Goal: Task Accomplishment & Management: Use online tool/utility

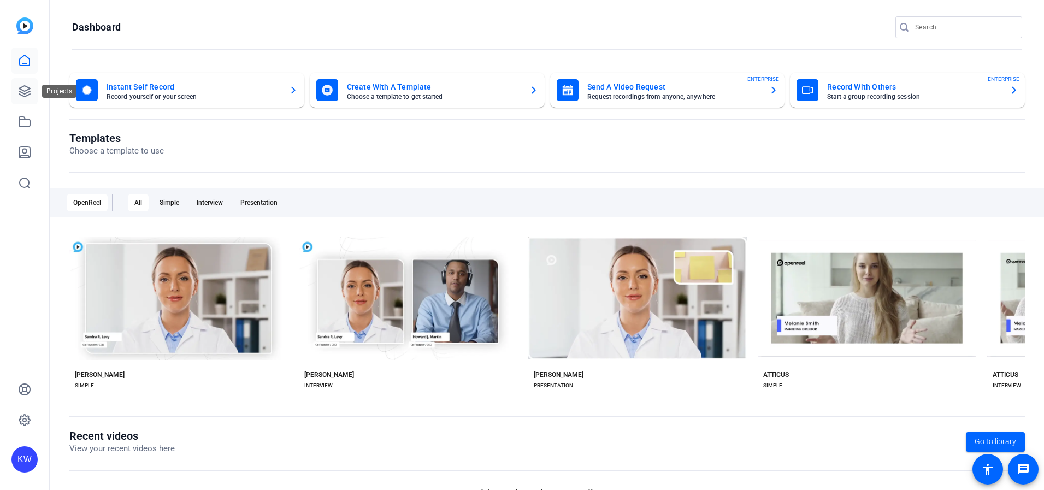
click at [21, 88] on icon at bounding box center [24, 91] width 13 height 13
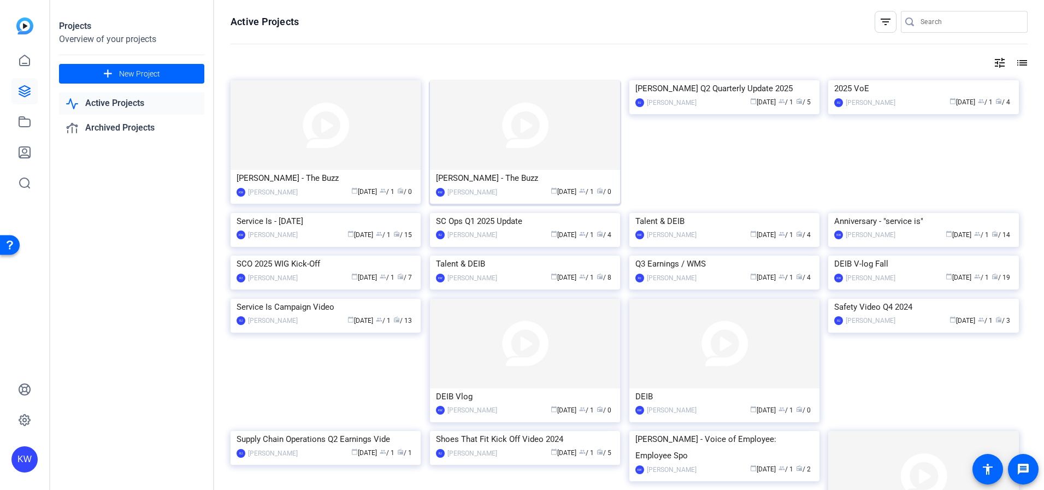
click at [498, 116] on img at bounding box center [525, 125] width 190 height 90
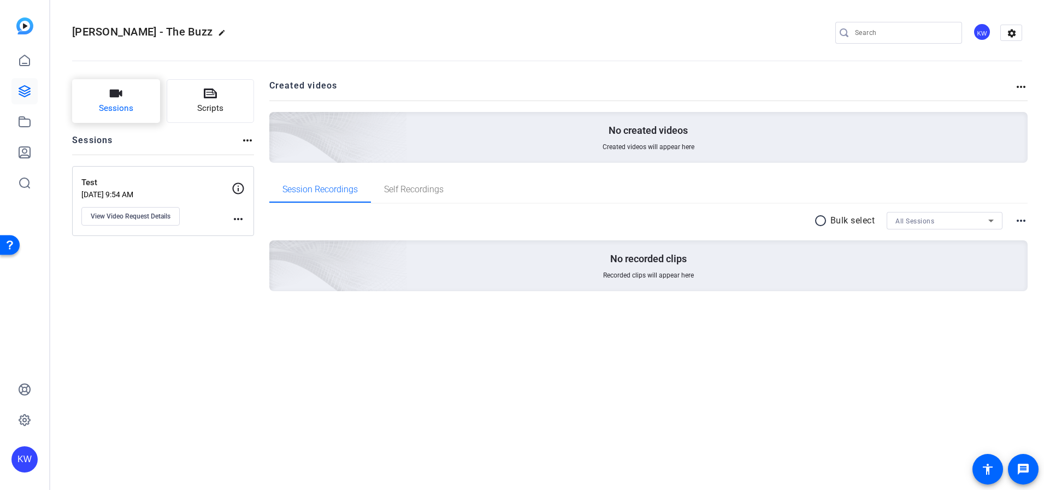
click at [126, 99] on button "Sessions" at bounding box center [116, 101] width 88 height 44
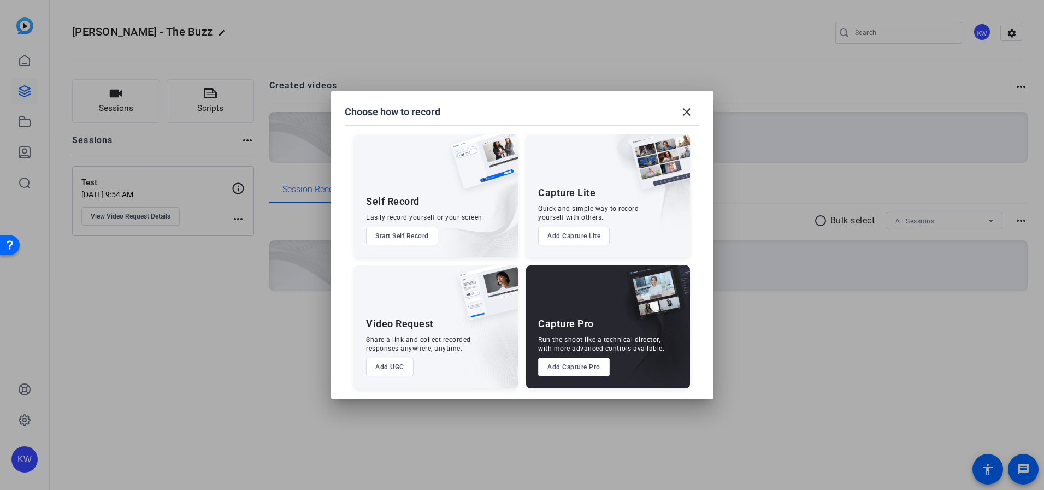
click at [593, 369] on button "Add Capture Pro" at bounding box center [574, 367] width 72 height 19
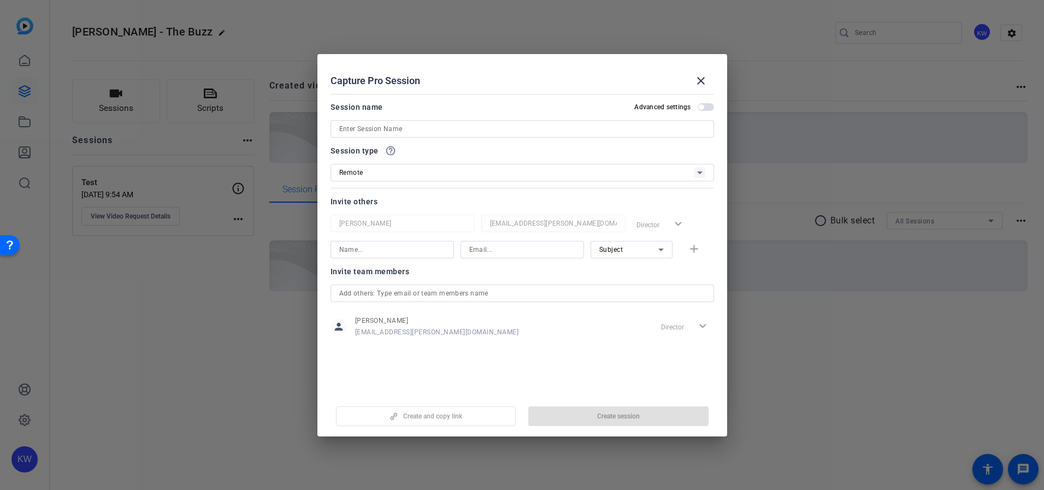
click at [481, 120] on div at bounding box center [522, 128] width 366 height 17
click at [481, 124] on input at bounding box center [522, 128] width 366 height 13
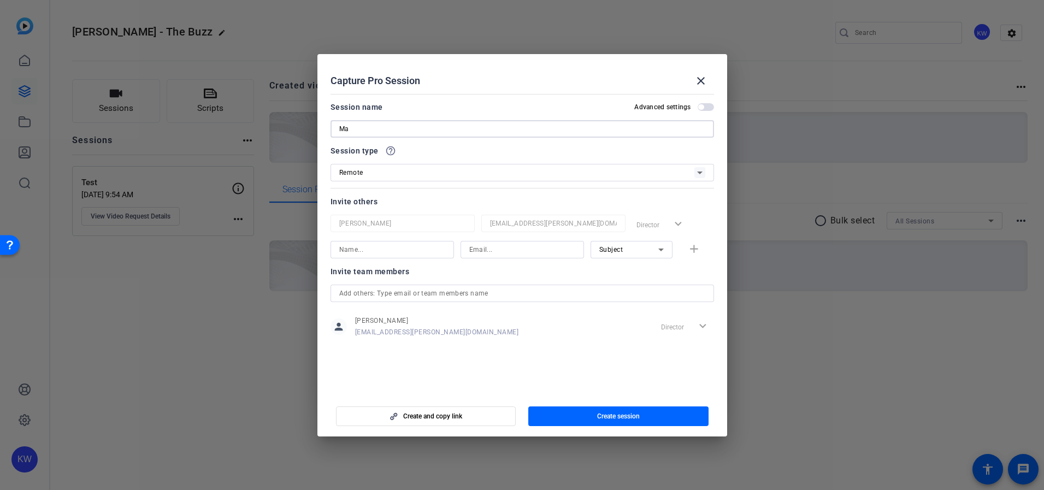
type input "M"
type input "[PERSON_NAME] - Main Filming"
click at [387, 295] on input "text" at bounding box center [522, 293] width 366 height 13
type input "r"
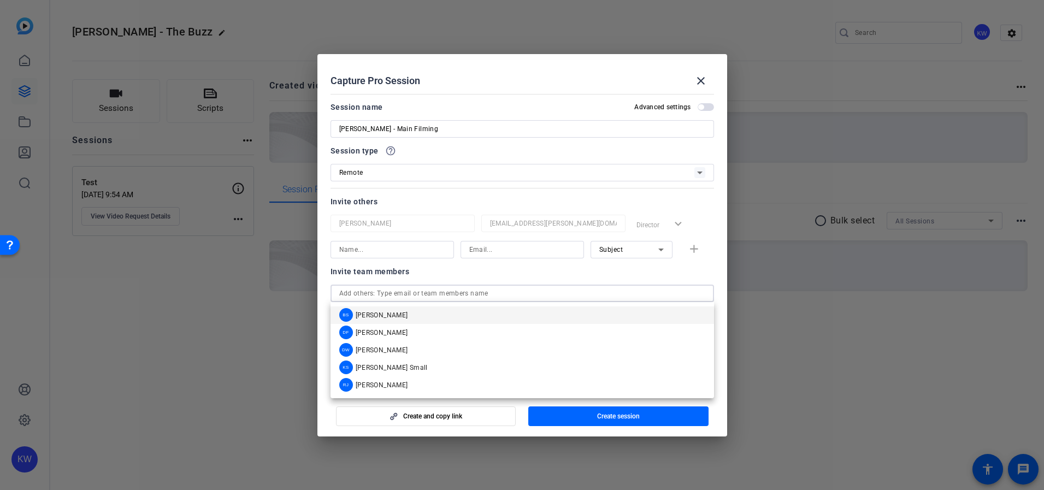
click at [468, 274] on div "Invite team members" at bounding box center [523, 271] width 384 height 13
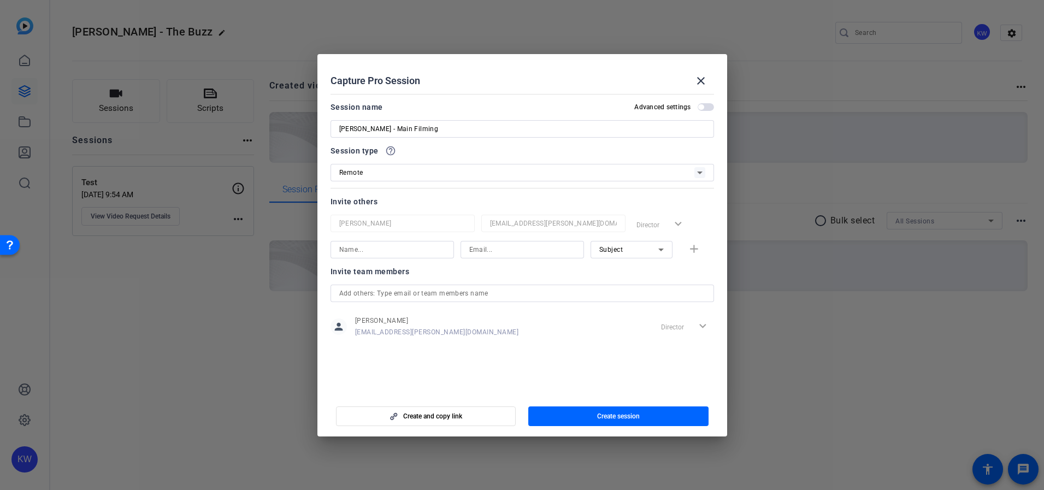
click at [478, 418] on span "button" at bounding box center [426, 416] width 179 height 26
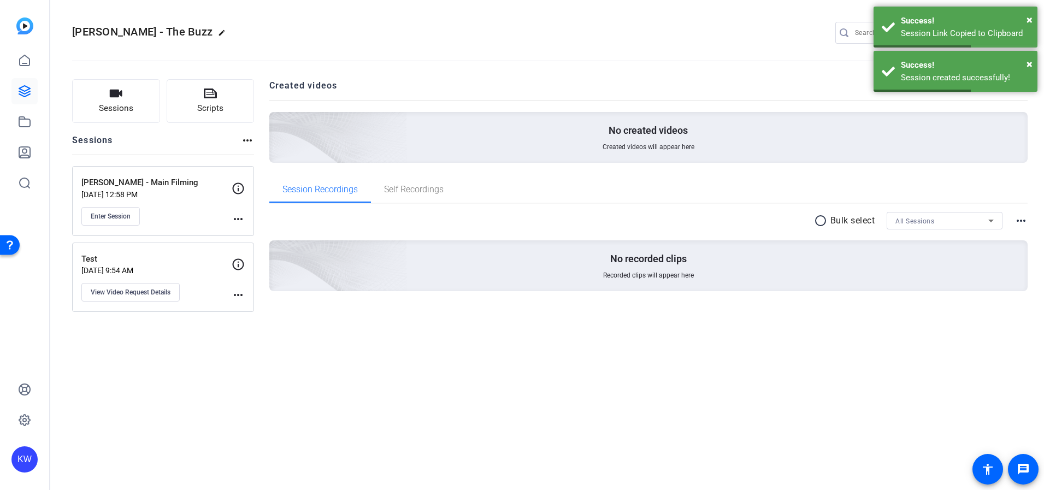
click at [240, 216] on mat-icon "more_horiz" at bounding box center [238, 219] width 13 height 13
click at [157, 217] on div at bounding box center [522, 245] width 1044 height 490
click at [122, 217] on span "Enter Session" at bounding box center [111, 216] width 40 height 9
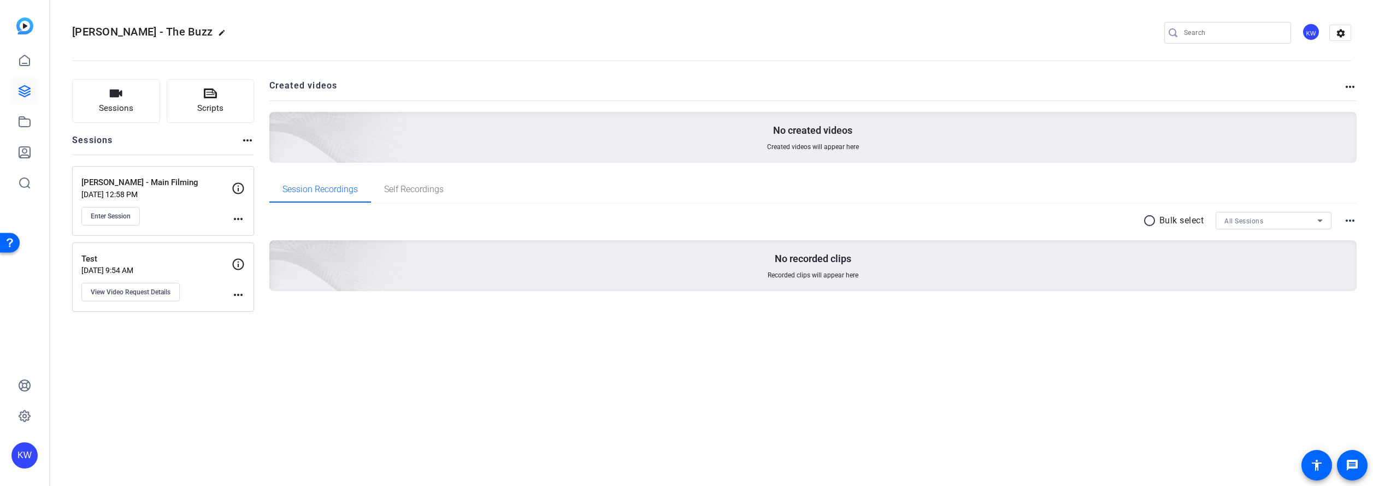
click at [230, 257] on div "Test Sep 08, 2025 @ 9:54 AM View Video Request Details more_horiz" at bounding box center [163, 278] width 182 height 70
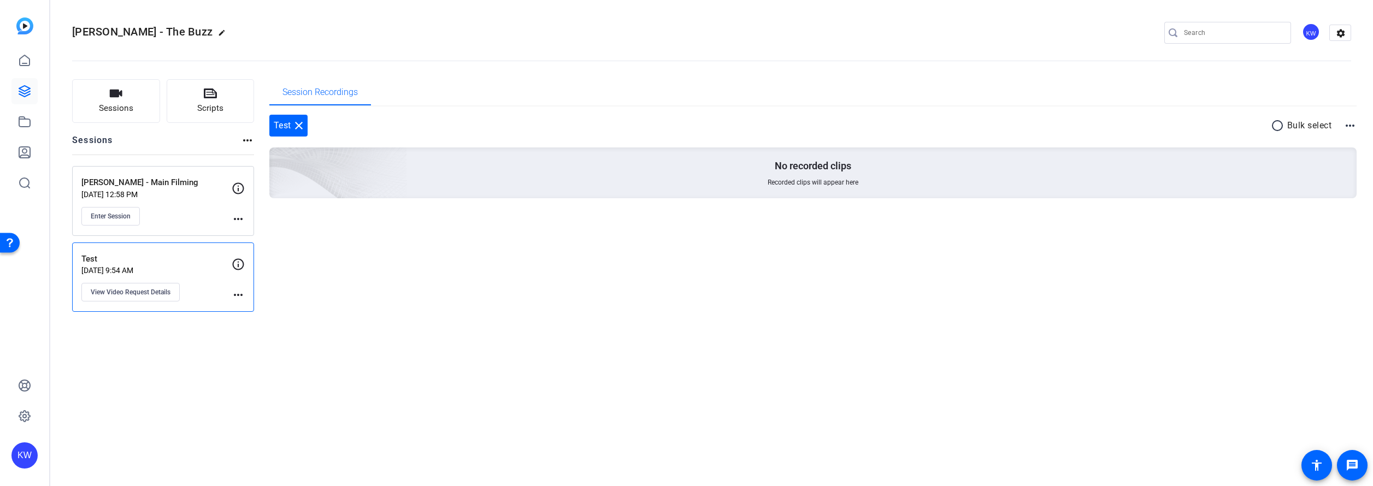
click at [297, 123] on mat-icon "close" at bounding box center [298, 125] width 13 height 13
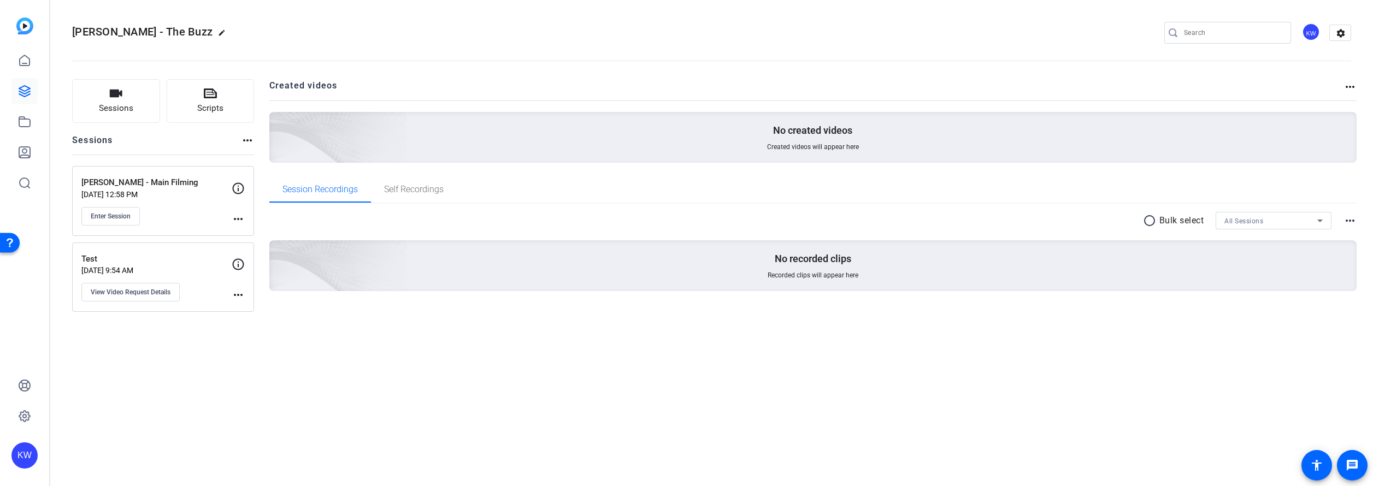
click at [239, 296] on mat-icon "more_horiz" at bounding box center [238, 295] width 13 height 13
click at [256, 308] on span "Archive Session" at bounding box center [265, 311] width 50 height 13
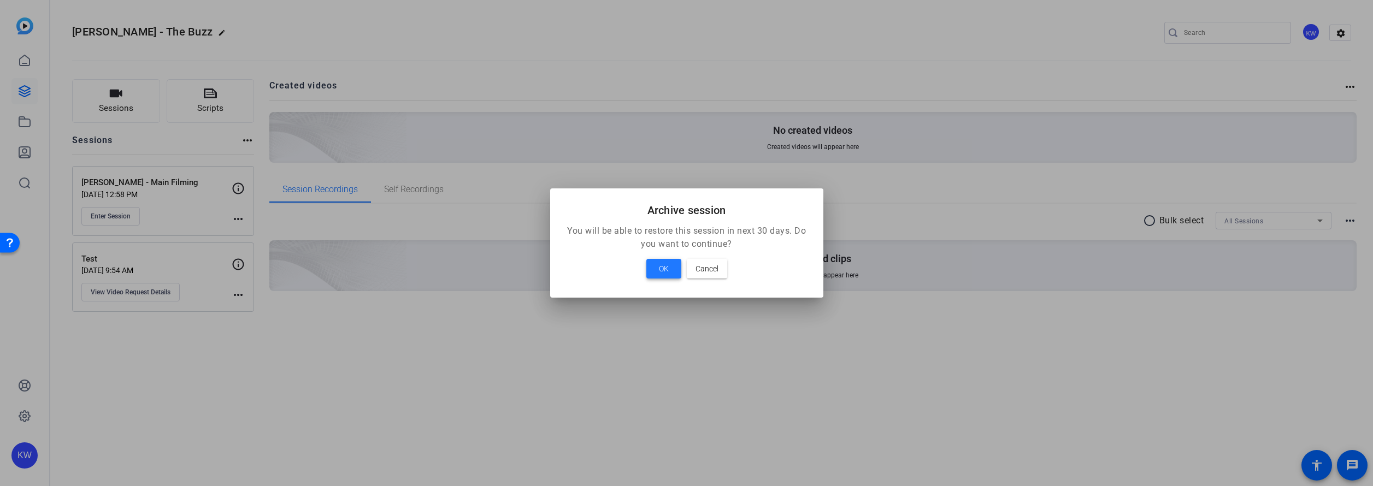
click at [671, 268] on span at bounding box center [663, 269] width 35 height 26
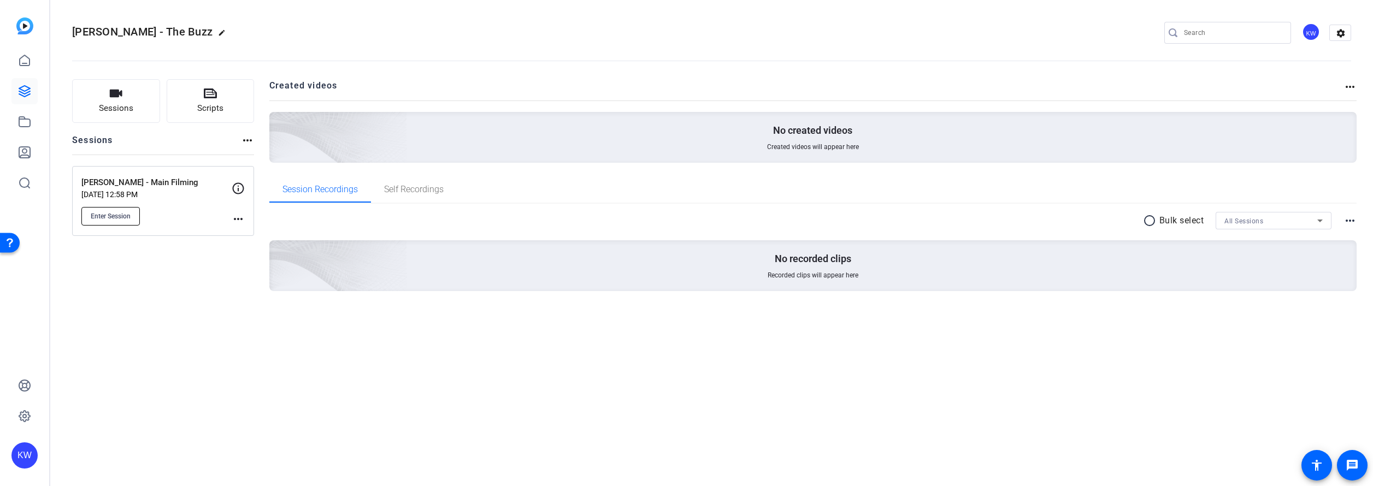
click at [124, 214] on span "Enter Session" at bounding box center [111, 216] width 40 height 9
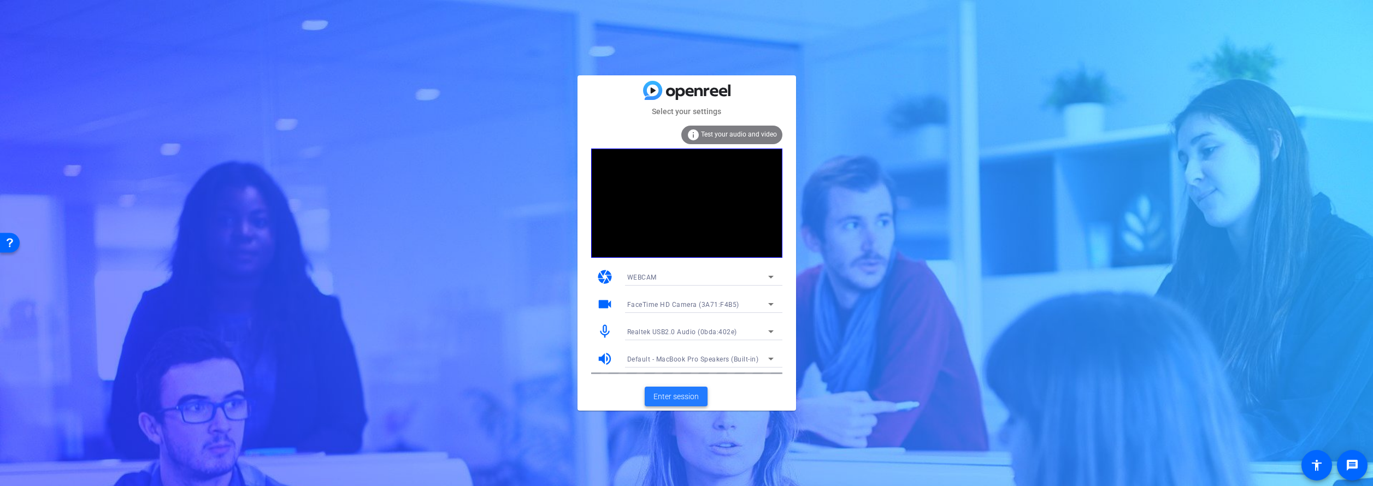
click at [687, 391] on span "Enter session" at bounding box center [676, 396] width 45 height 11
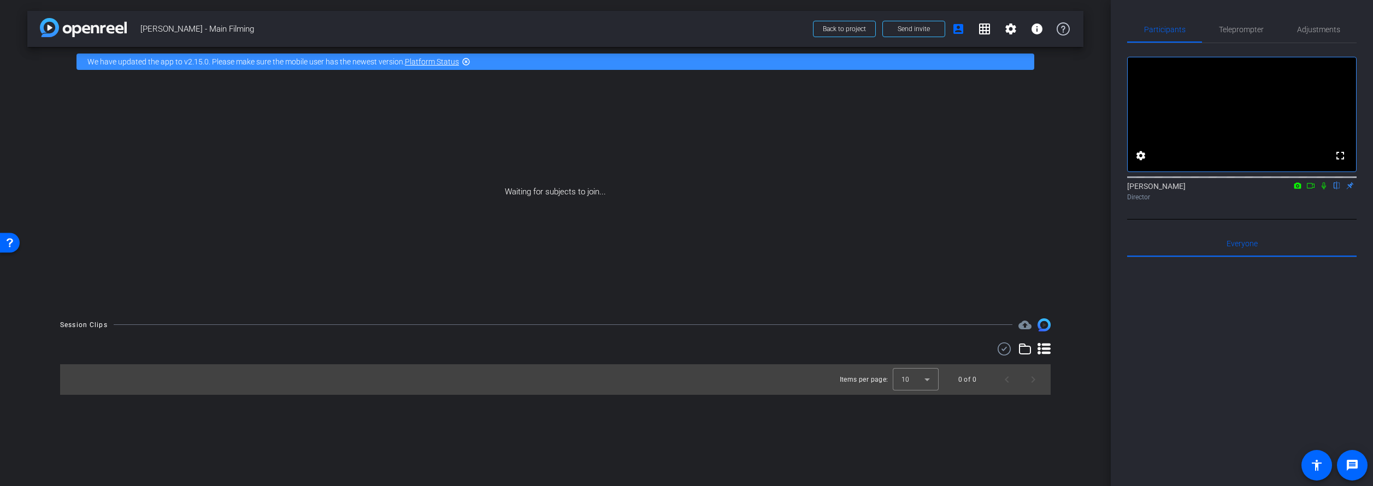
click at [1338, 190] on mat-icon "flip" at bounding box center [1337, 185] width 13 height 10
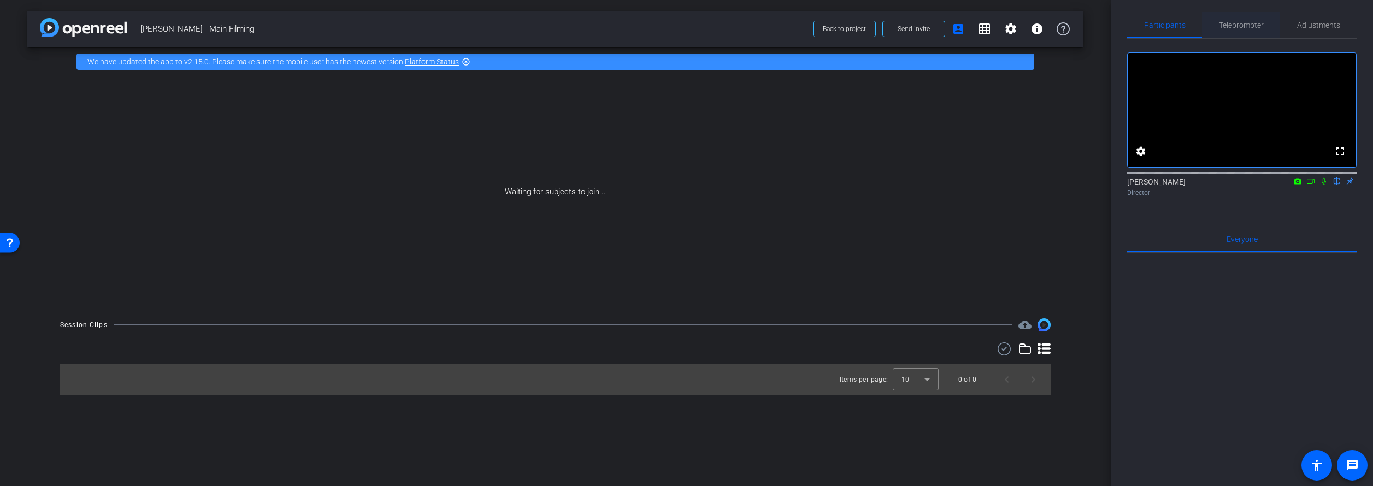
click at [1257, 23] on span "Teleprompter" at bounding box center [1241, 25] width 45 height 8
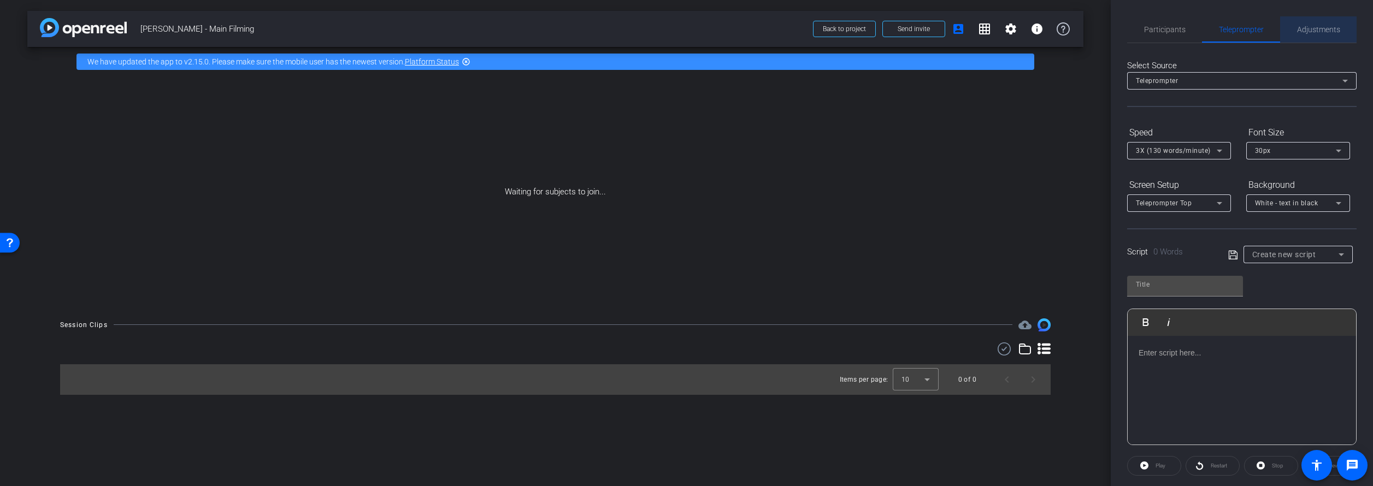
click at [1309, 30] on span "Adjustments" at bounding box center [1318, 30] width 43 height 8
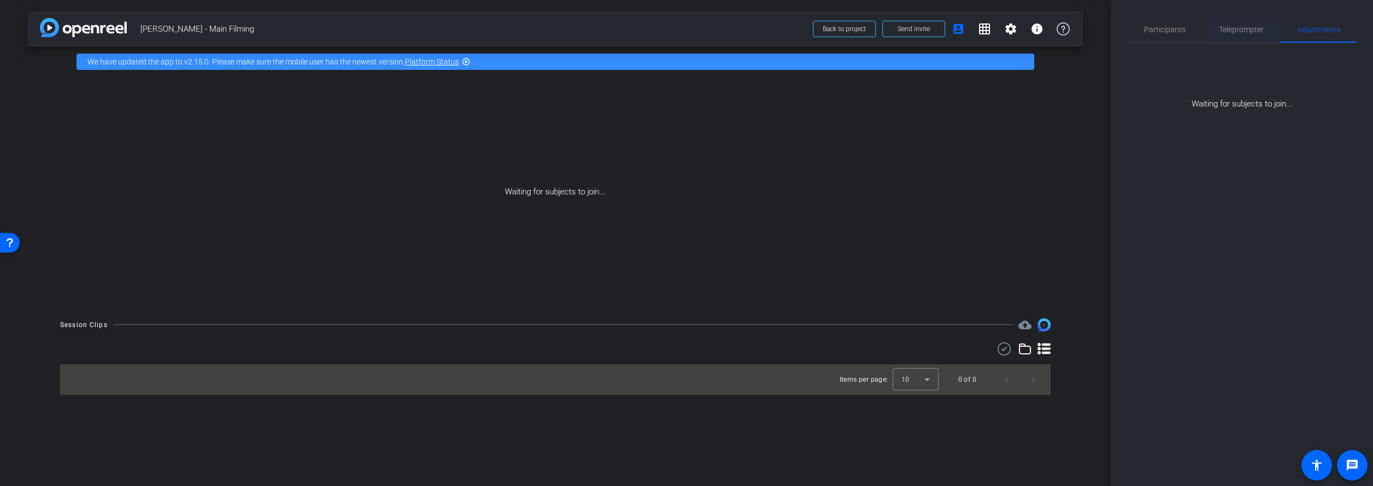
click at [1246, 31] on span "Teleprompter" at bounding box center [1241, 30] width 45 height 8
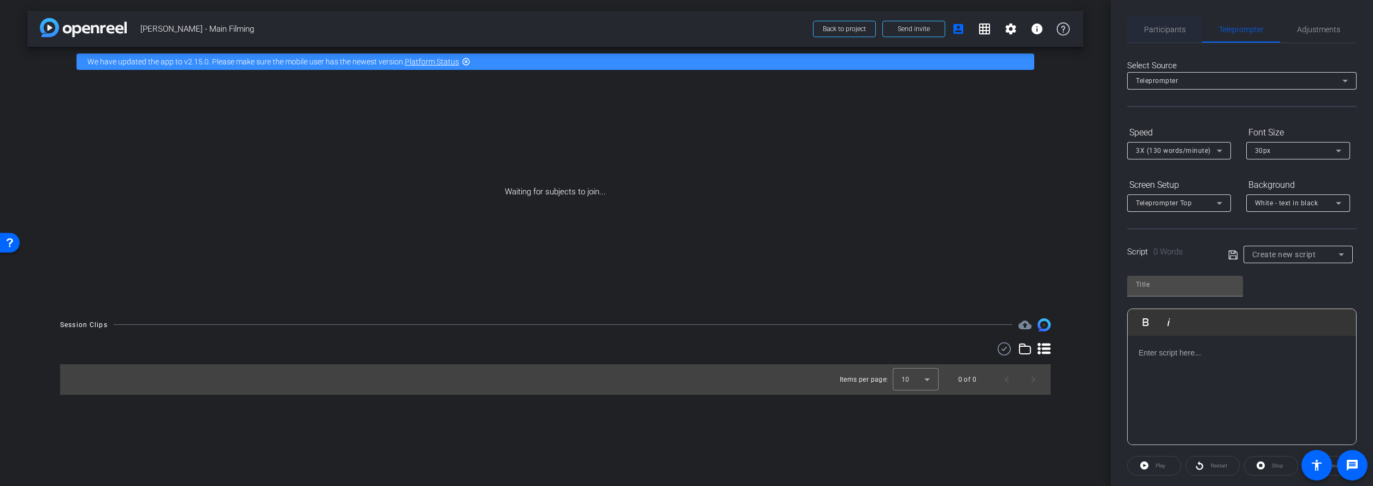
click at [1165, 32] on span "Participants" at bounding box center [1165, 30] width 42 height 8
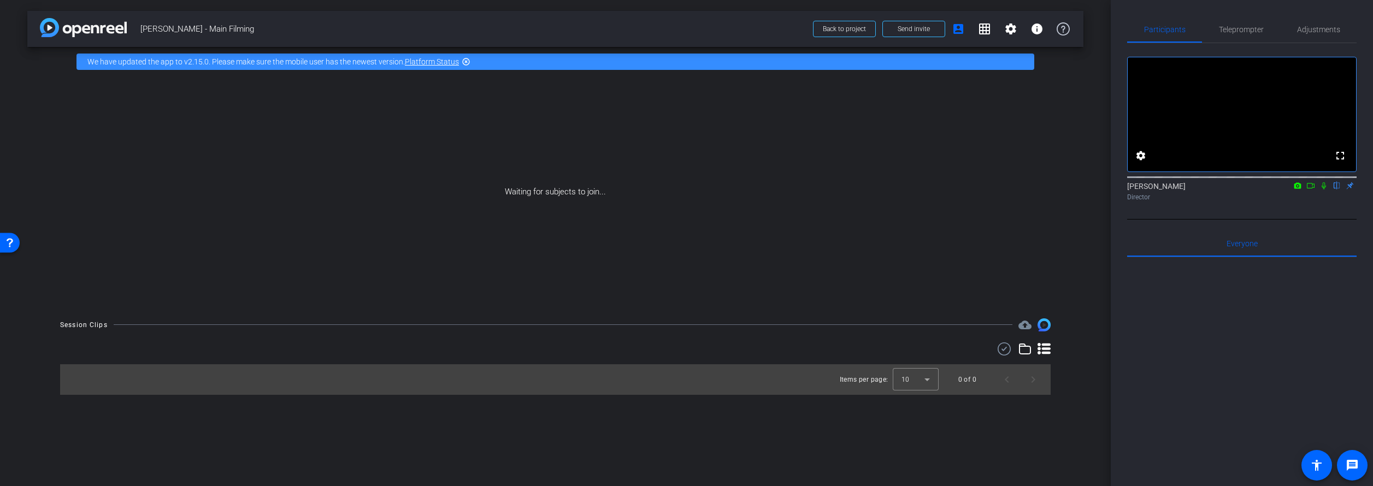
click at [985, 33] on mat-icon "grid_on" at bounding box center [984, 28] width 13 height 13
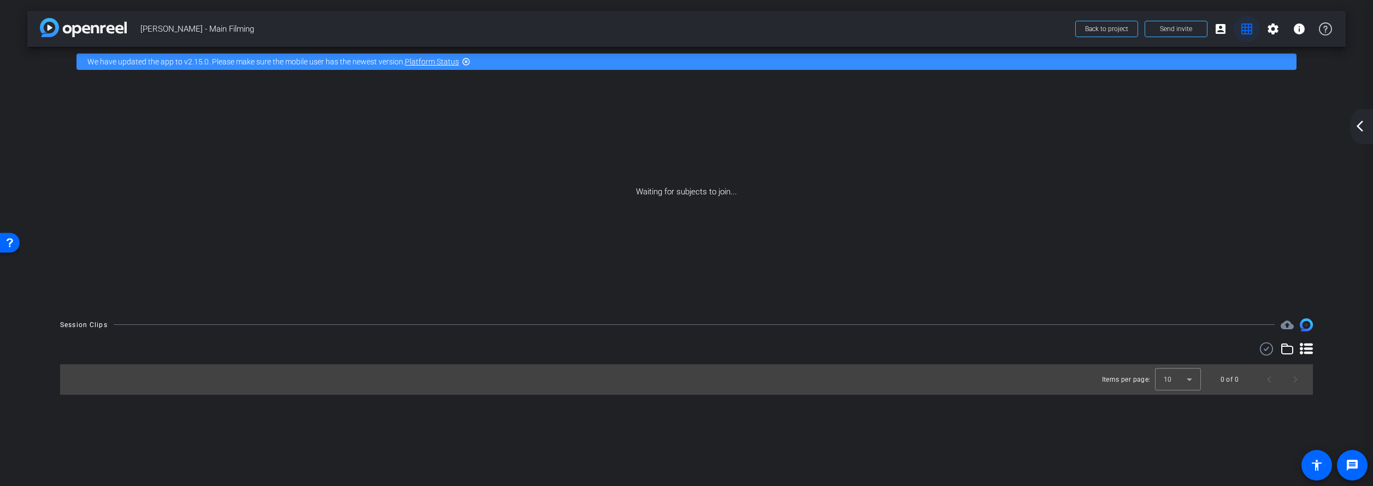
click at [1246, 26] on mat-icon "grid_on" at bounding box center [1246, 28] width 13 height 13
click at [1365, 129] on mat-icon "arrow_back_ios_new" at bounding box center [1360, 126] width 13 height 13
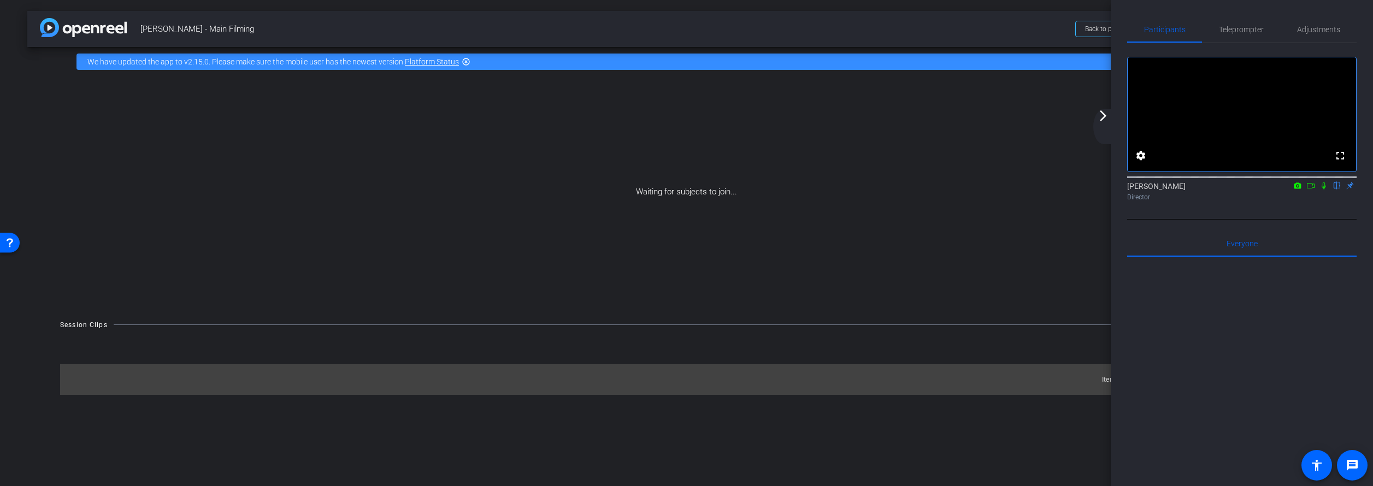
click at [1110, 119] on div "arrow_back_ios_new arrow_forward_ios" at bounding box center [1104, 126] width 23 height 35
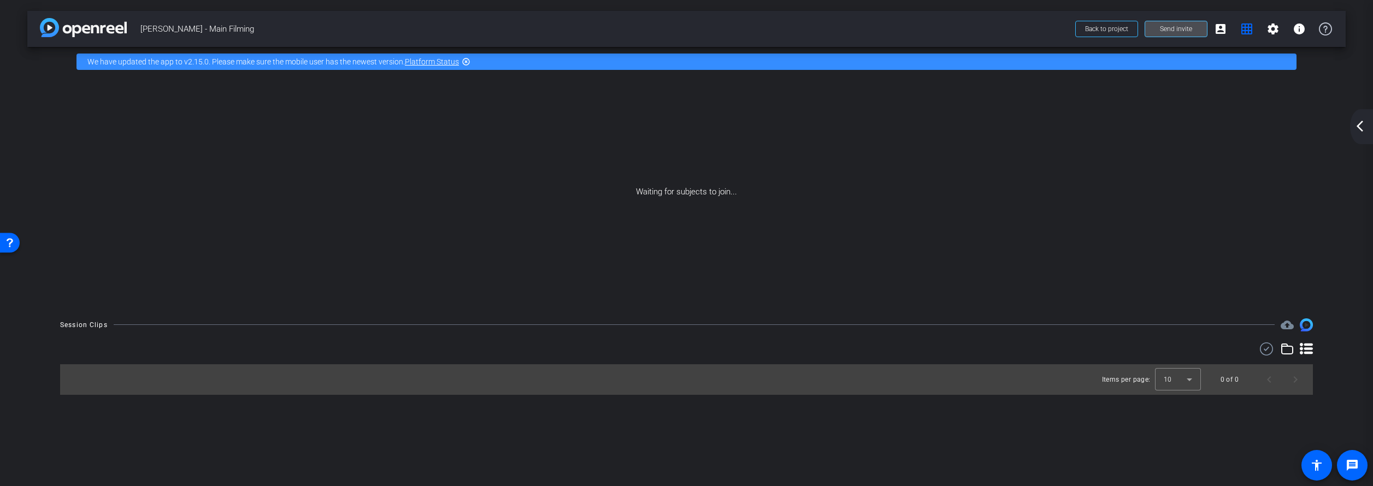
click at [1168, 28] on span "Send invite" at bounding box center [1176, 29] width 32 height 9
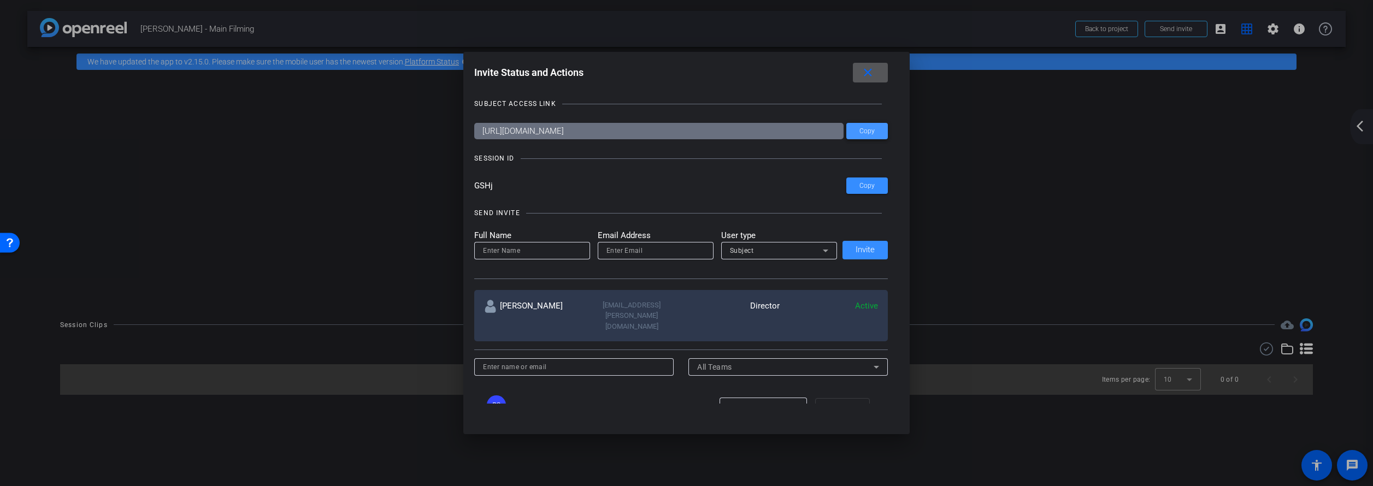
click at [871, 133] on span "Copy" at bounding box center [867, 131] width 15 height 8
click at [865, 75] on mat-icon "close" at bounding box center [868, 73] width 14 height 14
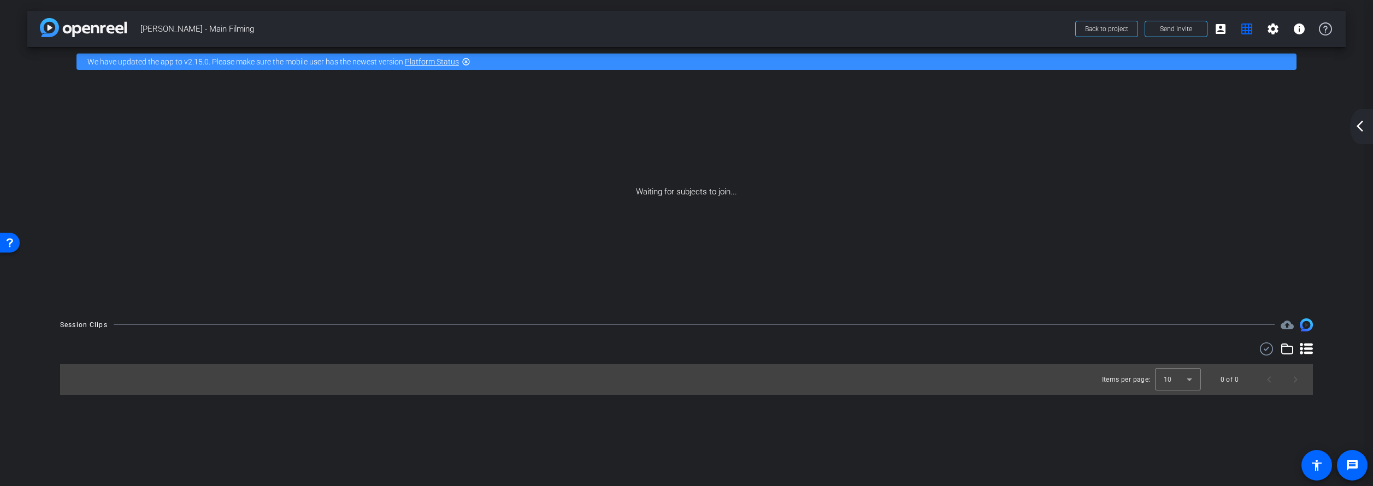
click at [1358, 124] on mat-icon "arrow_back_ios_new" at bounding box center [1360, 126] width 13 height 13
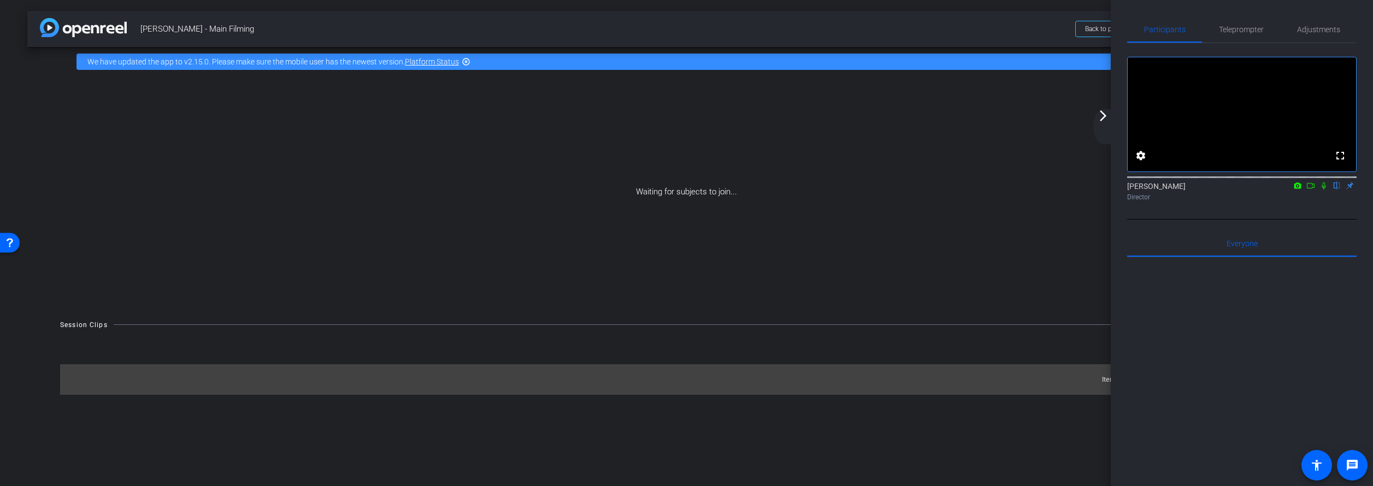
click at [1105, 118] on mat-icon "arrow_forward_ios" at bounding box center [1103, 115] width 13 height 13
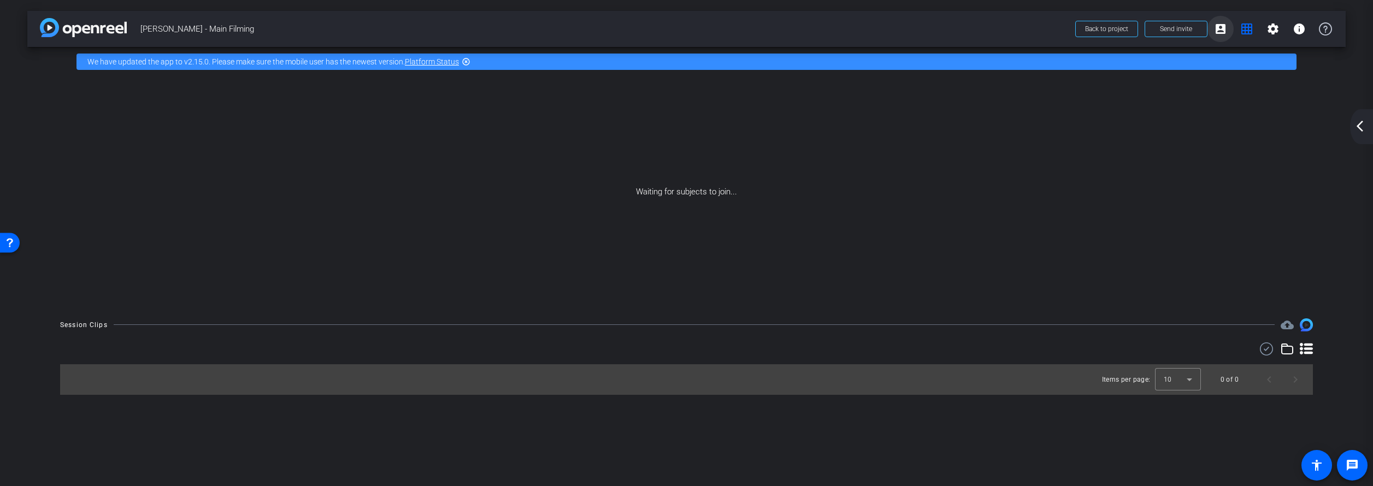
click at [1222, 34] on mat-icon "account_box" at bounding box center [1220, 28] width 13 height 13
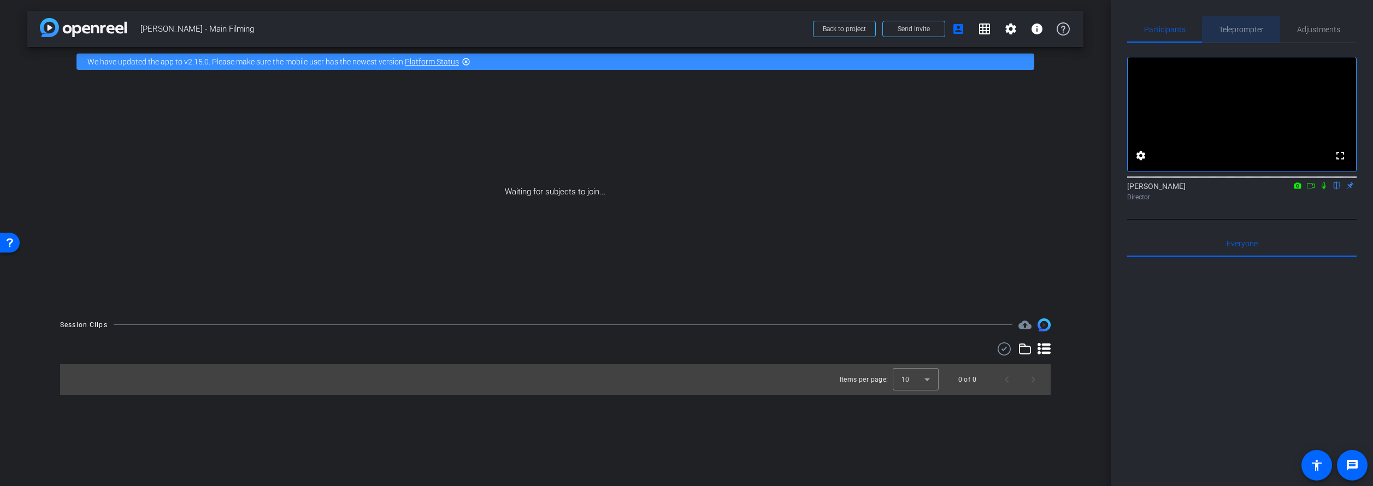
click at [1249, 31] on span "Teleprompter" at bounding box center [1241, 30] width 45 height 8
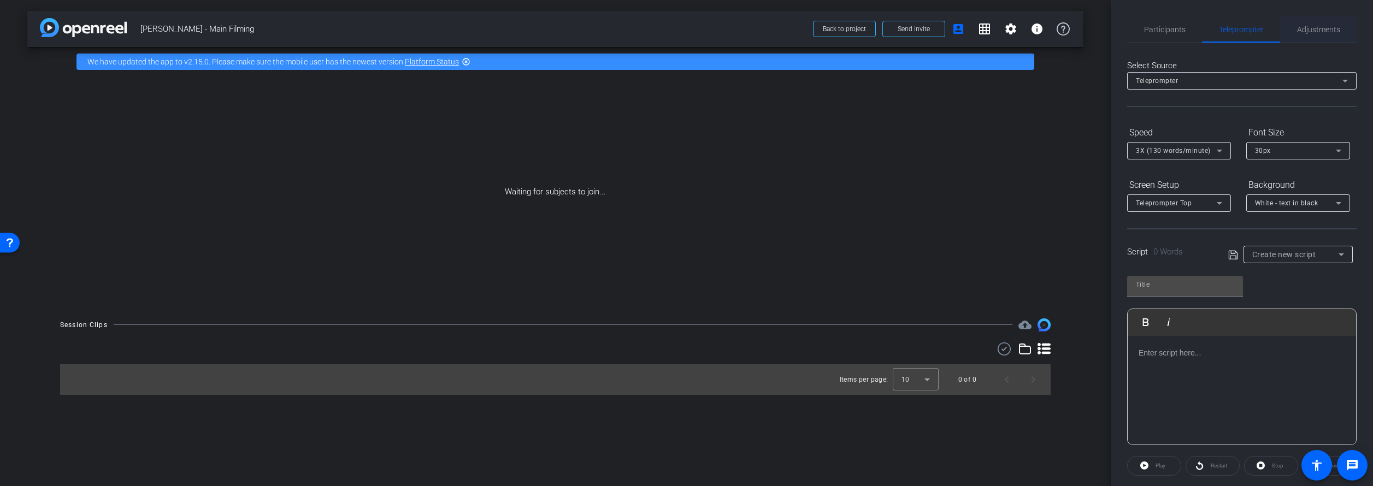
click at [1307, 31] on span "Adjustments" at bounding box center [1318, 30] width 43 height 8
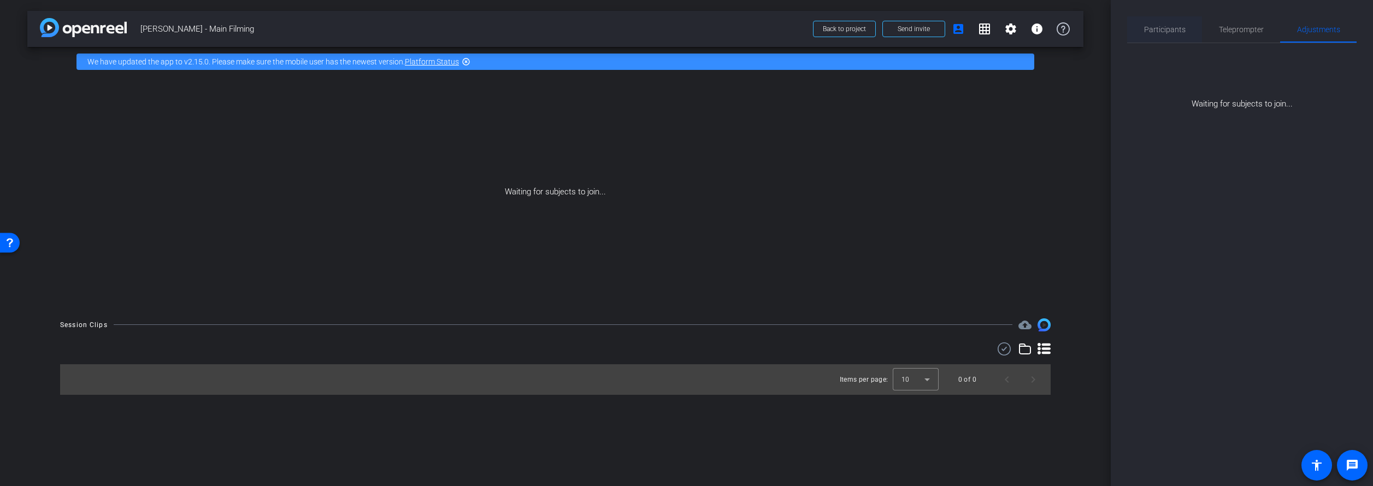
click at [1154, 32] on span "Participants" at bounding box center [1165, 30] width 42 height 8
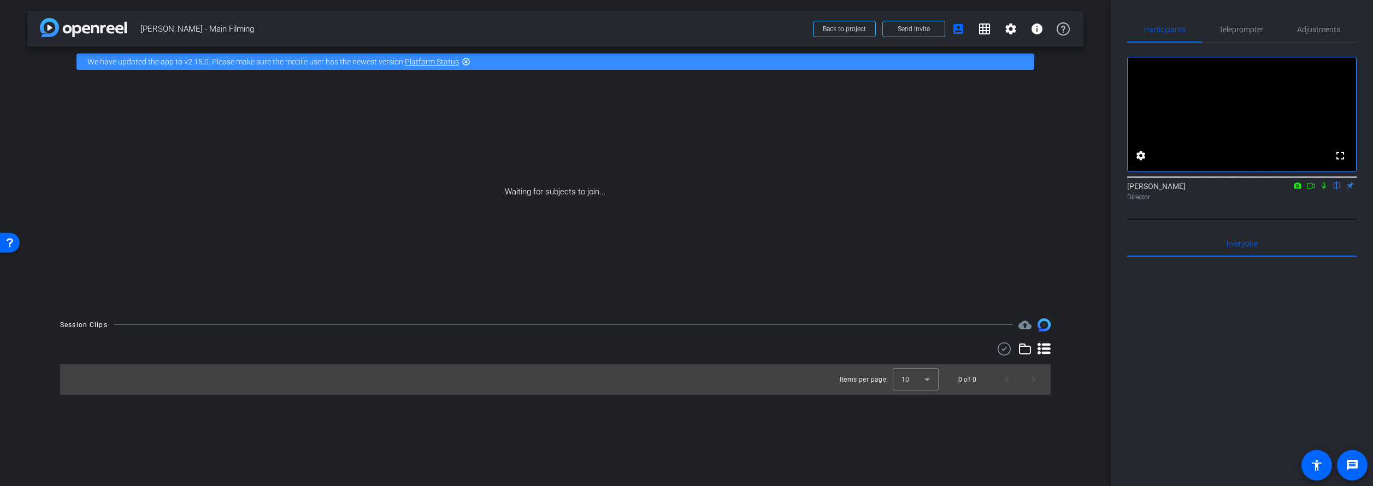
scroll to position [2, 0]
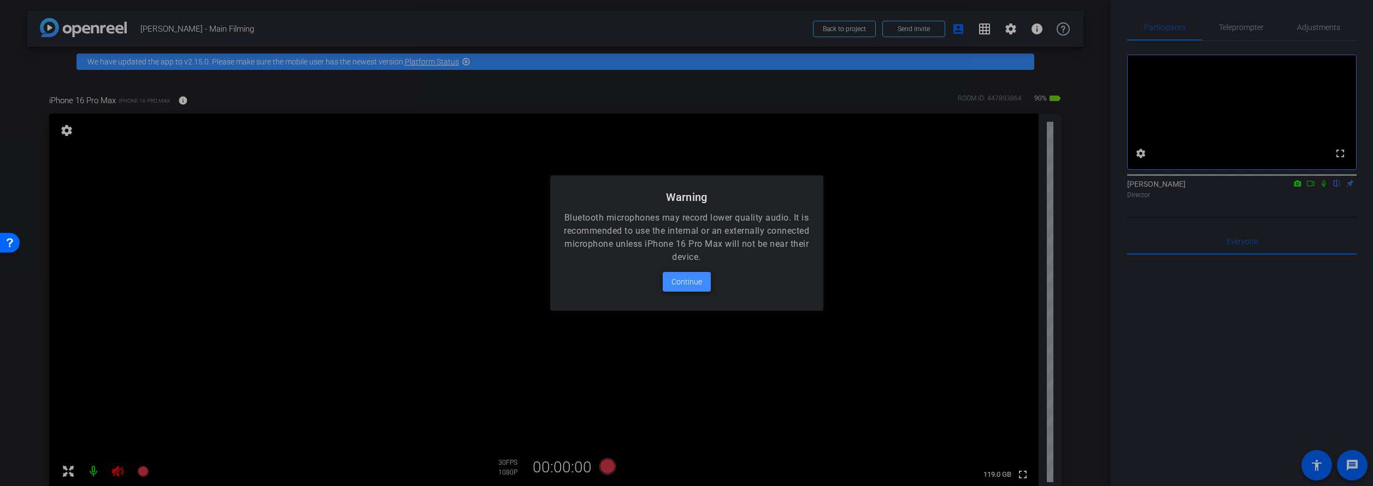
click at [677, 280] on span "Continue" at bounding box center [687, 281] width 31 height 13
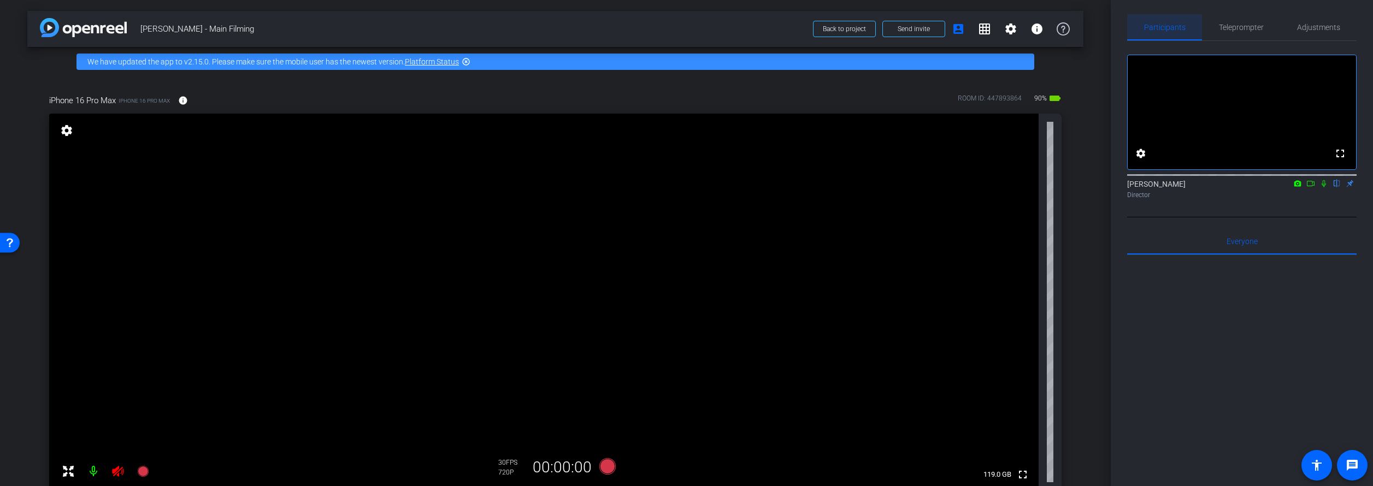
click at [1298, 186] on icon at bounding box center [1298, 183] width 7 height 6
click at [1312, 199] on div at bounding box center [686, 243] width 1373 height 486
click at [1312, 187] on icon at bounding box center [1311, 184] width 9 height 8
click at [1324, 186] on icon at bounding box center [1324, 183] width 6 height 6
click at [1335, 188] on mat-icon "flip" at bounding box center [1337, 183] width 13 height 10
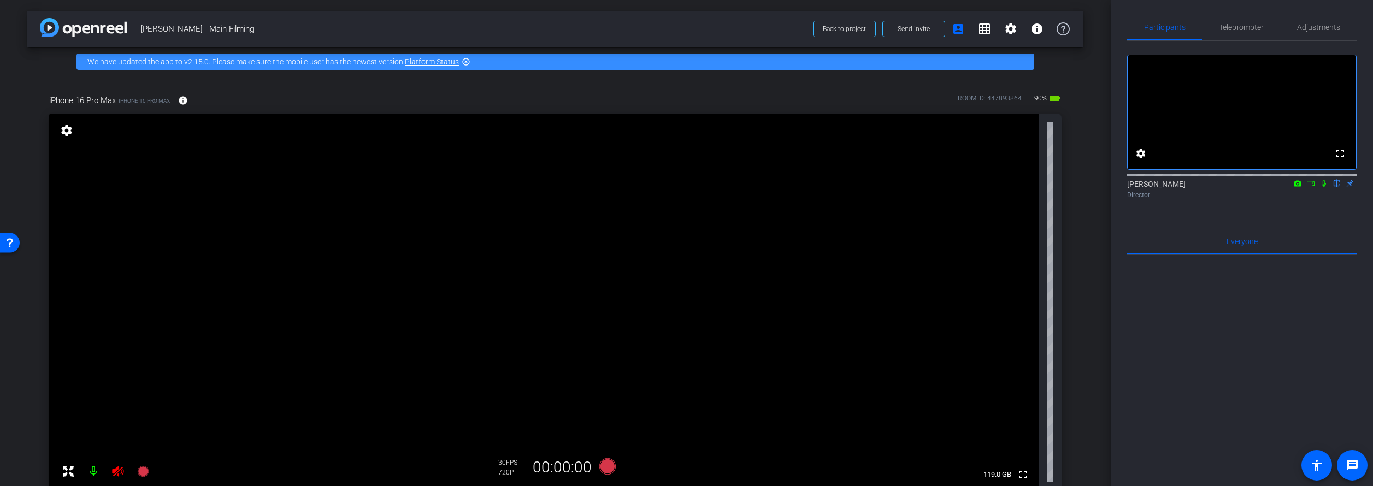
click at [1325, 187] on icon at bounding box center [1324, 183] width 4 height 7
click at [1322, 187] on icon at bounding box center [1324, 184] width 9 height 8
click at [118, 470] on icon at bounding box center [117, 471] width 13 height 13
click at [92, 471] on mat-icon at bounding box center [94, 472] width 22 height 22
click at [93, 472] on mat-icon at bounding box center [94, 472] width 22 height 22
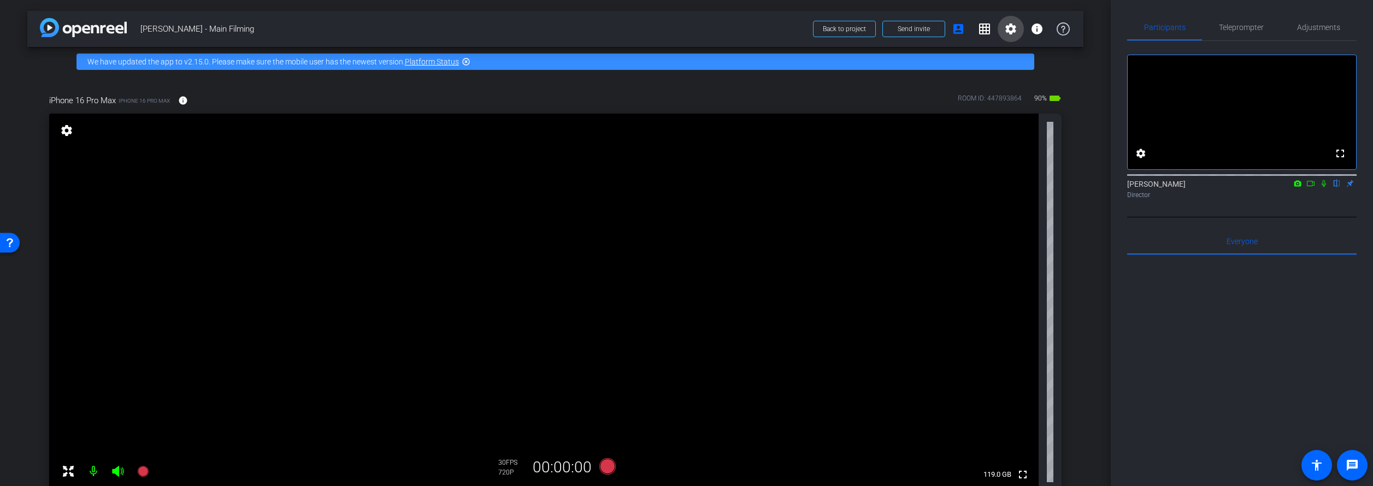
click at [1017, 32] on mat-icon "settings" at bounding box center [1010, 28] width 13 height 13
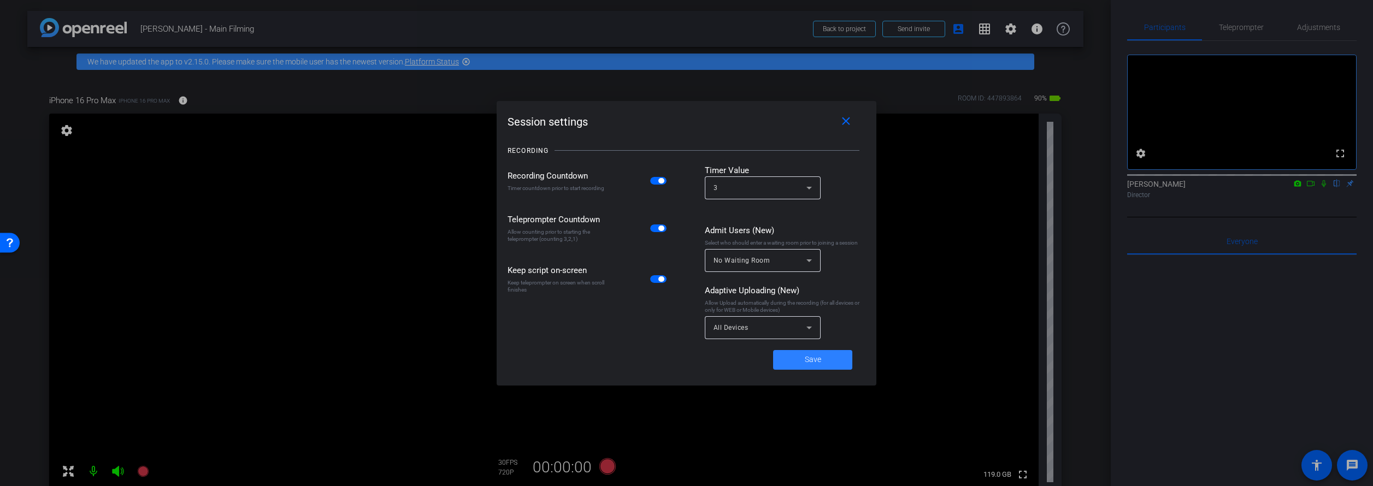
click at [810, 356] on span "Save" at bounding box center [813, 359] width 16 height 11
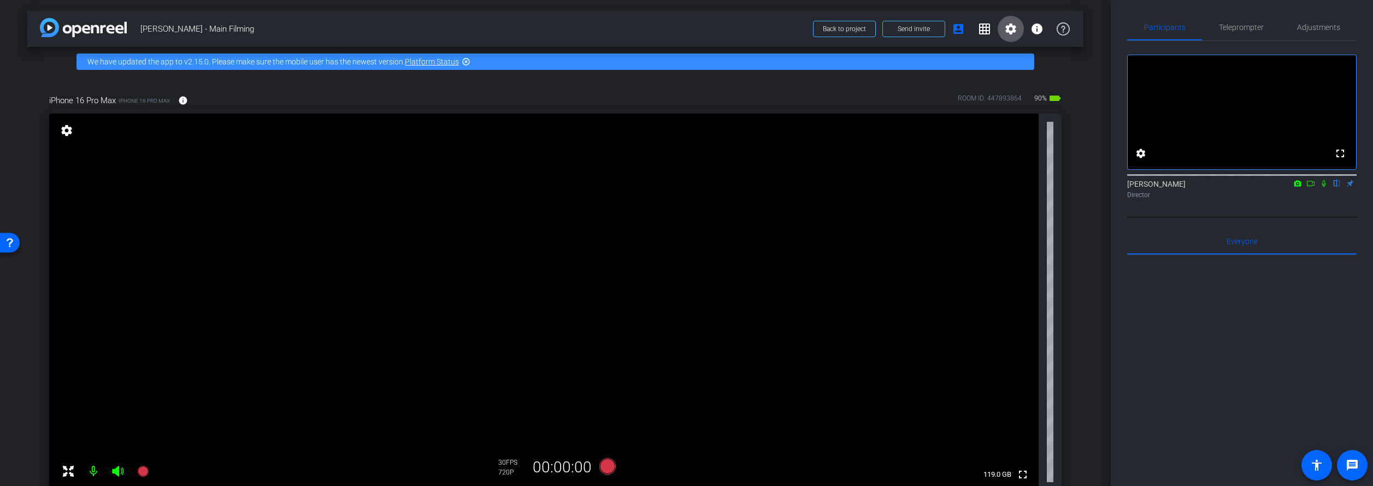
click at [1325, 187] on icon at bounding box center [1324, 184] width 9 height 8
click at [1324, 187] on icon at bounding box center [1324, 183] width 6 height 7
click at [1311, 187] on icon at bounding box center [1311, 184] width 9 height 8
click at [1322, 187] on icon at bounding box center [1324, 184] width 9 height 8
click at [1298, 187] on icon at bounding box center [1297, 184] width 9 height 8
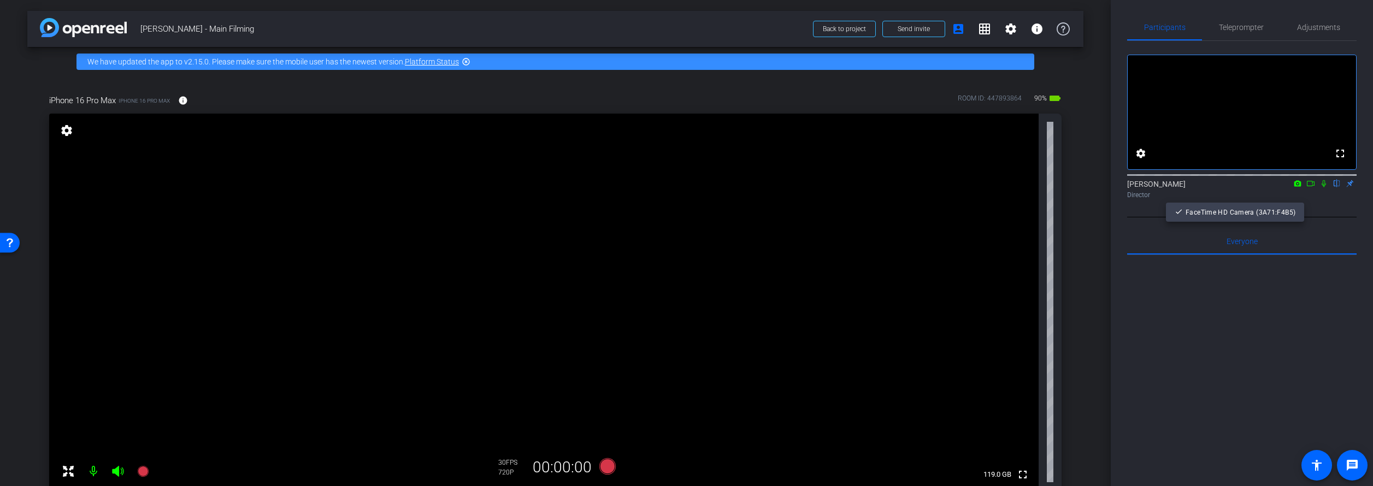
click at [1259, 198] on div at bounding box center [686, 243] width 1373 height 486
click at [116, 469] on icon at bounding box center [117, 471] width 11 height 11
click at [116, 471] on icon at bounding box center [117, 471] width 11 height 11
click at [118, 471] on icon at bounding box center [117, 471] width 13 height 13
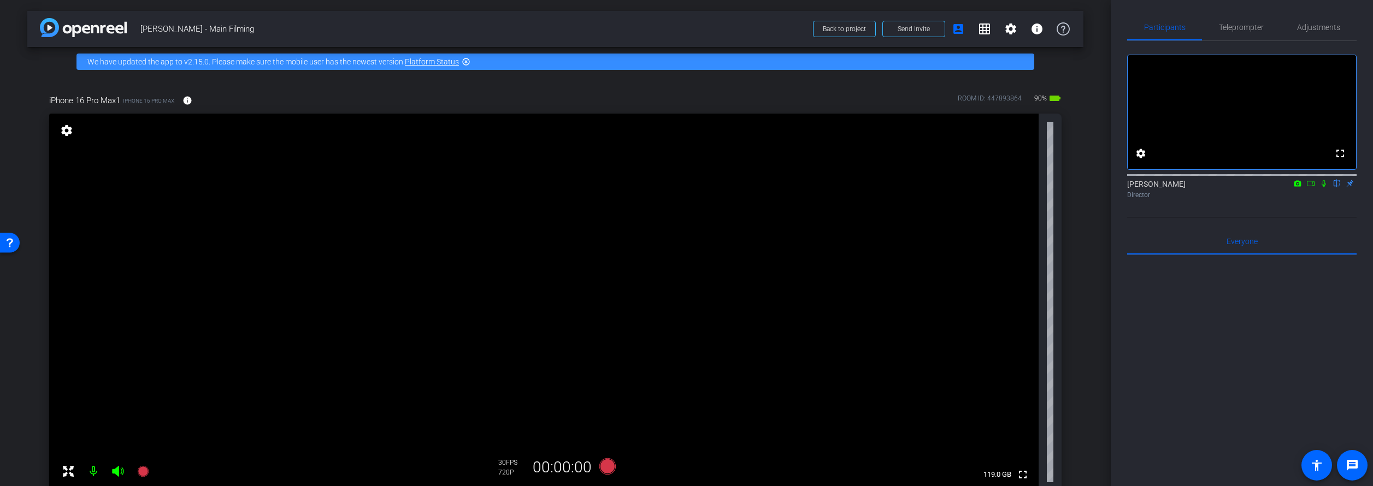
click at [110, 472] on mat-icon at bounding box center [118, 472] width 22 height 22
click at [116, 472] on icon at bounding box center [117, 471] width 11 height 11
click at [121, 476] on icon at bounding box center [117, 471] width 13 height 13
click at [119, 472] on icon at bounding box center [117, 471] width 13 height 13
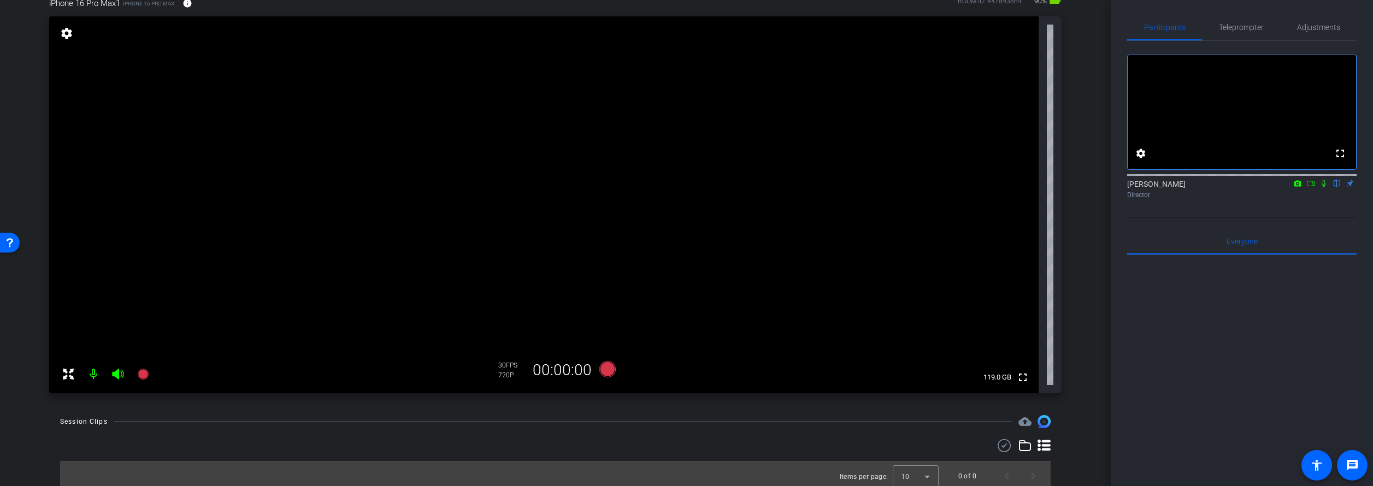
scroll to position [103, 0]
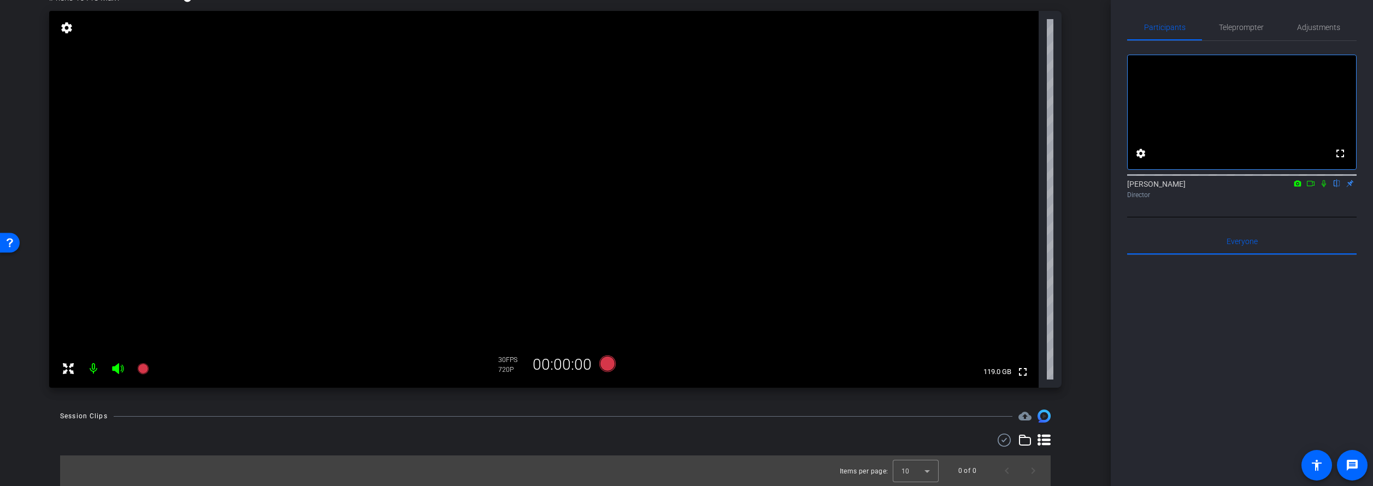
click at [1325, 187] on icon at bounding box center [1324, 183] width 4 height 7
click at [1322, 187] on icon at bounding box center [1324, 184] width 9 height 8
click at [1139, 160] on mat-icon "settings" at bounding box center [1140, 153] width 13 height 13
click at [1295, 214] on div at bounding box center [686, 243] width 1373 height 486
click at [68, 25] on mat-icon "settings" at bounding box center [66, 27] width 15 height 13
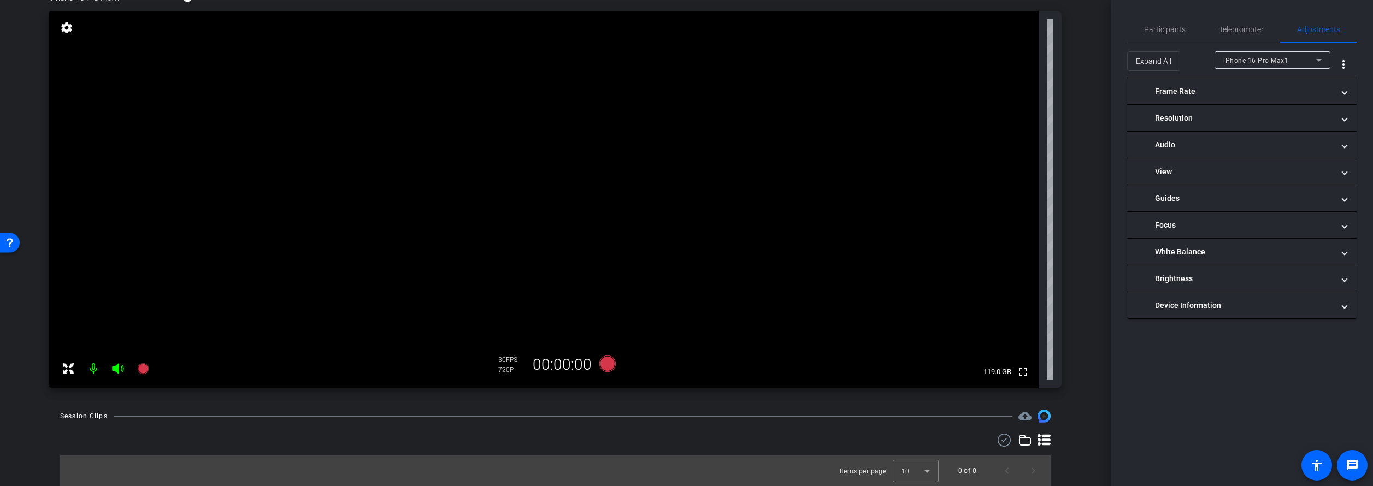
scroll to position [0, 0]
click at [1221, 137] on mat-expansion-panel-header "headphone icon Audio" at bounding box center [1242, 145] width 230 height 26
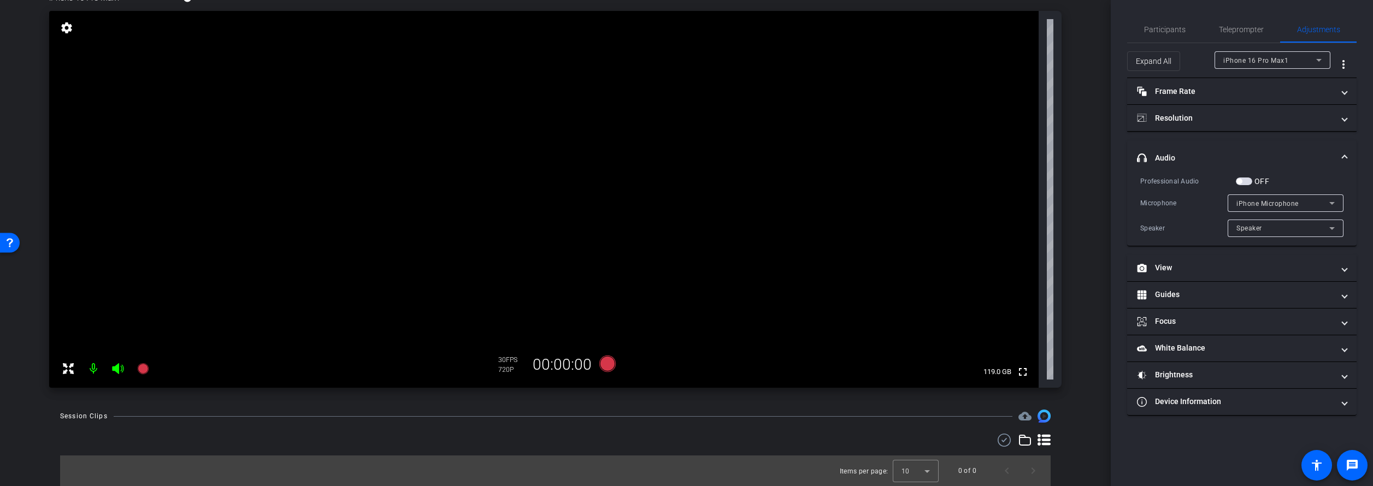
click at [1253, 181] on label "OFF" at bounding box center [1261, 181] width 17 height 11
click at [1253, 181] on button "OFF" at bounding box center [1244, 182] width 16 height 8
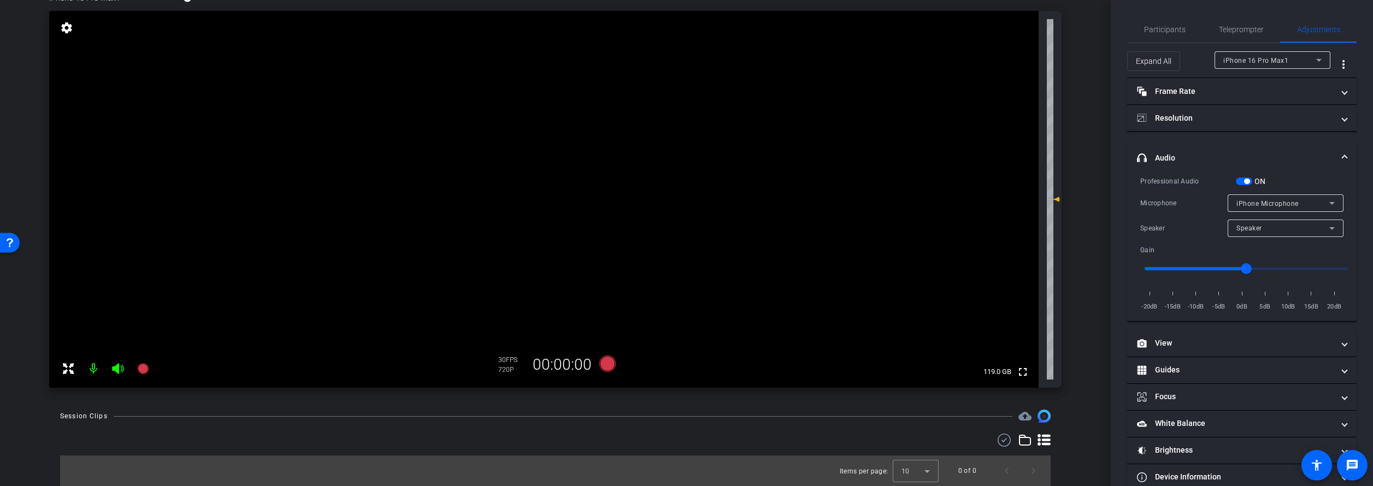
click at [1249, 184] on span "button" at bounding box center [1244, 182] width 16 height 8
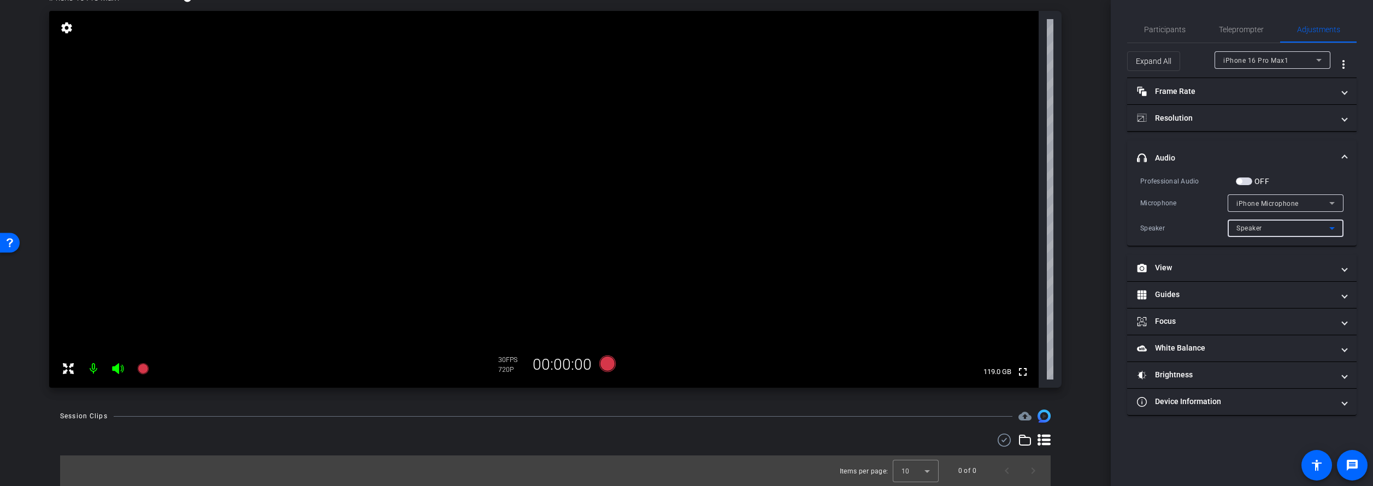
click at [1256, 227] on span "Speaker" at bounding box center [1250, 229] width 26 height 8
click at [1252, 250] on span "Speaker" at bounding box center [1250, 250] width 27 height 13
click at [1255, 204] on span "iPhone Microphone" at bounding box center [1268, 204] width 62 height 8
click at [1255, 227] on span "iPhone Microphone" at bounding box center [1268, 225] width 63 height 13
click at [1204, 406] on mat-panel-title "Device Information" at bounding box center [1235, 401] width 197 height 11
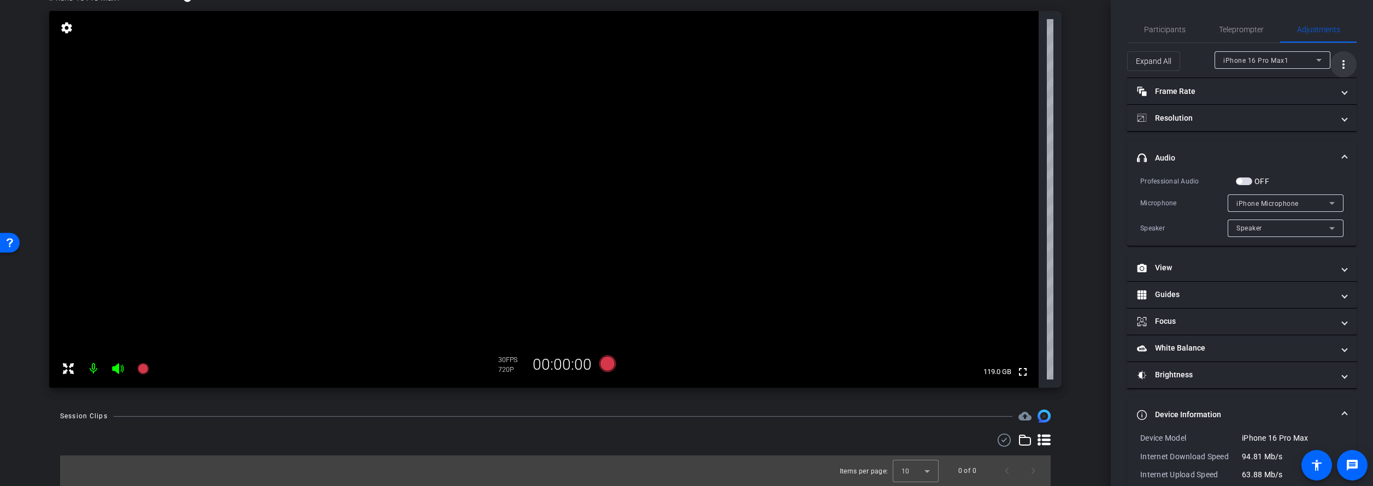
click at [1344, 58] on mat-icon "more_vert" at bounding box center [1343, 64] width 13 height 13
click at [1302, 89] on span "Open Floating Panel" at bounding box center [1316, 88] width 64 height 8
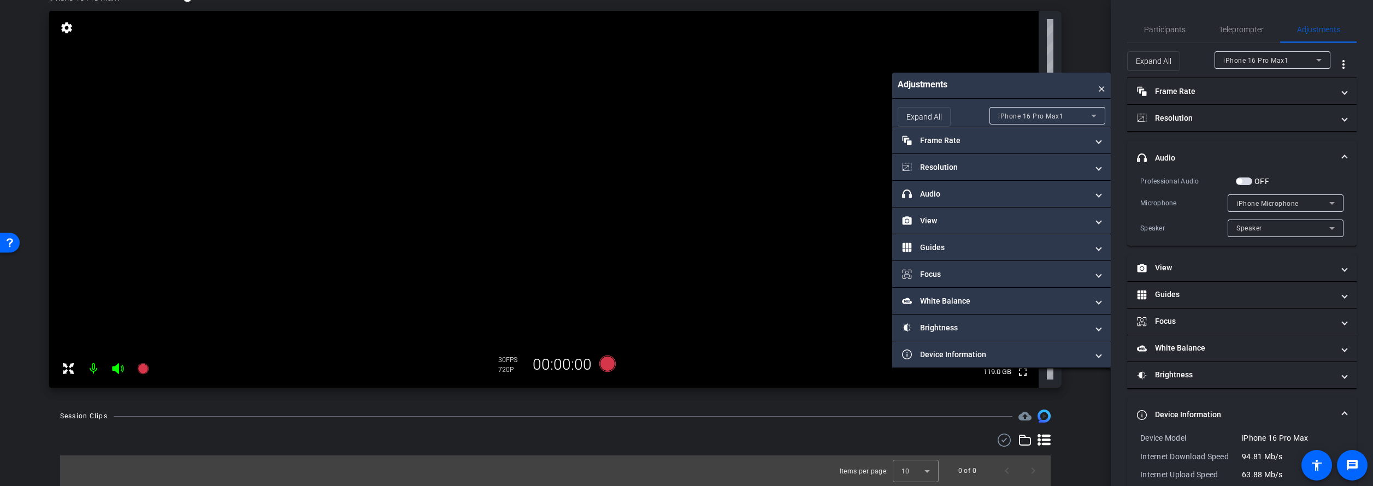
drag, startPoint x: 142, startPoint y: 52, endPoint x: 1102, endPoint y: 89, distance: 960.9
click at [1102, 89] on div "Adjustments ×" at bounding box center [1001, 86] width 219 height 26
click at [1094, 90] on div "Adjustments ×" at bounding box center [1001, 88] width 219 height 26
click at [1100, 90] on span "×" at bounding box center [1101, 88] width 7 height 15
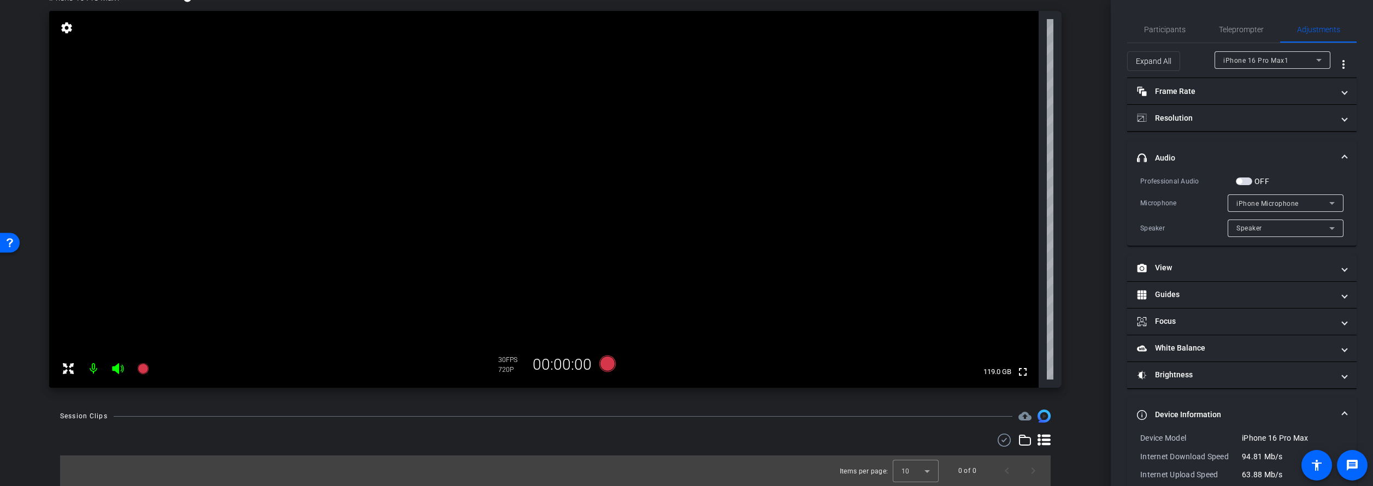
click at [1066, 51] on div "iPhone 16 Pro Max1 iPhone 16 Pro Max info ROOM ID: 447893864 90% battery_std fu…" at bounding box center [555, 186] width 1056 height 425
click at [115, 371] on icon at bounding box center [117, 368] width 11 height 11
click at [116, 367] on icon at bounding box center [117, 368] width 11 height 11
click at [93, 367] on mat-icon at bounding box center [94, 369] width 22 height 22
click at [95, 367] on mat-icon at bounding box center [94, 369] width 22 height 22
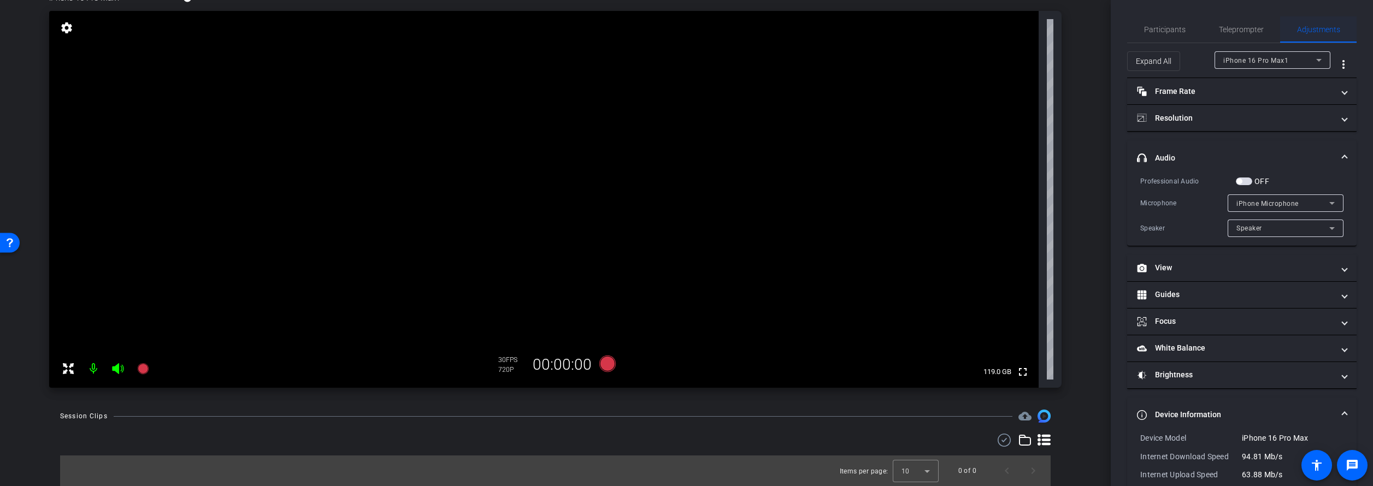
click at [1313, 28] on span "Adjustments" at bounding box center [1318, 30] width 43 height 8
click at [1249, 28] on span "Teleprompter" at bounding box center [1241, 30] width 45 height 8
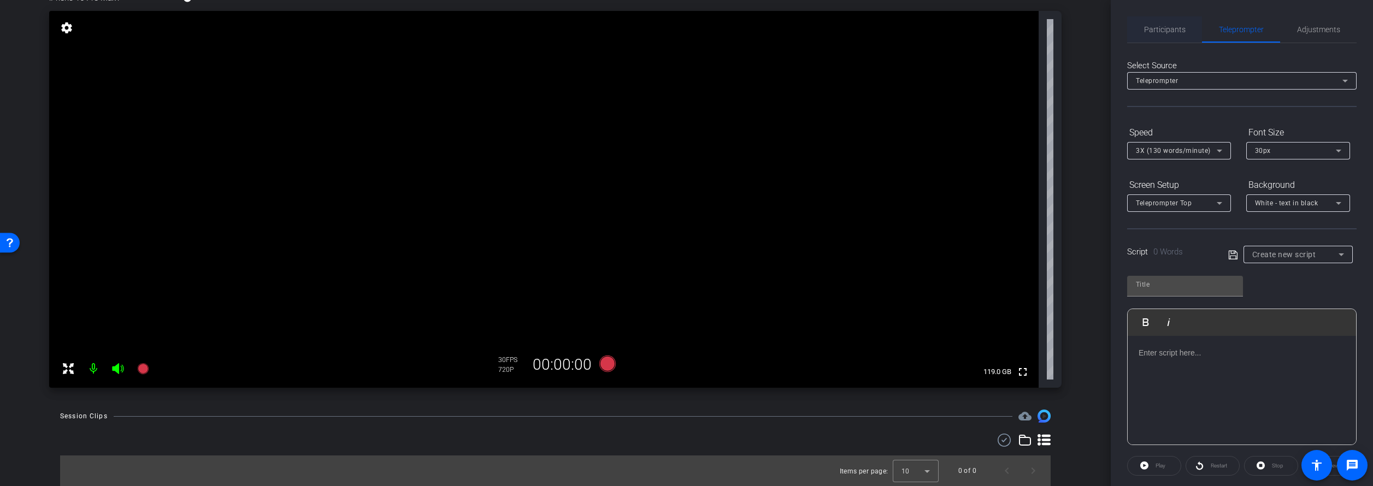
drag, startPoint x: 1304, startPoint y: 26, endPoint x: 1187, endPoint y: 28, distance: 117.0
click at [1304, 26] on span "Adjustments" at bounding box center [1318, 30] width 43 height 8
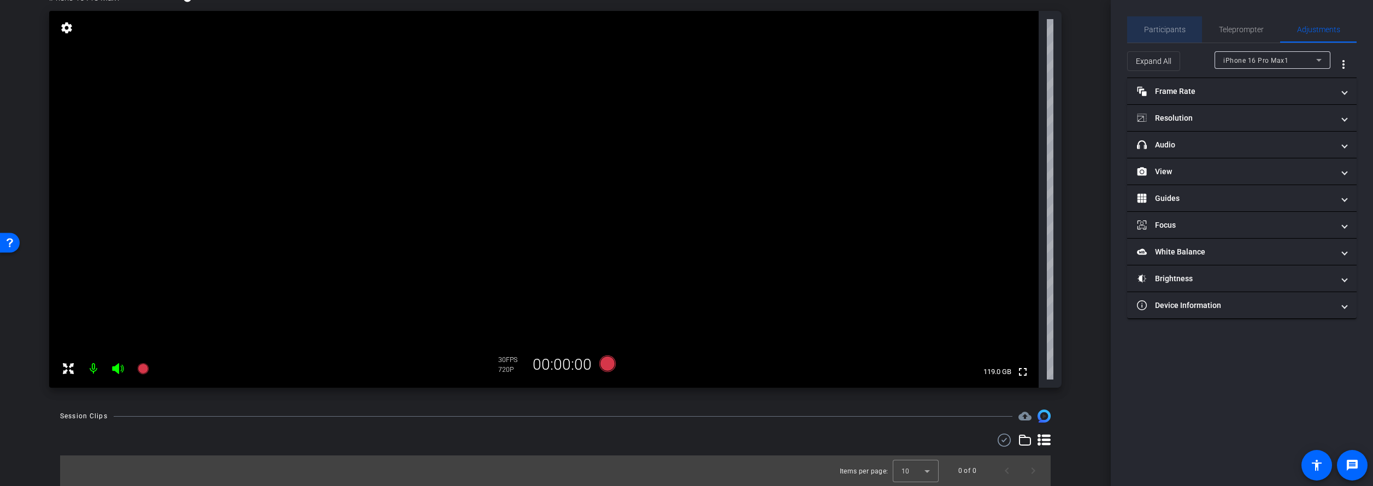
click at [1169, 28] on span "Participants" at bounding box center [1165, 30] width 42 height 8
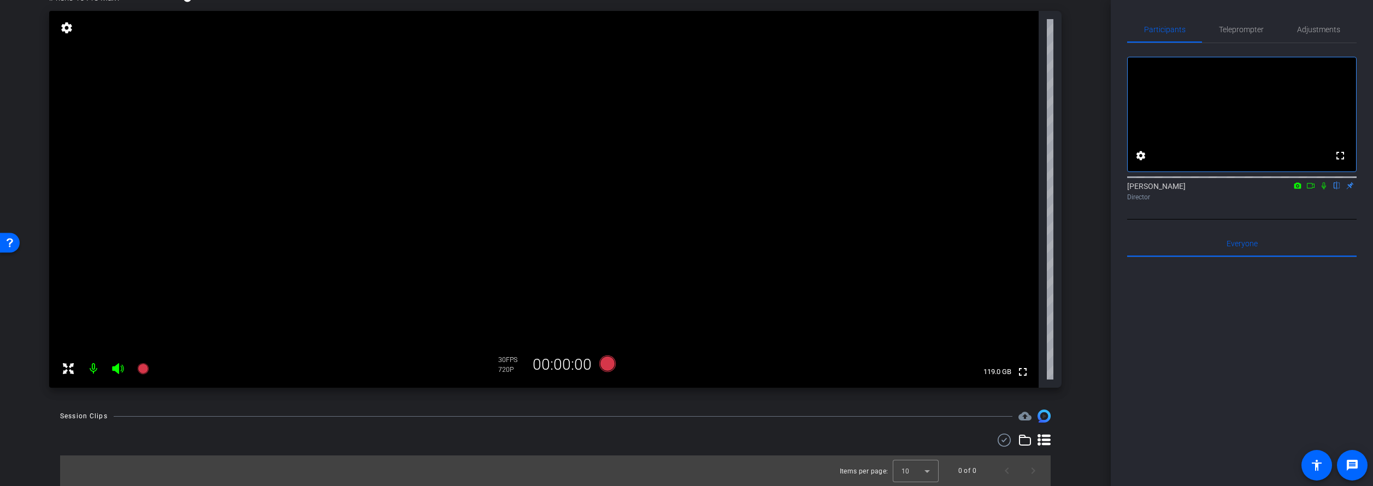
click at [1326, 190] on icon at bounding box center [1324, 186] width 4 height 7
click at [1324, 190] on icon at bounding box center [1324, 186] width 9 height 8
click at [1311, 190] on icon at bounding box center [1311, 186] width 9 height 8
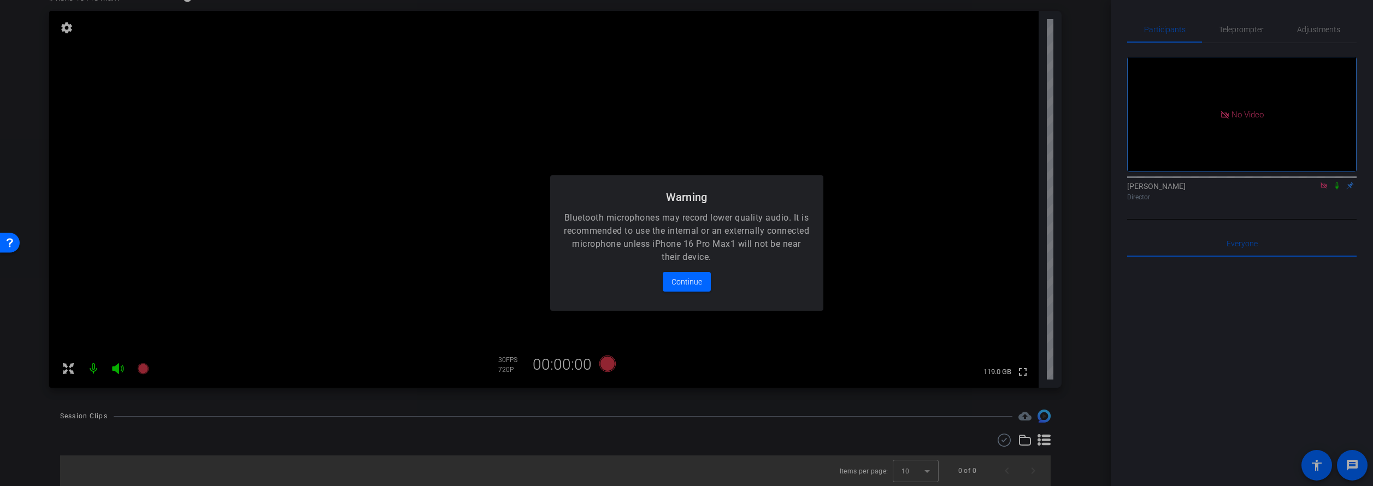
click at [1336, 203] on div at bounding box center [686, 243] width 1373 height 486
drag, startPoint x: 1322, startPoint y: 201, endPoint x: 1080, endPoint y: 220, distance: 242.9
click at [1319, 201] on div at bounding box center [686, 243] width 1373 height 486
click at [670, 284] on span at bounding box center [687, 282] width 48 height 26
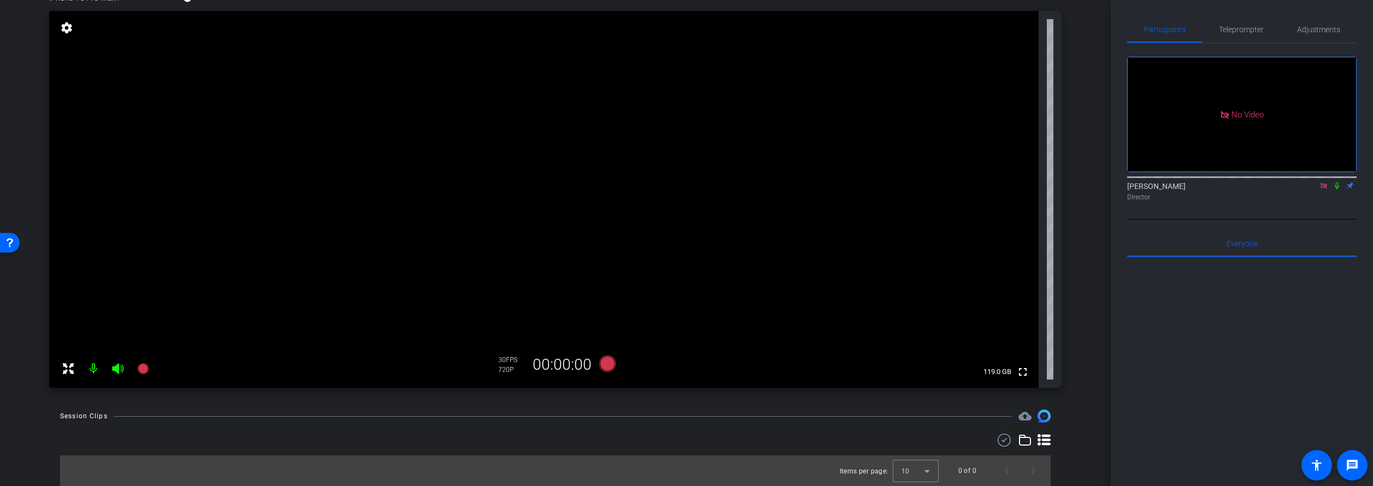
click at [1322, 190] on icon at bounding box center [1324, 186] width 9 height 8
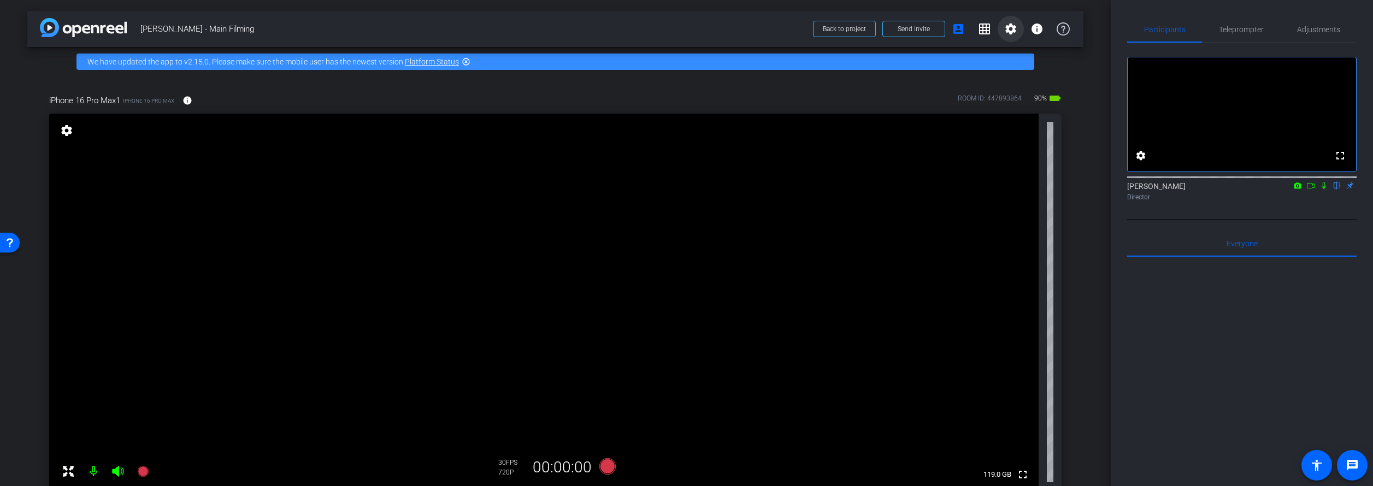
click at [1007, 30] on mat-icon "settings" at bounding box center [1010, 28] width 13 height 13
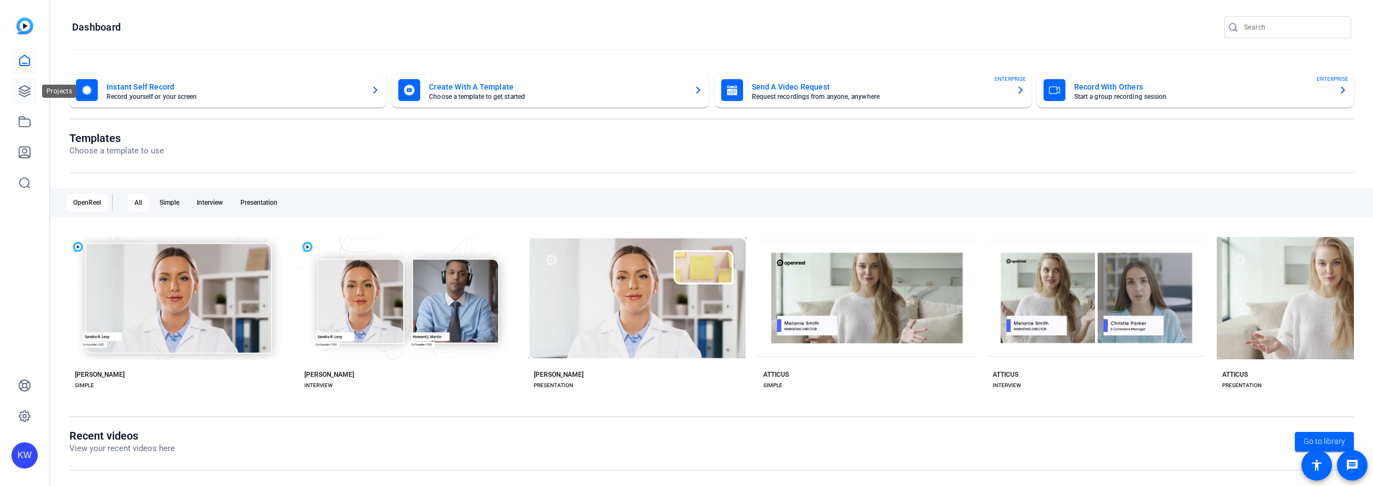
click at [27, 86] on icon at bounding box center [24, 91] width 11 height 11
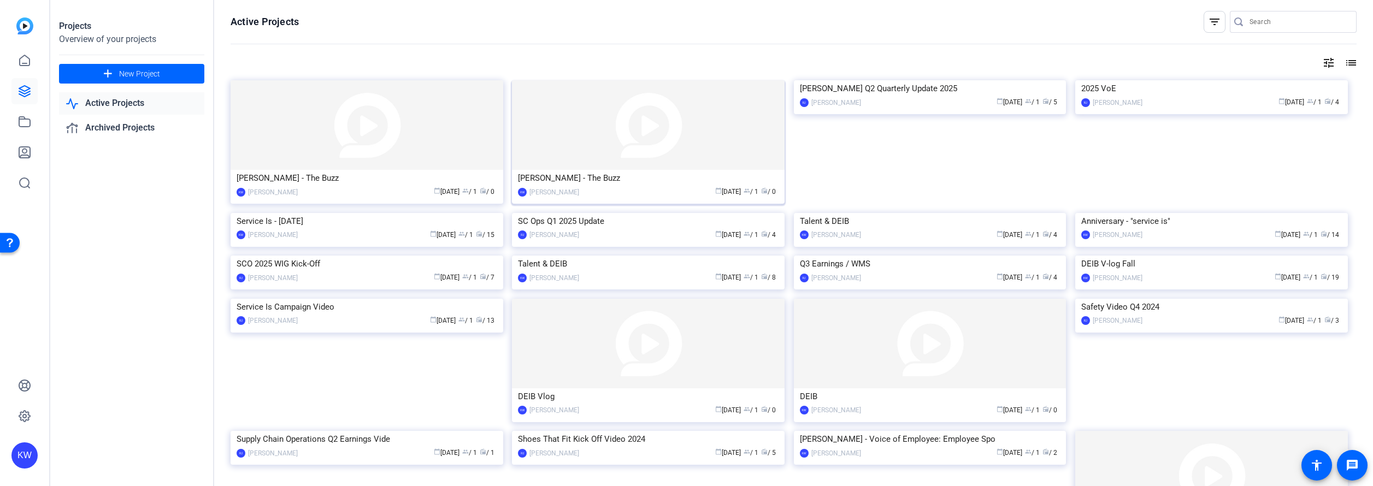
click at [651, 134] on img at bounding box center [648, 125] width 273 height 90
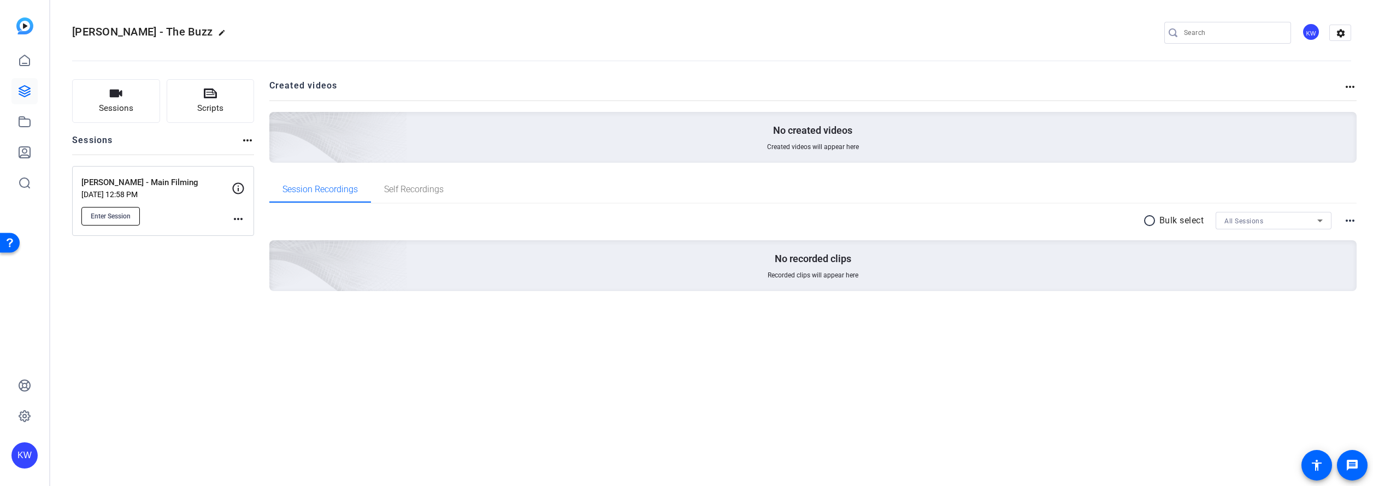
click at [111, 214] on span "Enter Session" at bounding box center [111, 216] width 40 height 9
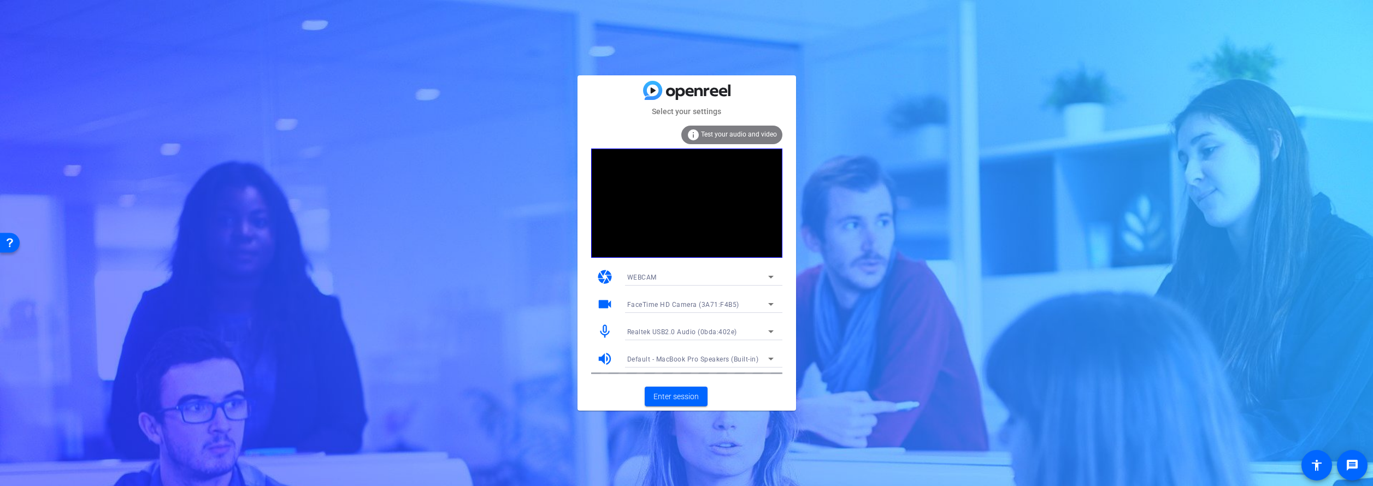
click at [771, 332] on icon at bounding box center [770, 332] width 5 height 3
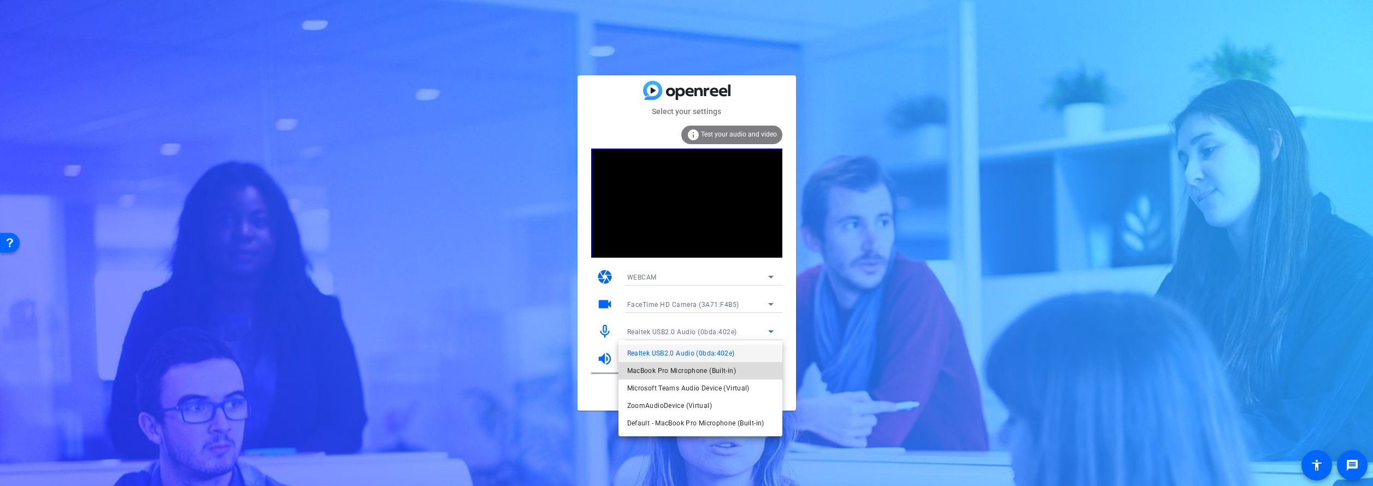
click at [738, 368] on mat-option "MacBook Pro Microphone (Built-in)" at bounding box center [701, 370] width 164 height 17
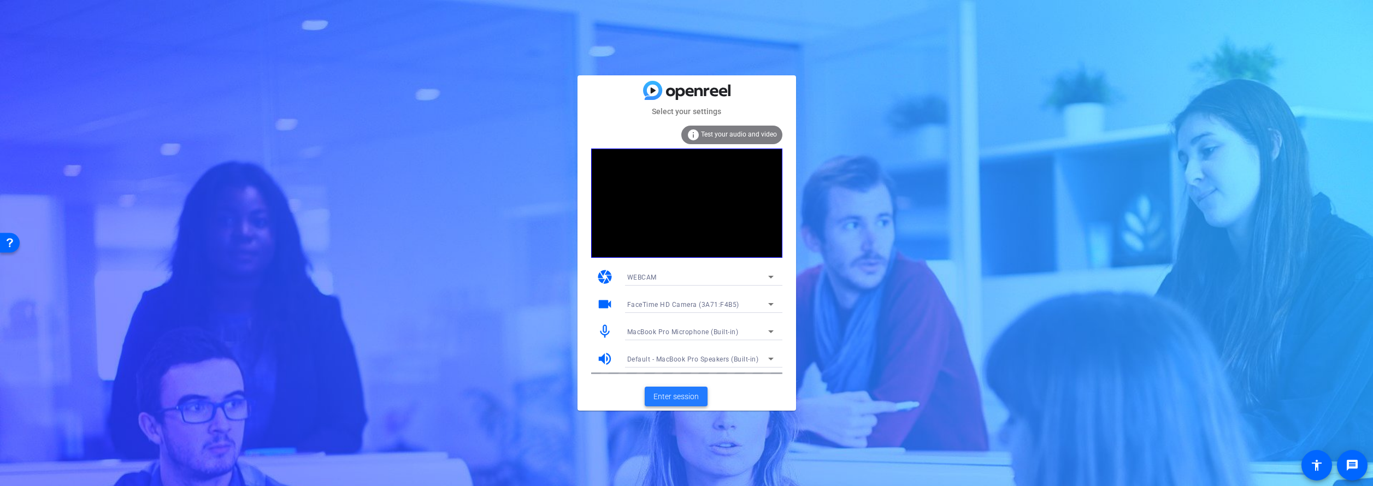
click at [689, 395] on span "Enter session" at bounding box center [676, 396] width 45 height 11
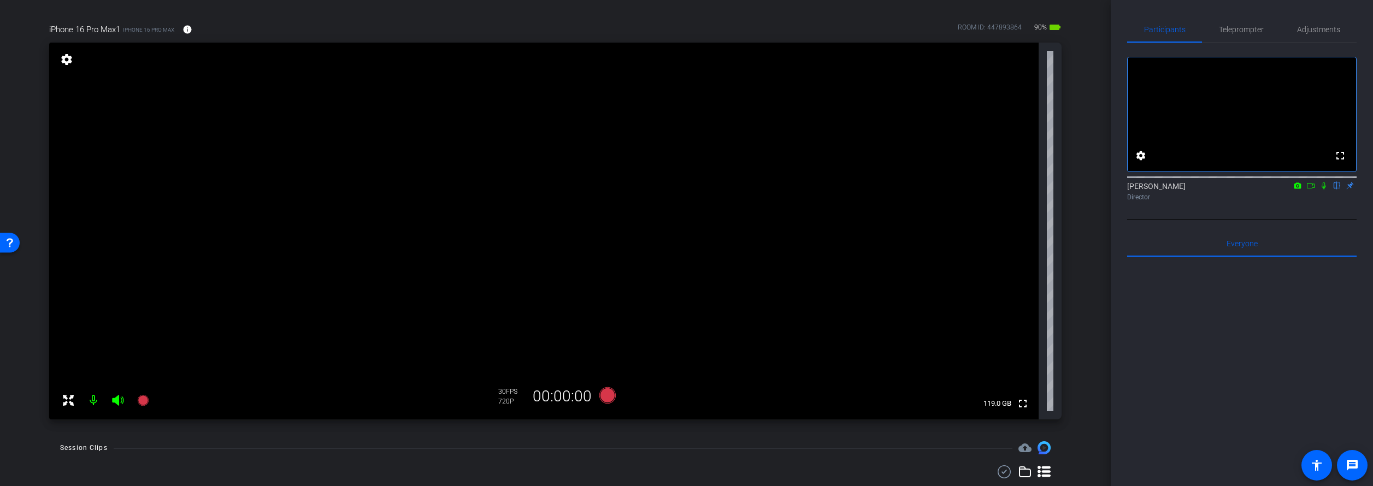
scroll to position [70, 0]
click at [1226, 28] on span "Teleprompter" at bounding box center [1241, 30] width 45 height 8
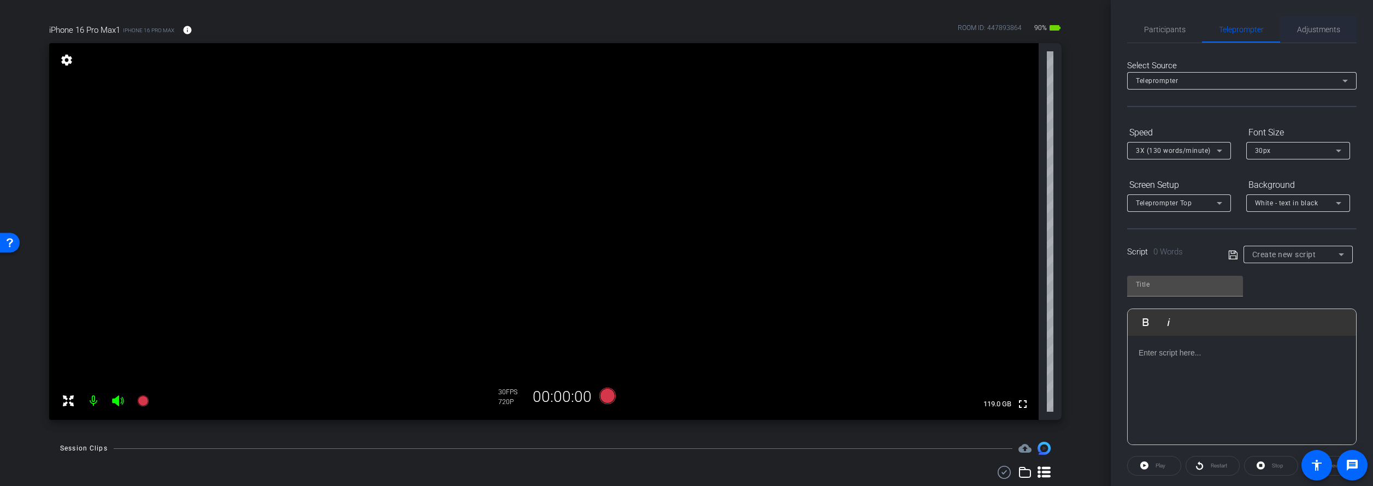
click at [1315, 30] on span "Adjustments" at bounding box center [1318, 30] width 43 height 8
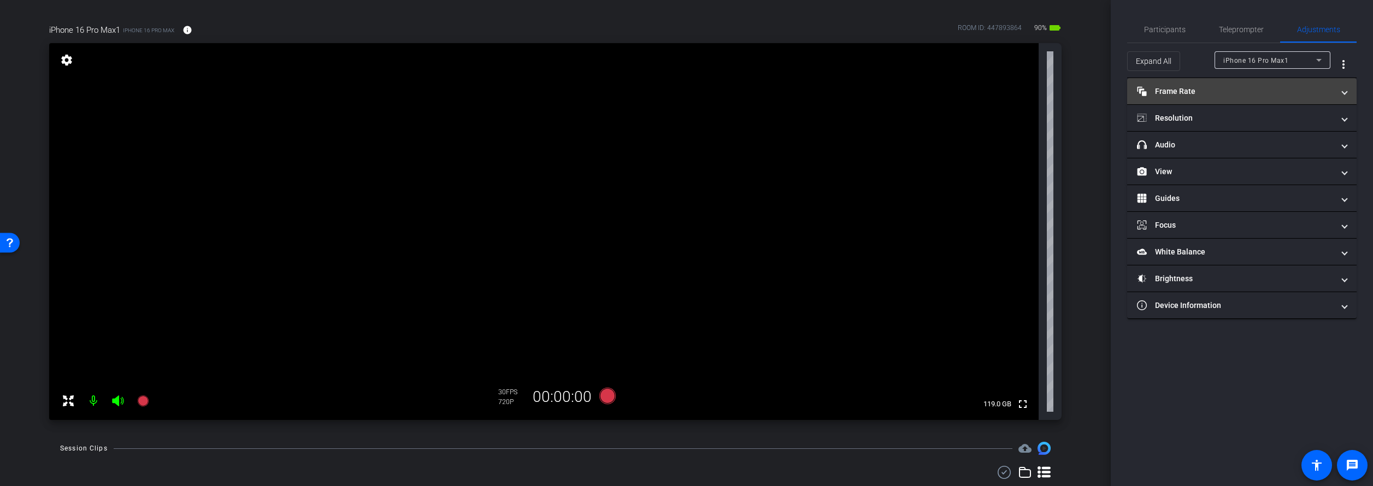
click at [1233, 82] on mat-expansion-panel-header "Frame Rate Frame Rate" at bounding box center [1242, 91] width 230 height 26
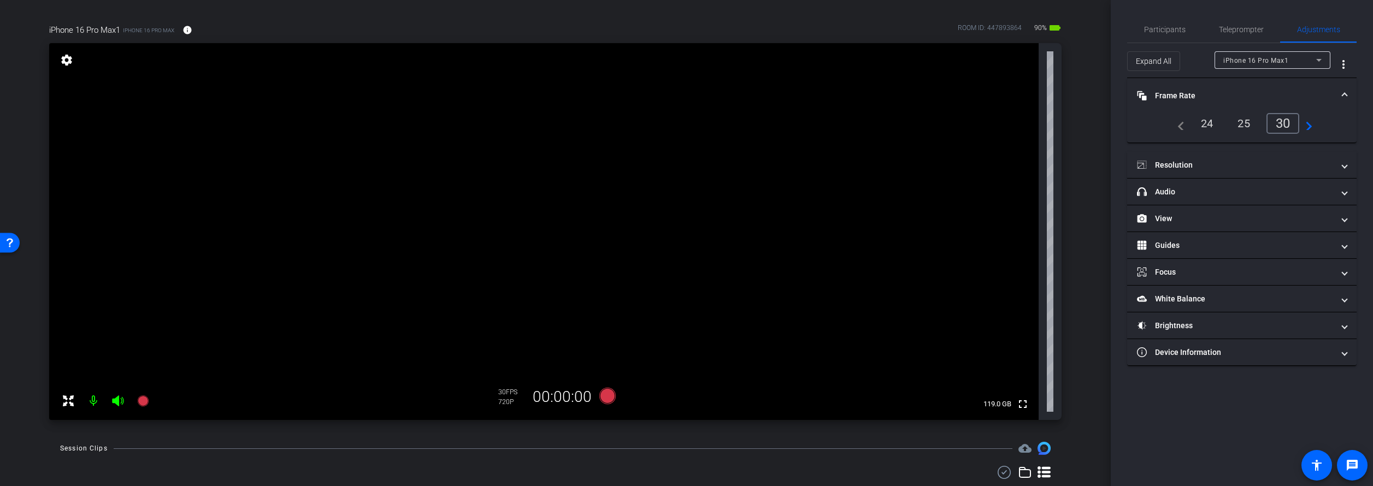
click at [1208, 125] on div "24" at bounding box center [1207, 123] width 29 height 19
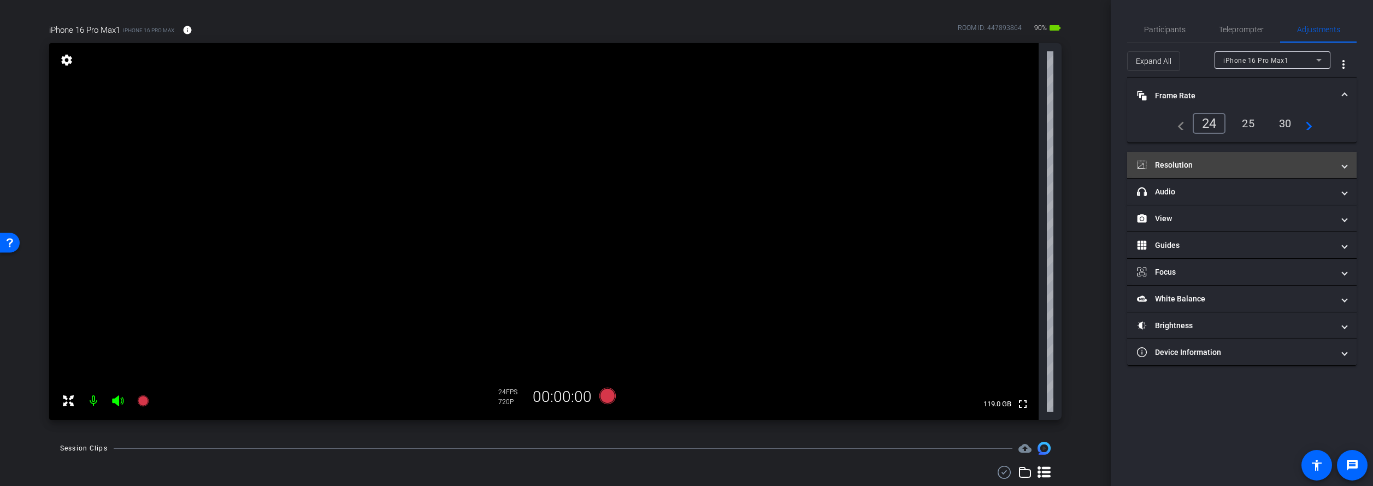
click at [1267, 164] on mat-panel-title "Resolution" at bounding box center [1235, 165] width 197 height 11
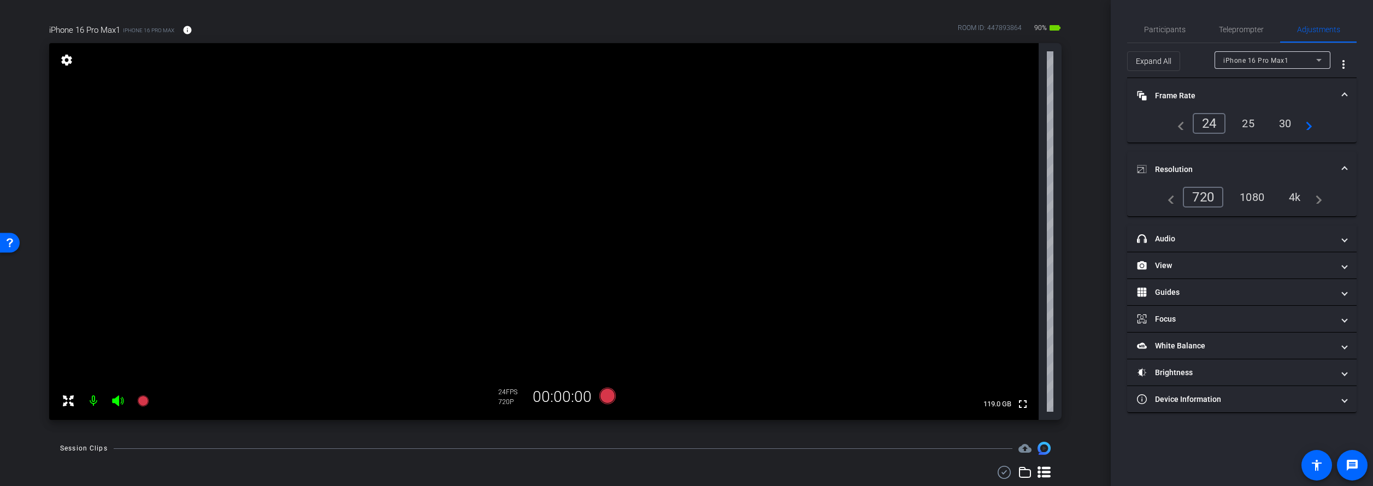
click at [1260, 192] on div "1080" at bounding box center [1252, 197] width 41 height 19
click at [1293, 194] on div "4k" at bounding box center [1295, 197] width 28 height 19
click at [1279, 235] on mat-panel-title "headphone icon Audio" at bounding box center [1235, 238] width 197 height 11
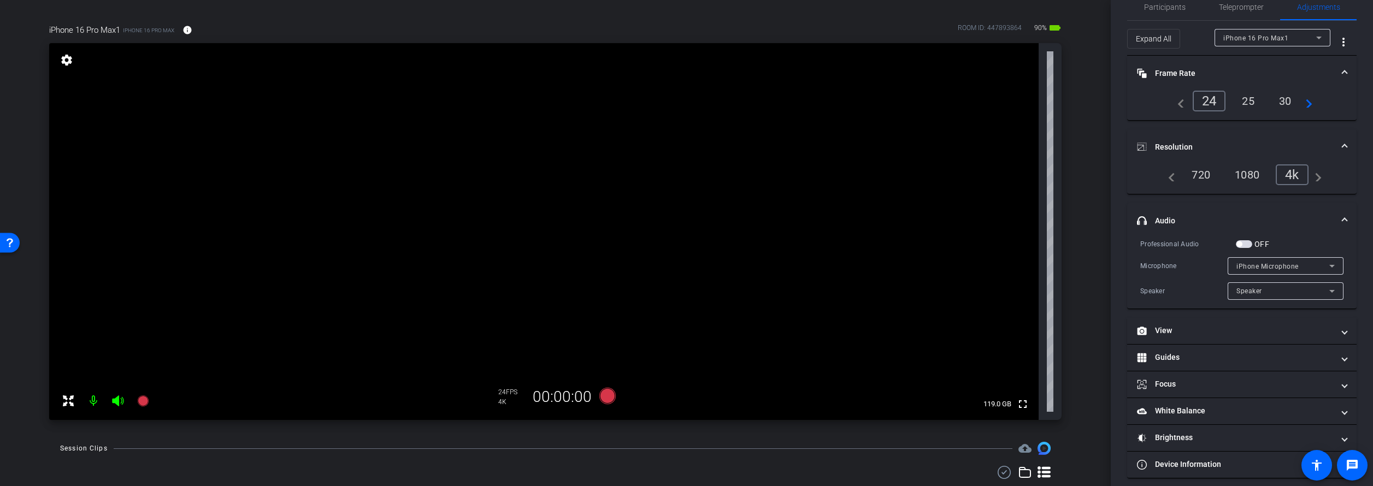
scroll to position [31, 0]
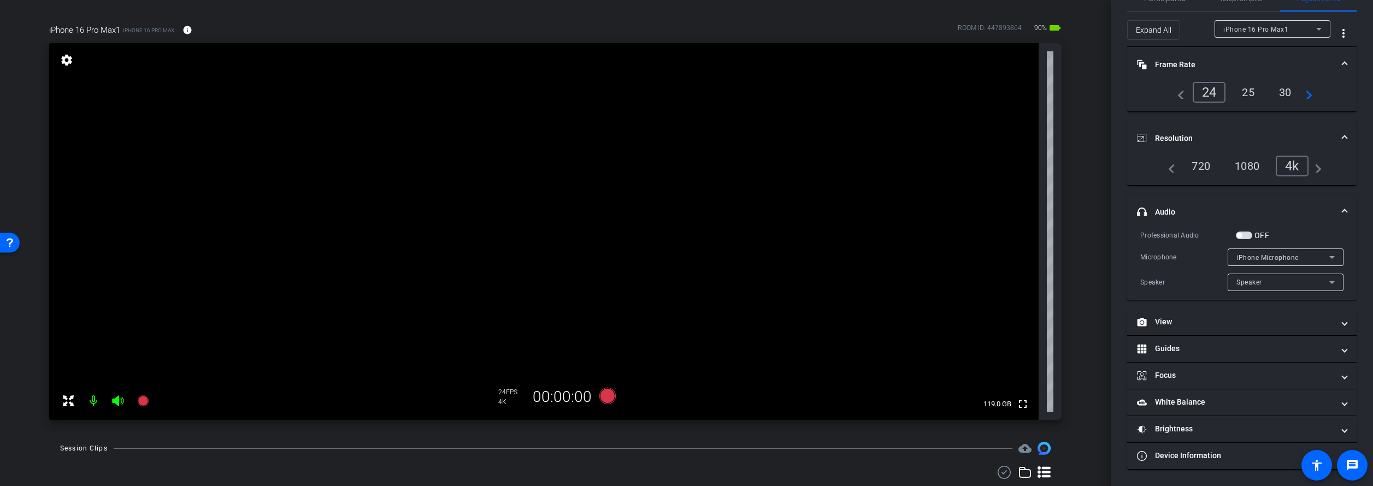
click at [1250, 235] on span "button" at bounding box center [1244, 236] width 16 height 8
type input "-3"
click at [1230, 324] on input "range" at bounding box center [1246, 323] width 226 height 24
click at [1270, 255] on span "iPhone Microphone" at bounding box center [1268, 258] width 62 height 8
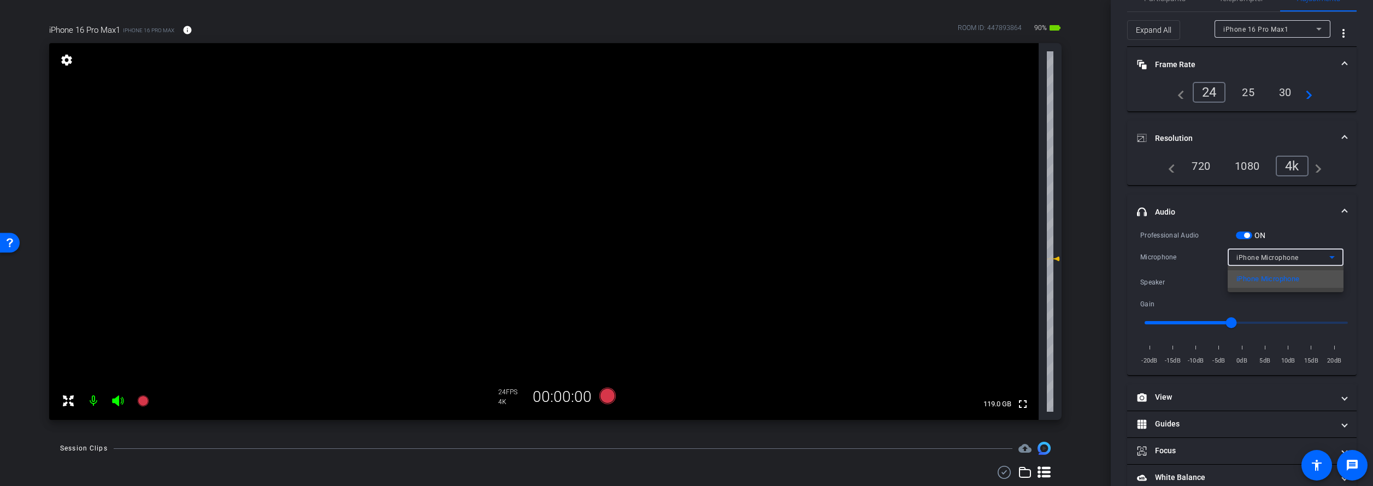
click at [1247, 237] on div at bounding box center [686, 243] width 1373 height 486
click at [1246, 234] on span "button" at bounding box center [1246, 235] width 5 height 5
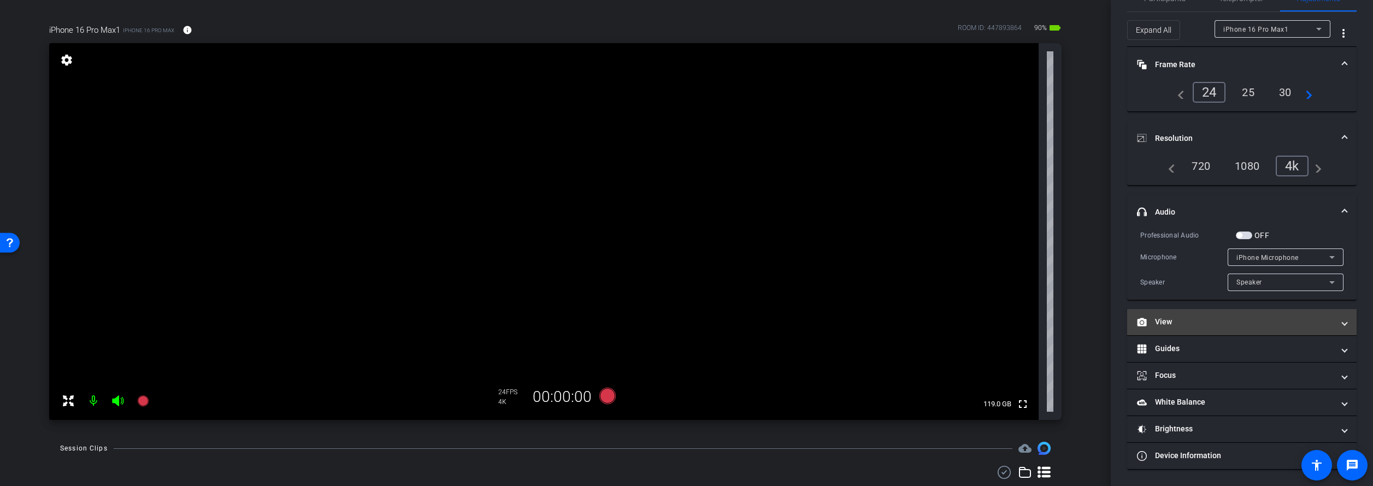
click at [1246, 313] on mat-expansion-panel-header "View" at bounding box center [1242, 322] width 230 height 26
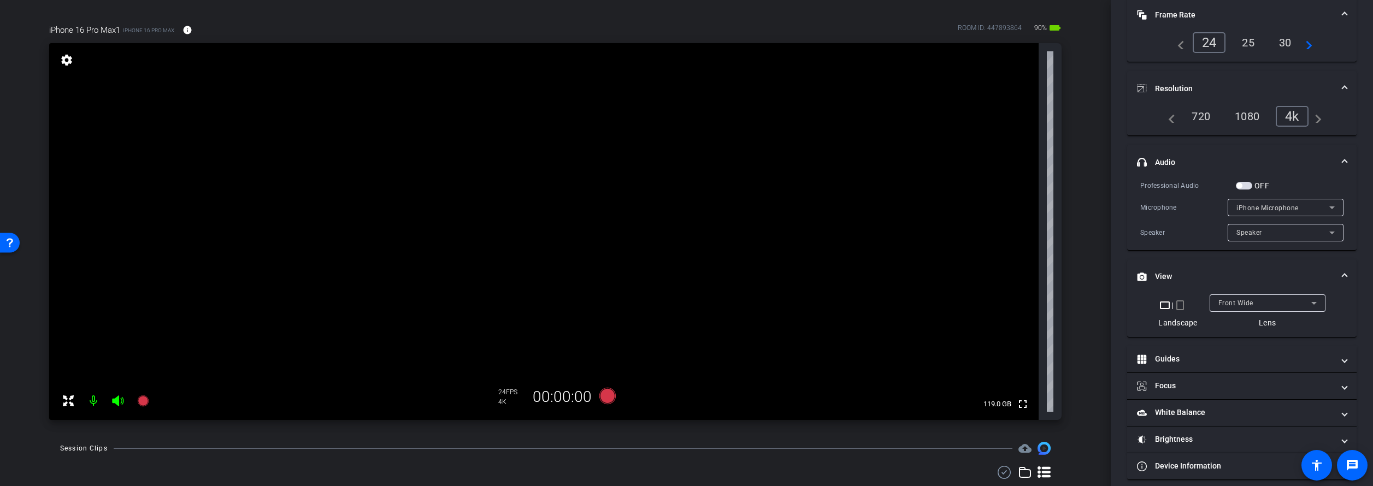
scroll to position [91, 0]
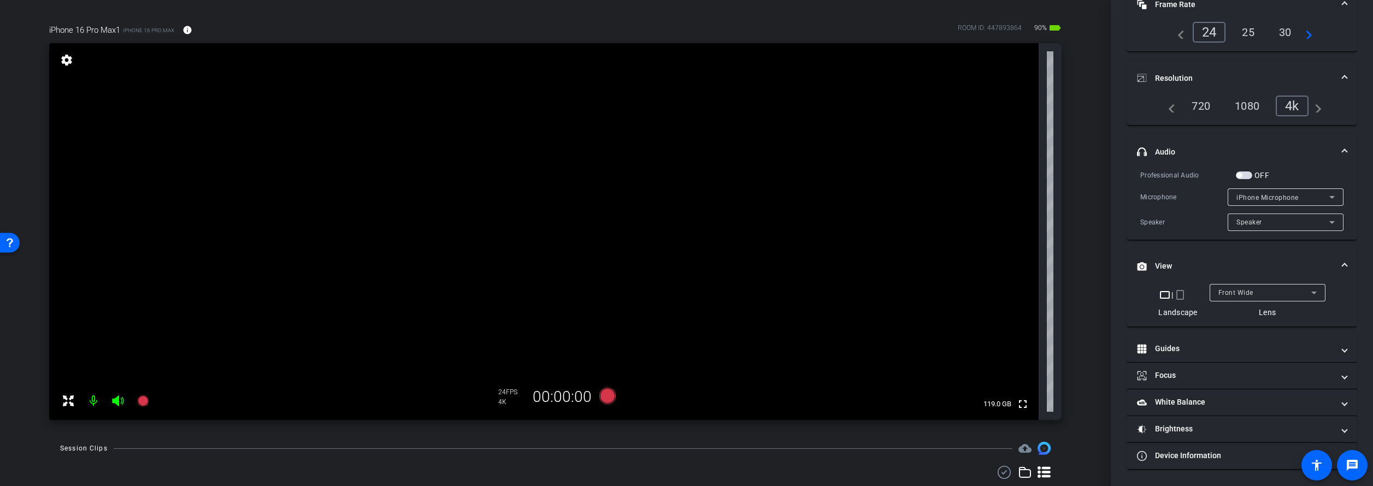
click at [1344, 262] on span at bounding box center [1345, 266] width 4 height 11
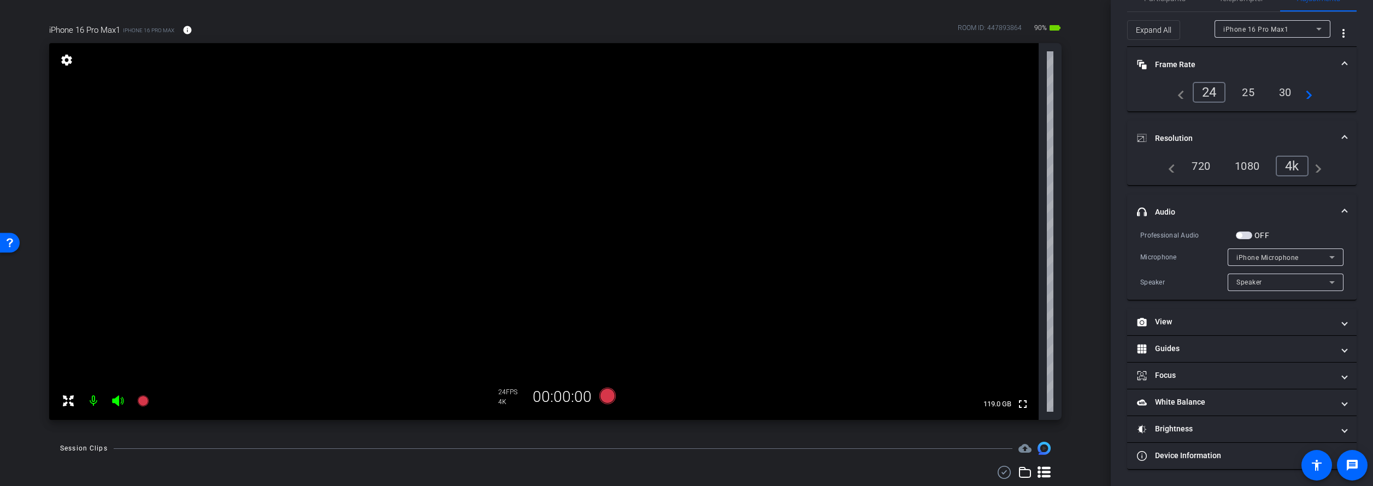
scroll to position [31, 0]
click at [1246, 350] on mat-panel-title "Guides" at bounding box center [1235, 348] width 197 height 11
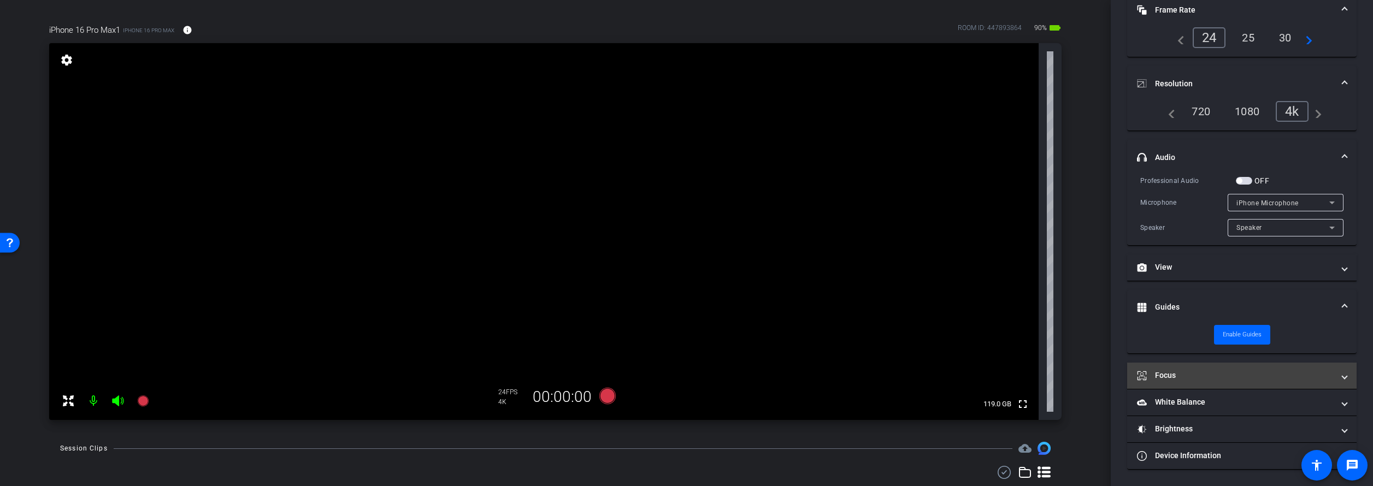
click at [1226, 379] on mat-panel-title "Focus" at bounding box center [1235, 375] width 197 height 11
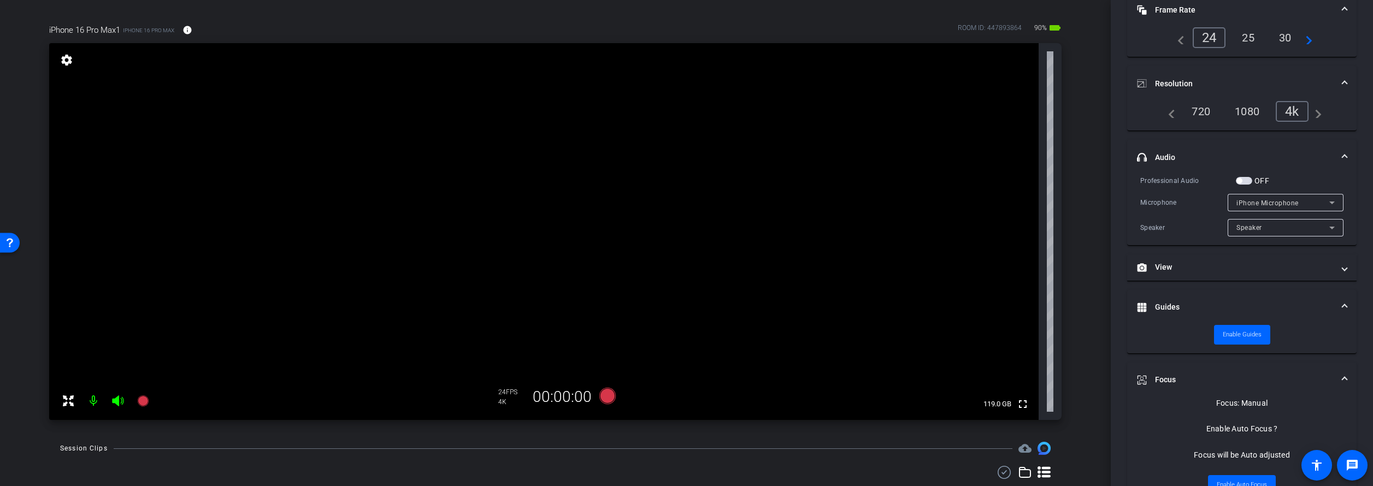
scroll to position [209, 0]
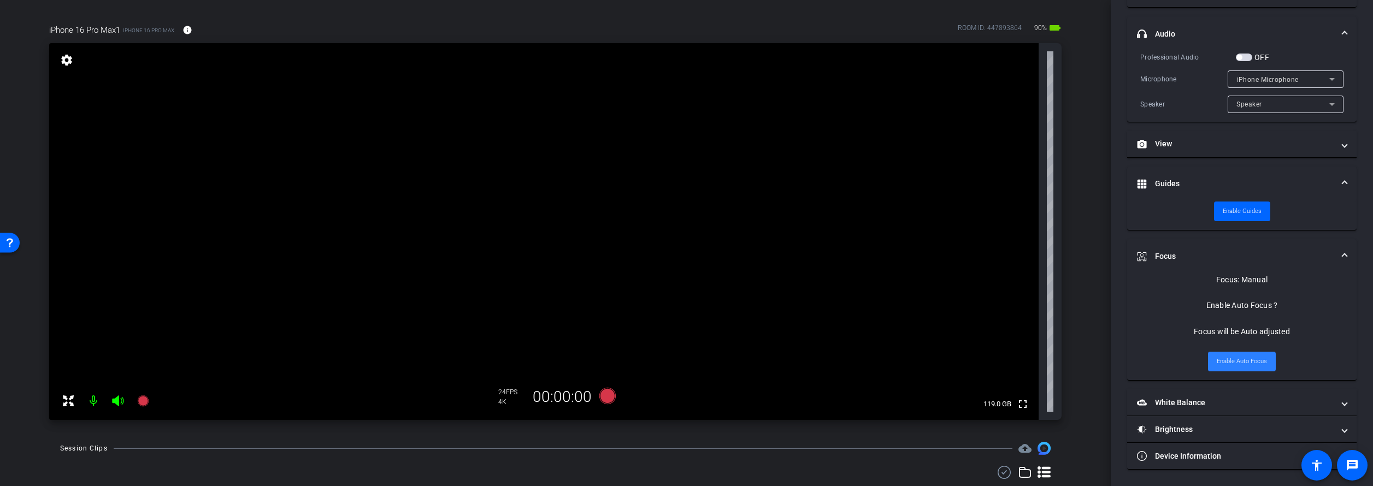
click at [1236, 366] on span "Enable Auto Focus" at bounding box center [1242, 362] width 50 height 16
click at [1238, 377] on span "Enable Manual Focus" at bounding box center [1242, 372] width 58 height 16
click at [1238, 363] on span "Enable Auto Focus" at bounding box center [1242, 362] width 50 height 16
click at [1239, 374] on span "Enable Manual Focus" at bounding box center [1242, 372] width 58 height 16
click at [1239, 362] on span "Enable Auto Focus" at bounding box center [1242, 362] width 50 height 16
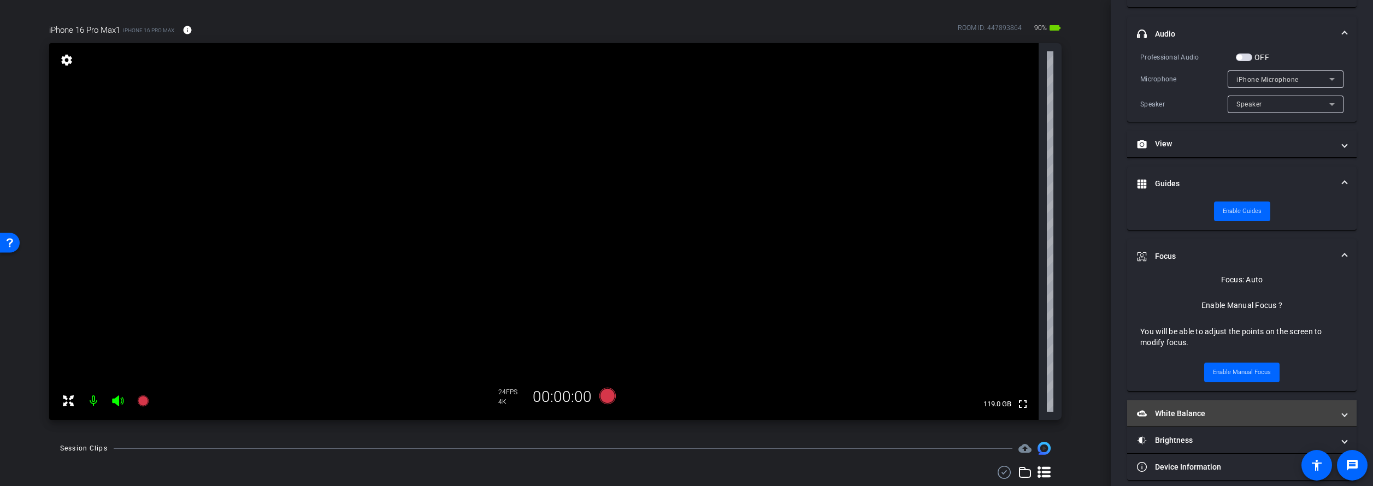
click at [1210, 415] on mat-panel-title "White Balance White Balance" at bounding box center [1235, 413] width 197 height 11
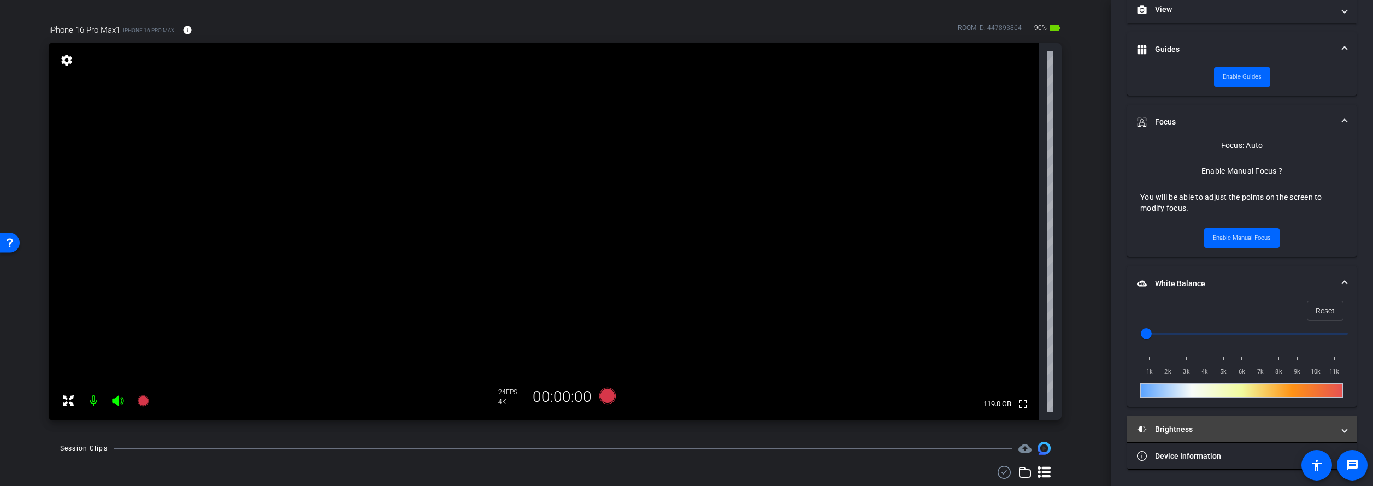
click at [1199, 428] on mat-panel-title "Brightness" at bounding box center [1235, 429] width 197 height 11
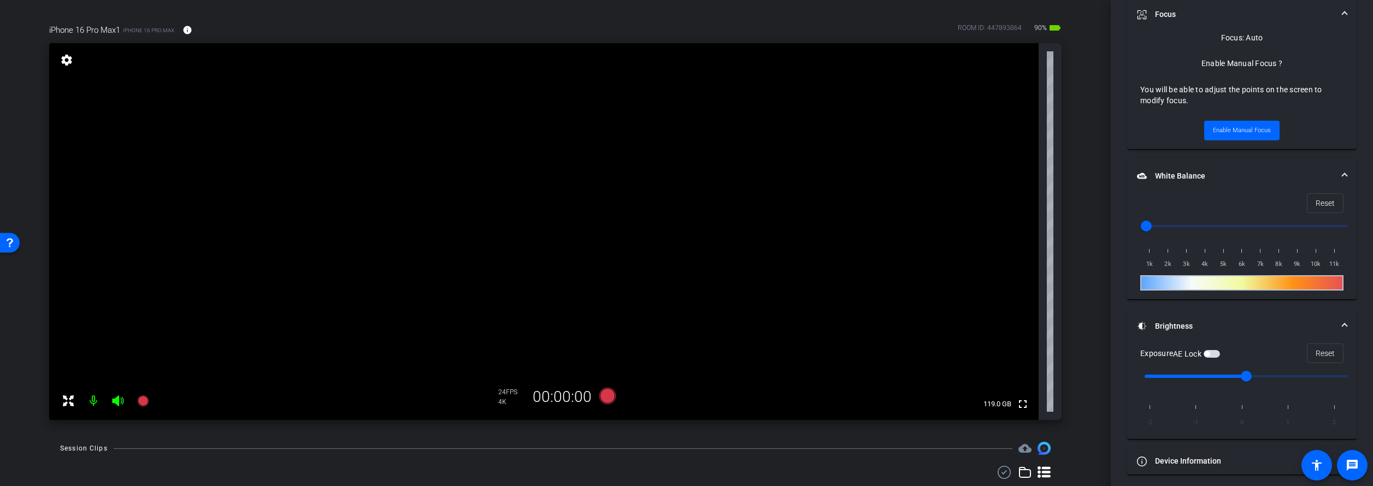
scroll to position [454, 0]
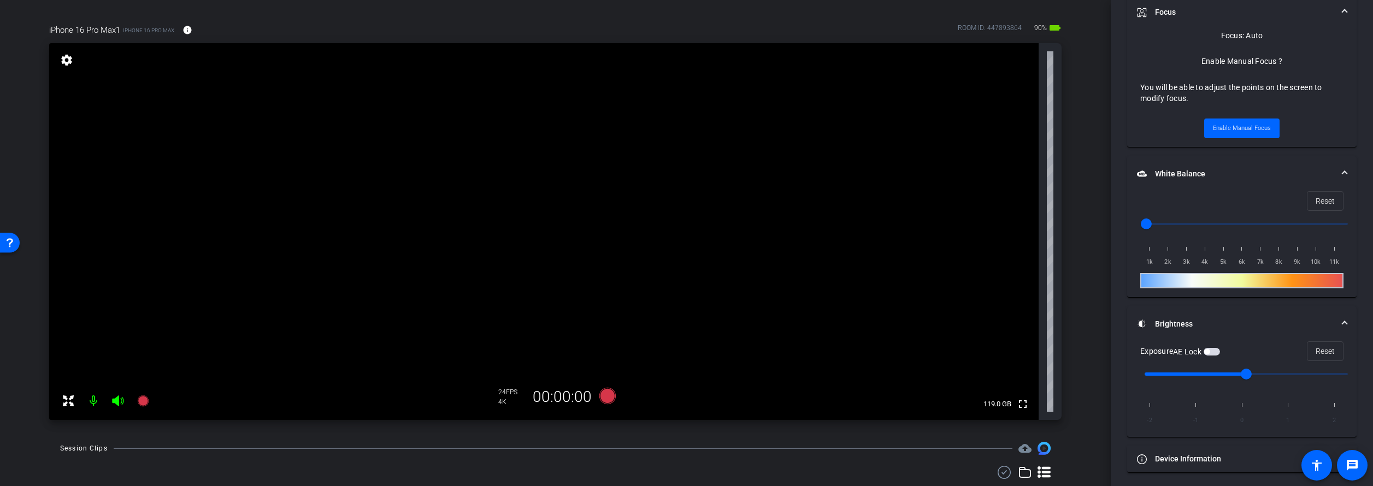
click at [1348, 10] on mat-expansion-panel-header "Focus" at bounding box center [1242, 12] width 230 height 35
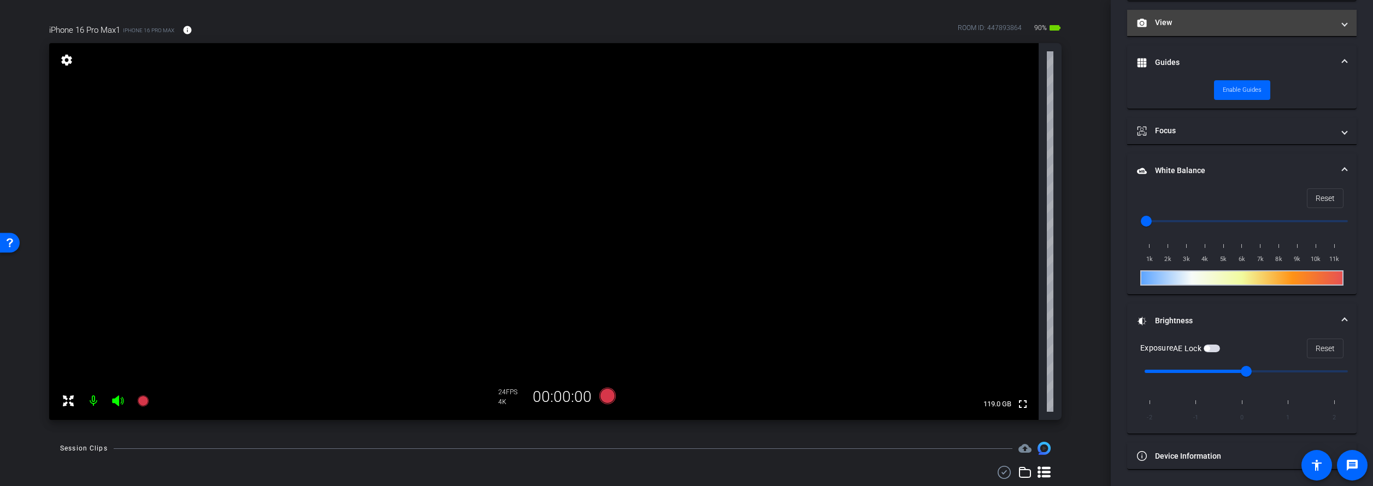
scroll to position [331, 0]
click at [1179, 22] on mat-panel-title "View" at bounding box center [1235, 22] width 197 height 11
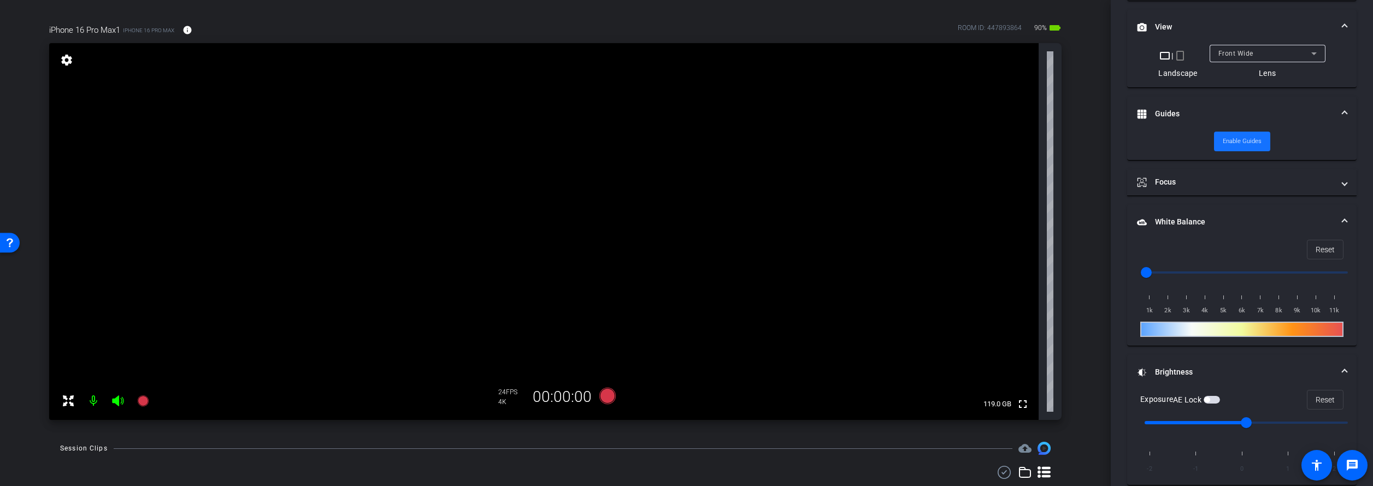
click at [1245, 141] on span "Enable Guides" at bounding box center [1242, 141] width 39 height 16
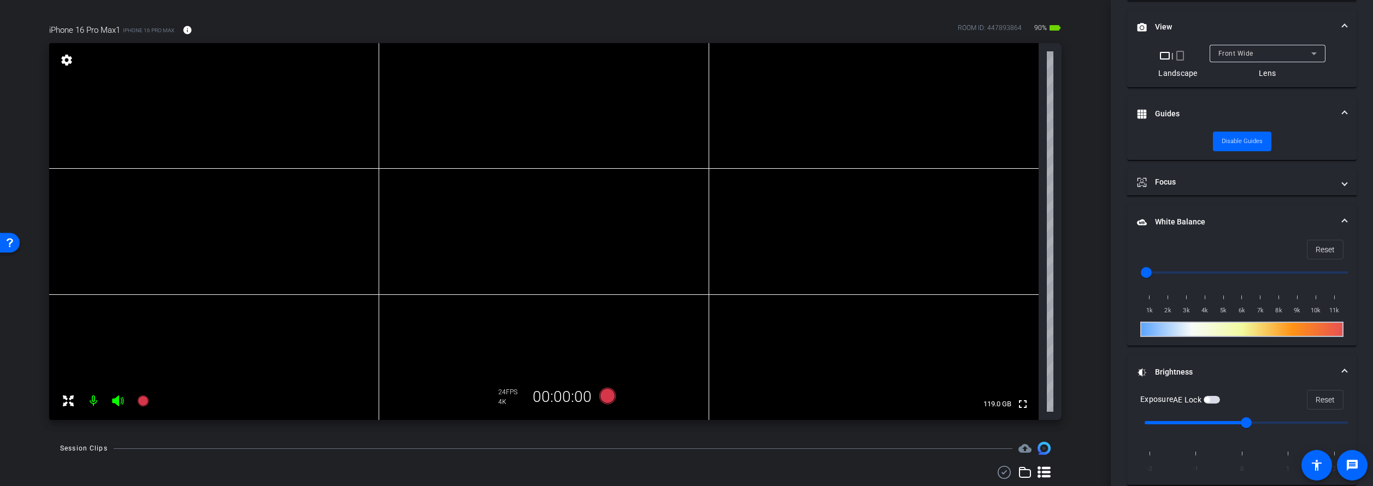
click at [118, 401] on icon at bounding box center [117, 401] width 11 height 11
click at [140, 400] on icon at bounding box center [142, 401] width 11 height 11
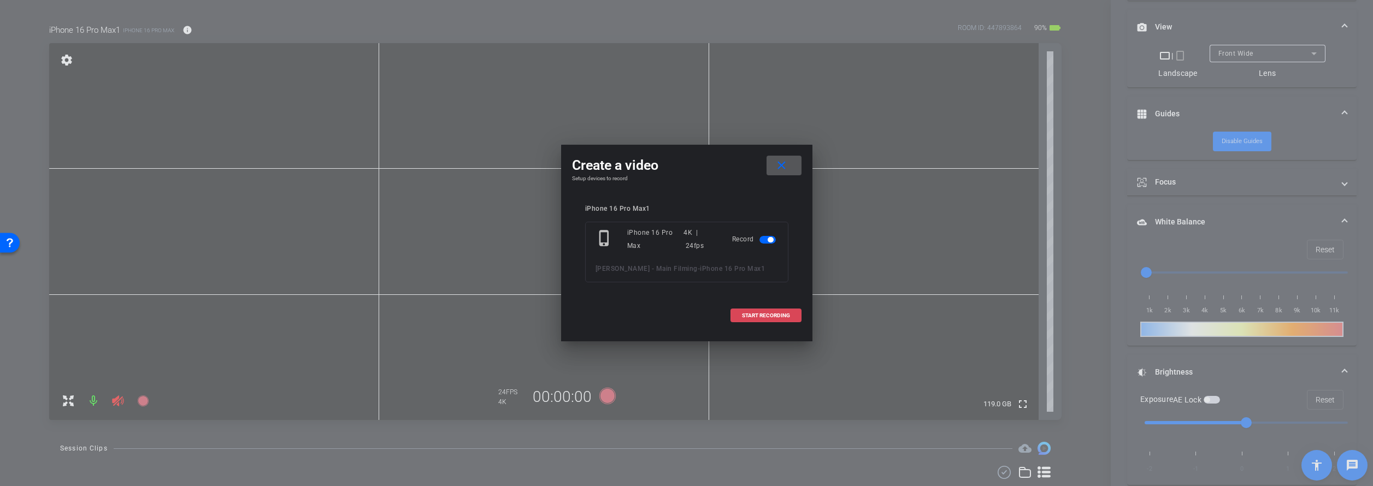
click at [774, 316] on span "START RECORDING" at bounding box center [766, 315] width 48 height 5
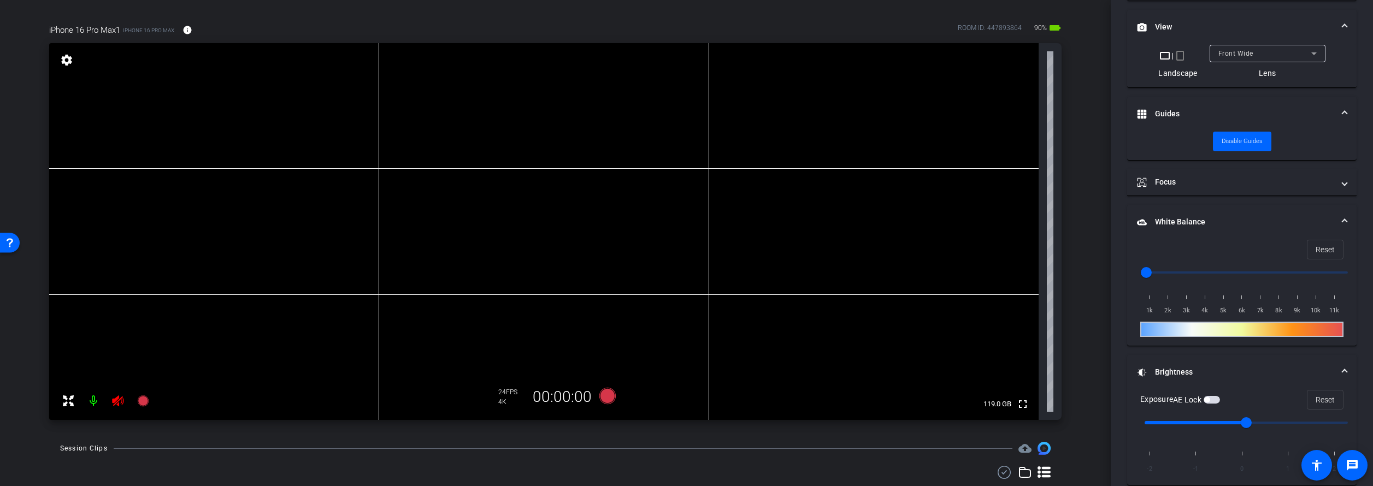
scroll to position [343, 0]
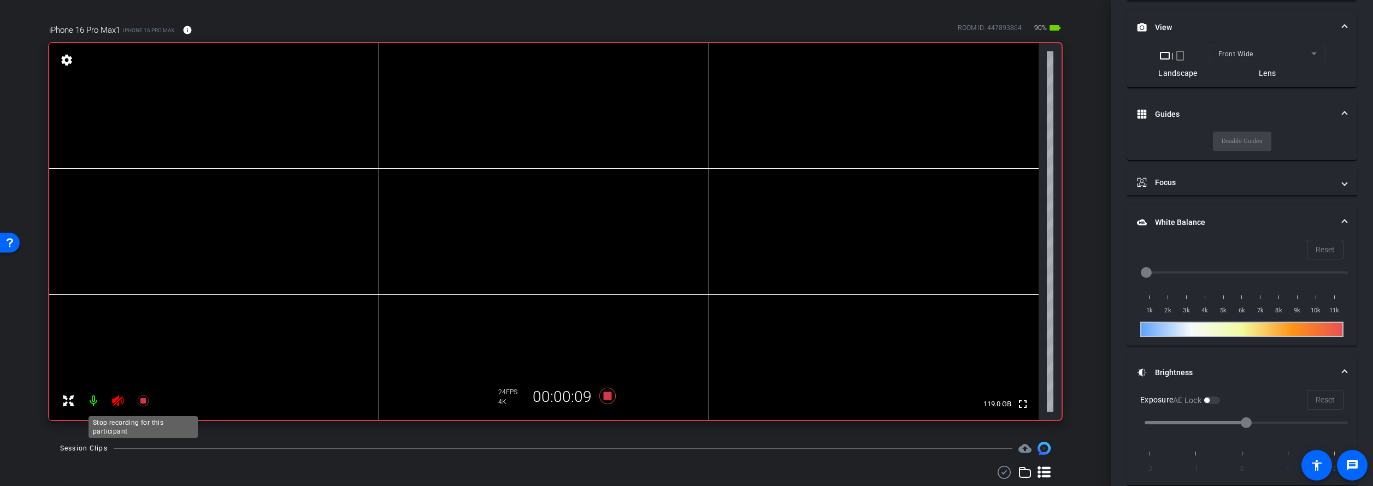
click at [149, 401] on mat-icon at bounding box center [143, 401] width 22 height 22
click at [123, 402] on mat-icon at bounding box center [118, 401] width 22 height 22
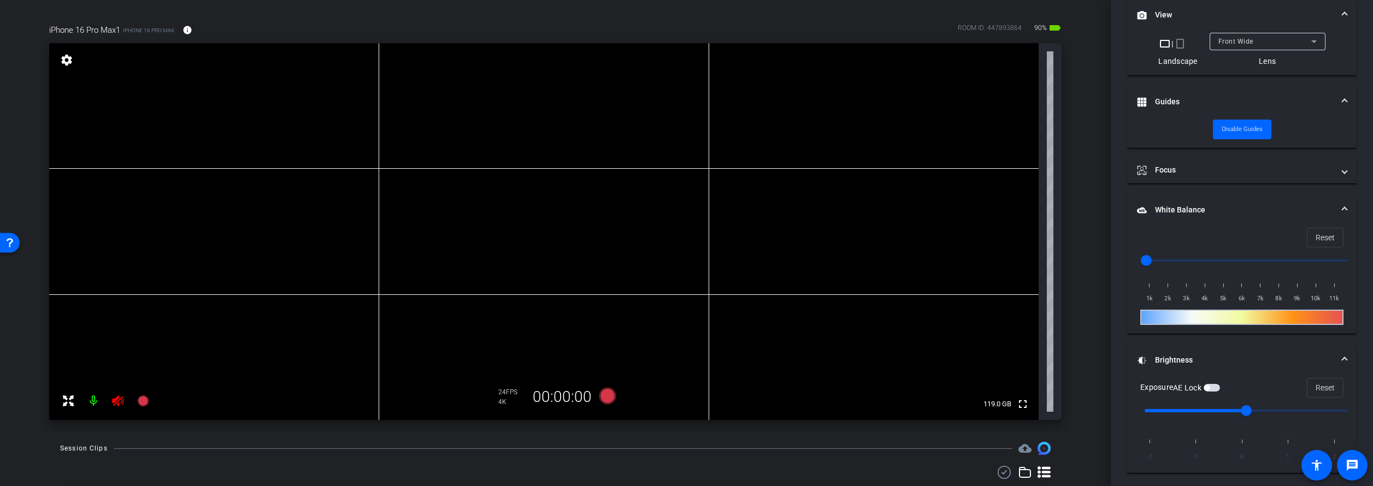
scroll to position [331, 0]
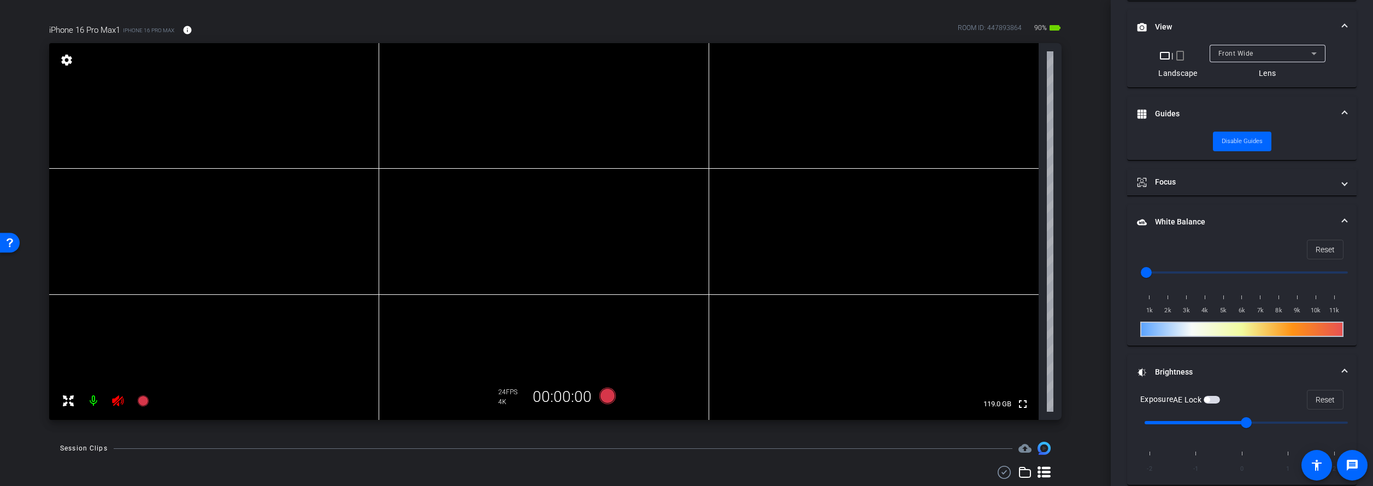
click at [121, 400] on icon at bounding box center [117, 401] width 11 height 11
click at [120, 401] on icon at bounding box center [117, 401] width 13 height 13
click at [142, 402] on icon at bounding box center [142, 401] width 11 height 11
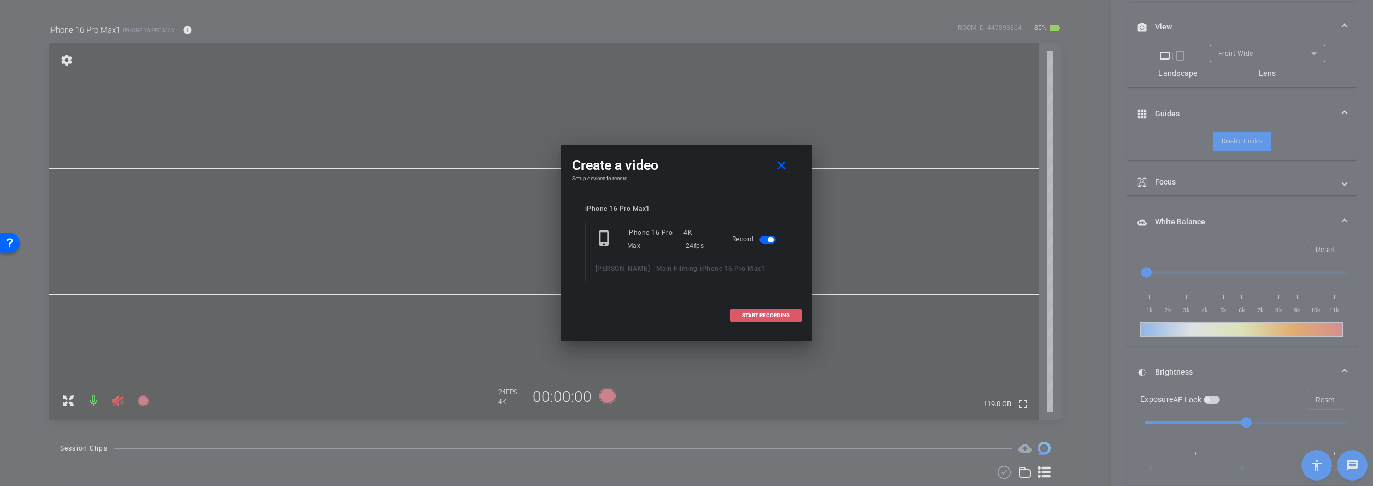
click at [774, 316] on span "START RECORDING" at bounding box center [766, 315] width 48 height 5
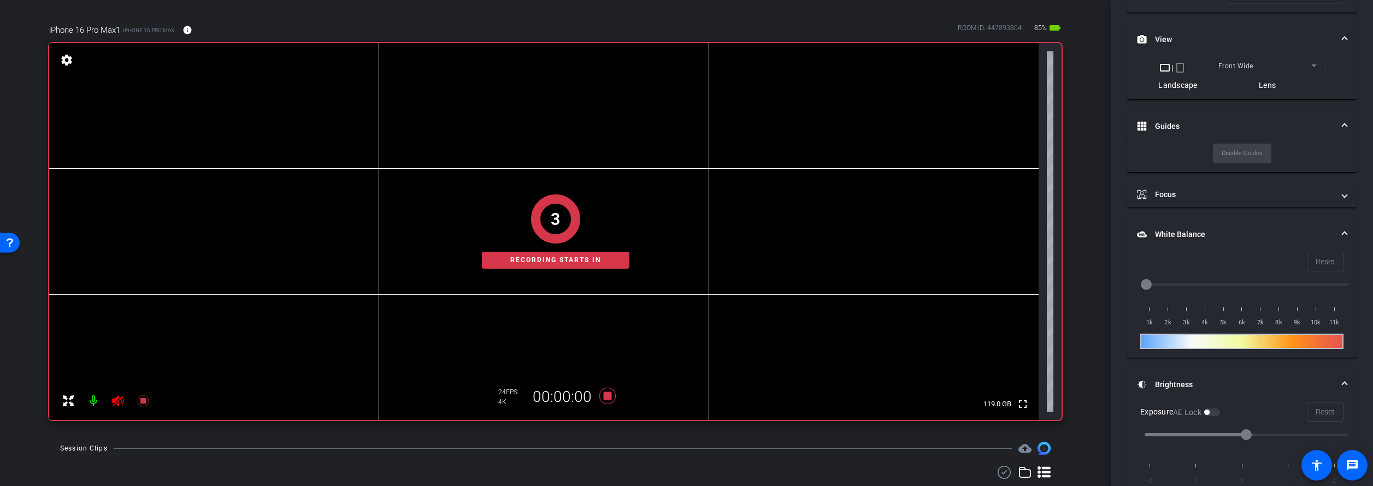
scroll to position [343, 0]
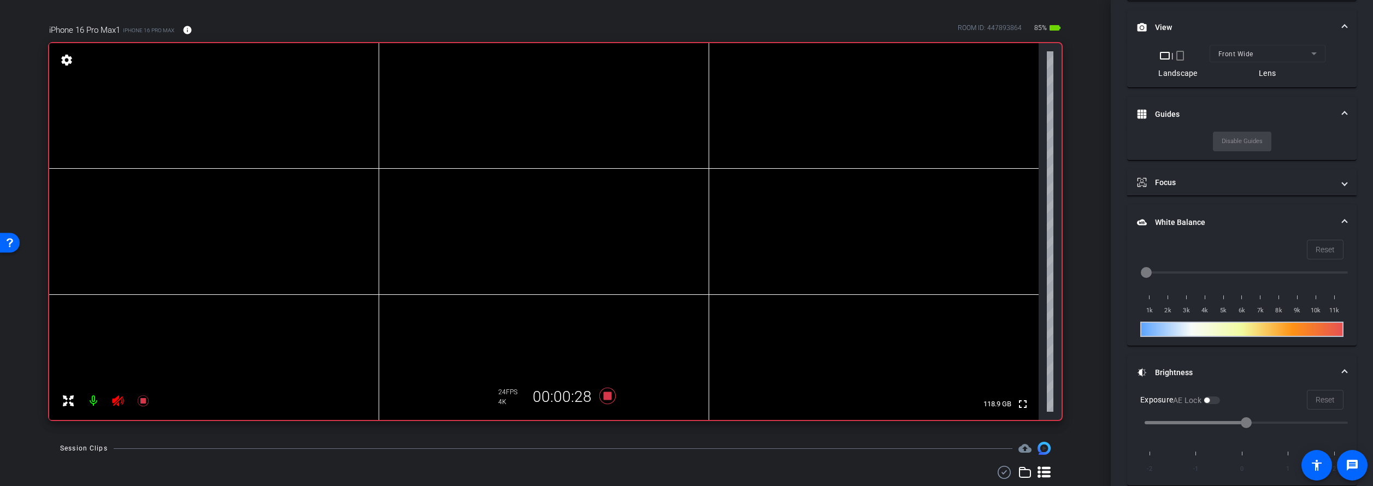
click at [123, 401] on icon at bounding box center [117, 401] width 11 height 11
click at [141, 402] on icon at bounding box center [142, 401] width 11 height 11
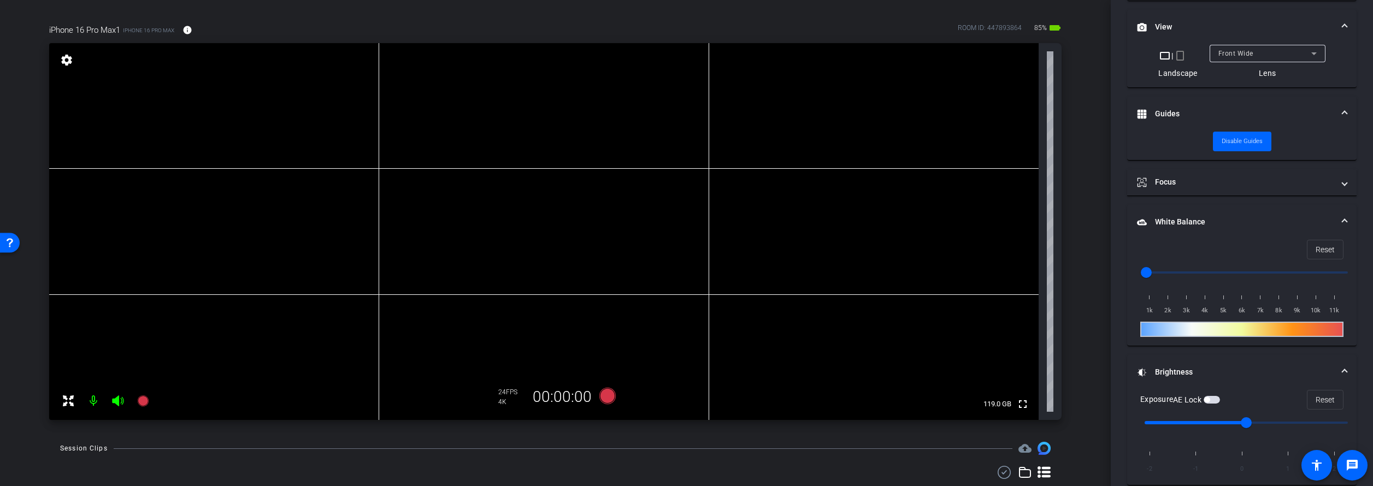
click at [119, 400] on icon at bounding box center [117, 401] width 11 height 11
click at [144, 401] on icon at bounding box center [142, 401] width 11 height 11
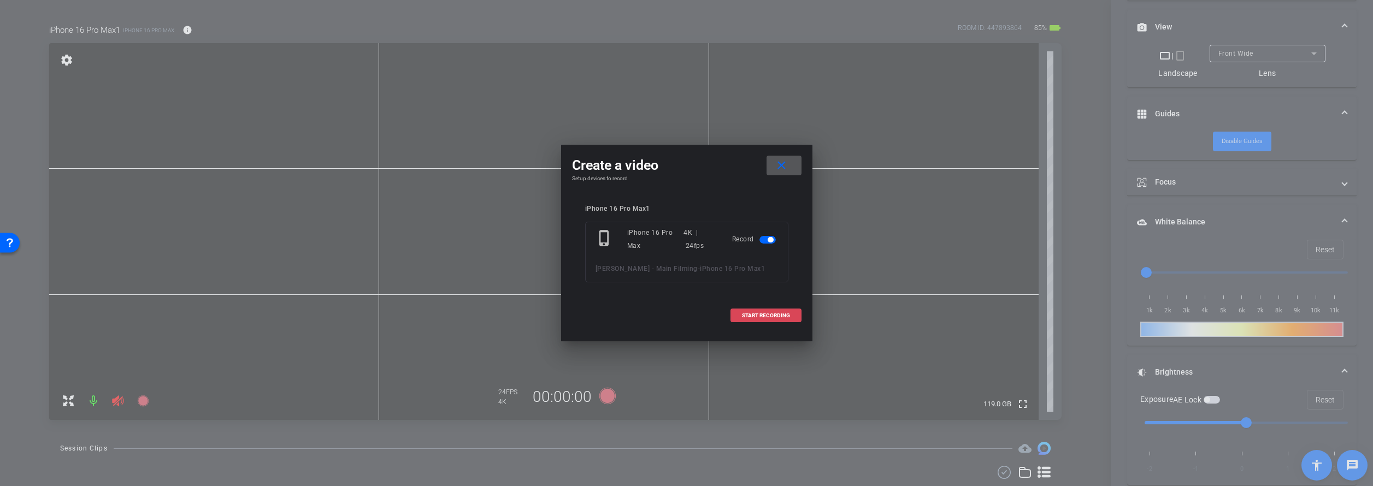
click at [775, 315] on span "START RECORDING" at bounding box center [766, 315] width 48 height 5
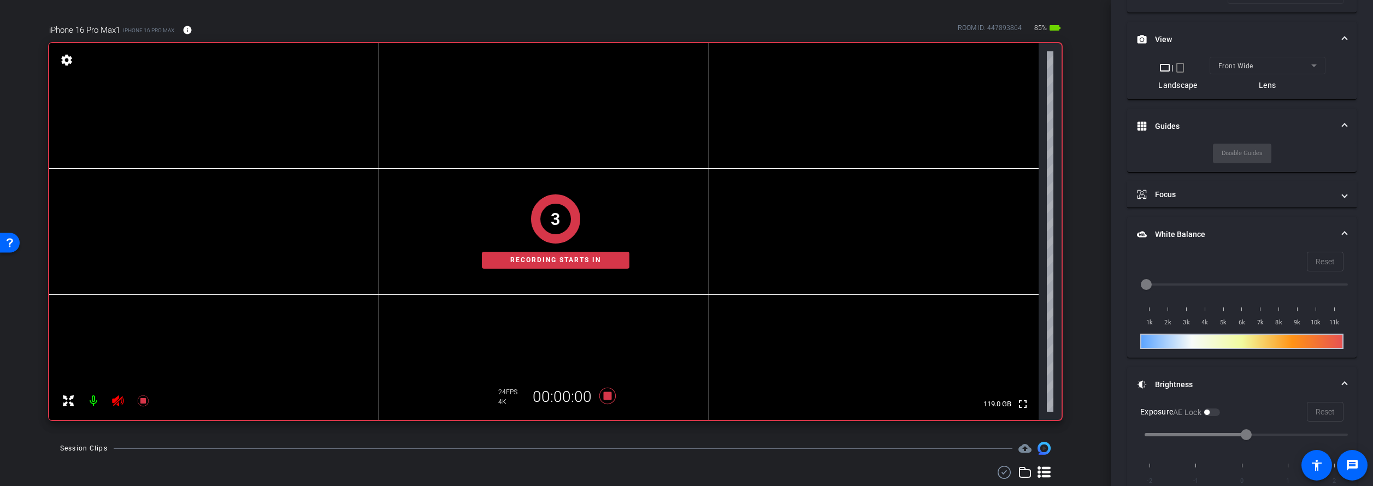
scroll to position [343, 0]
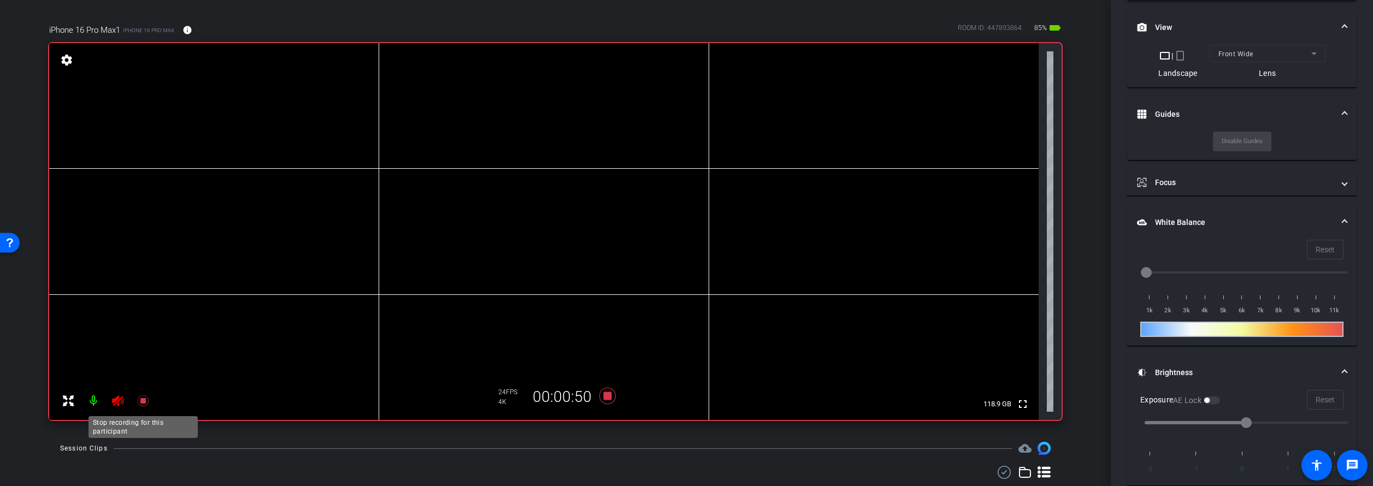
click at [144, 400] on icon at bounding box center [142, 401] width 11 height 11
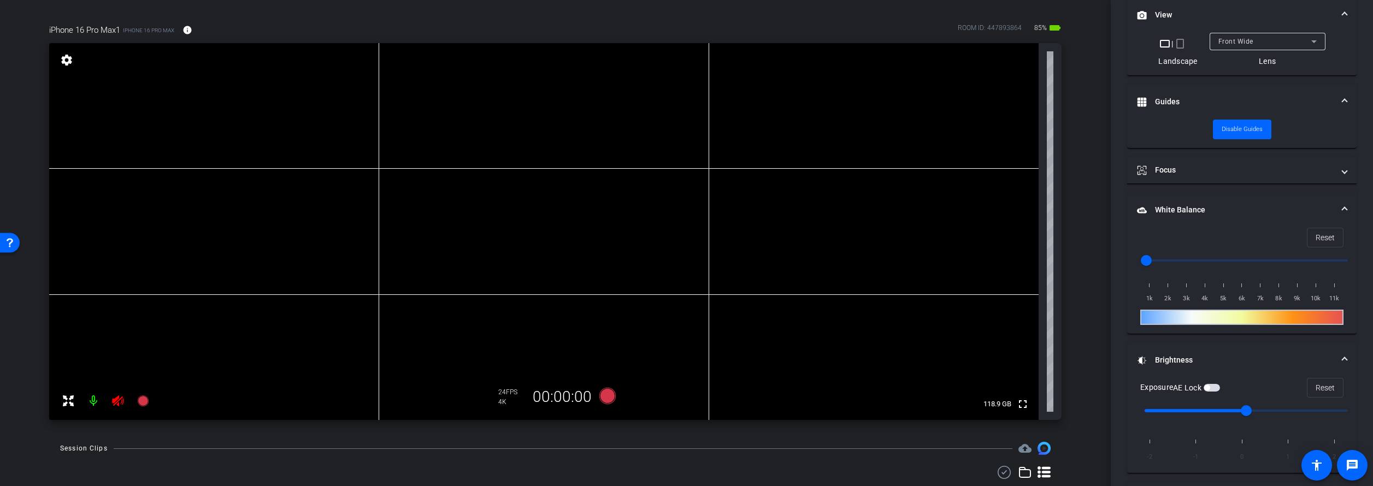
scroll to position [331, 0]
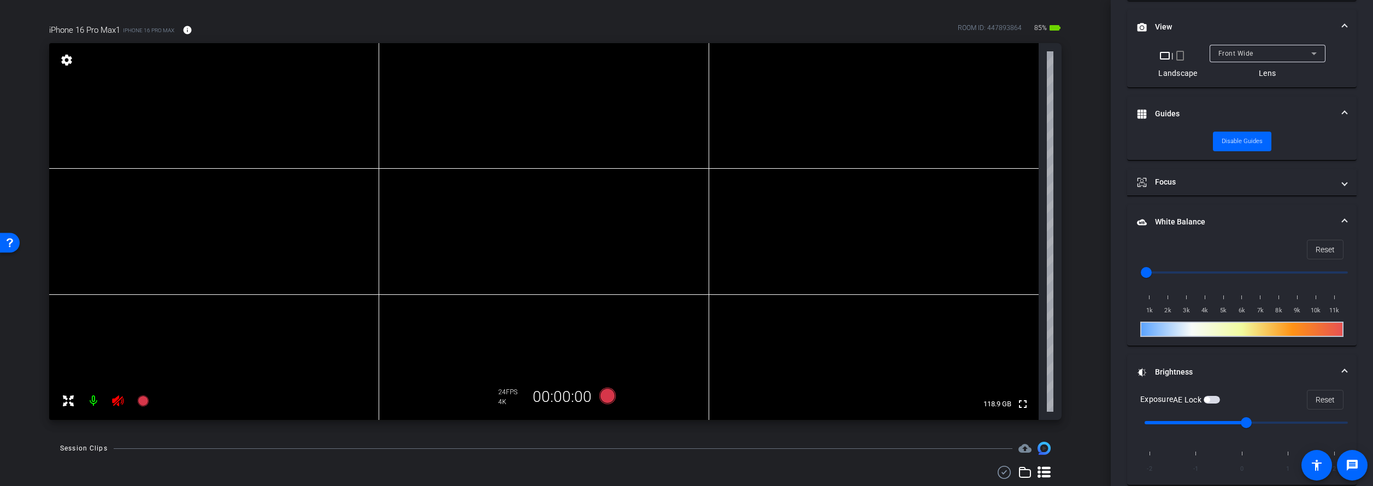
click at [117, 401] on icon at bounding box center [117, 401] width 11 height 11
click at [120, 400] on icon at bounding box center [117, 401] width 13 height 13
click at [143, 400] on icon at bounding box center [142, 401] width 11 height 11
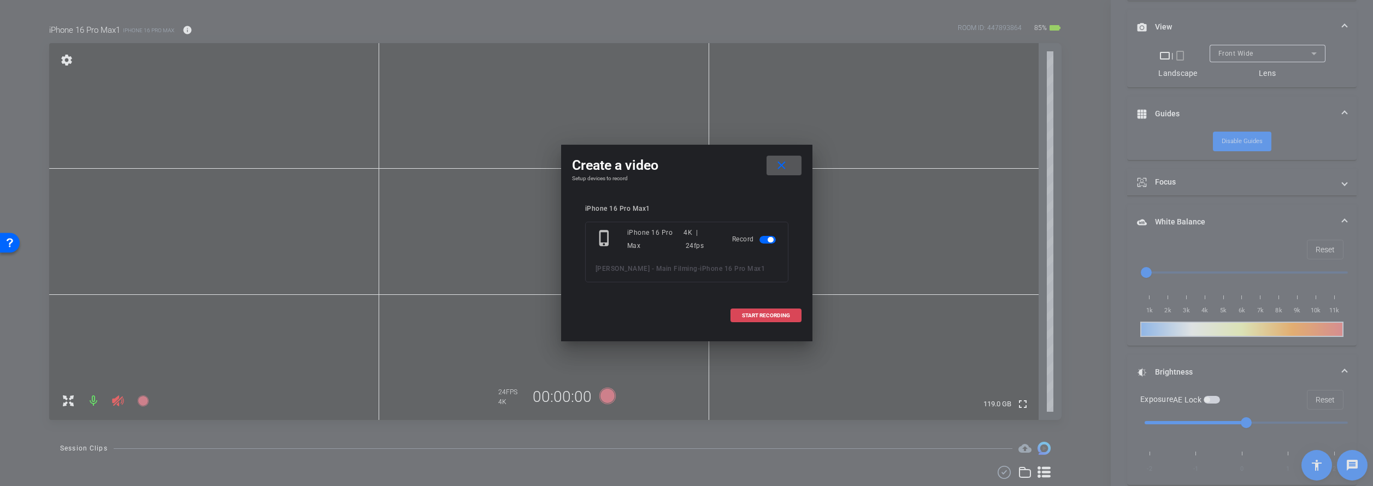
click at [779, 311] on span at bounding box center [766, 316] width 70 height 26
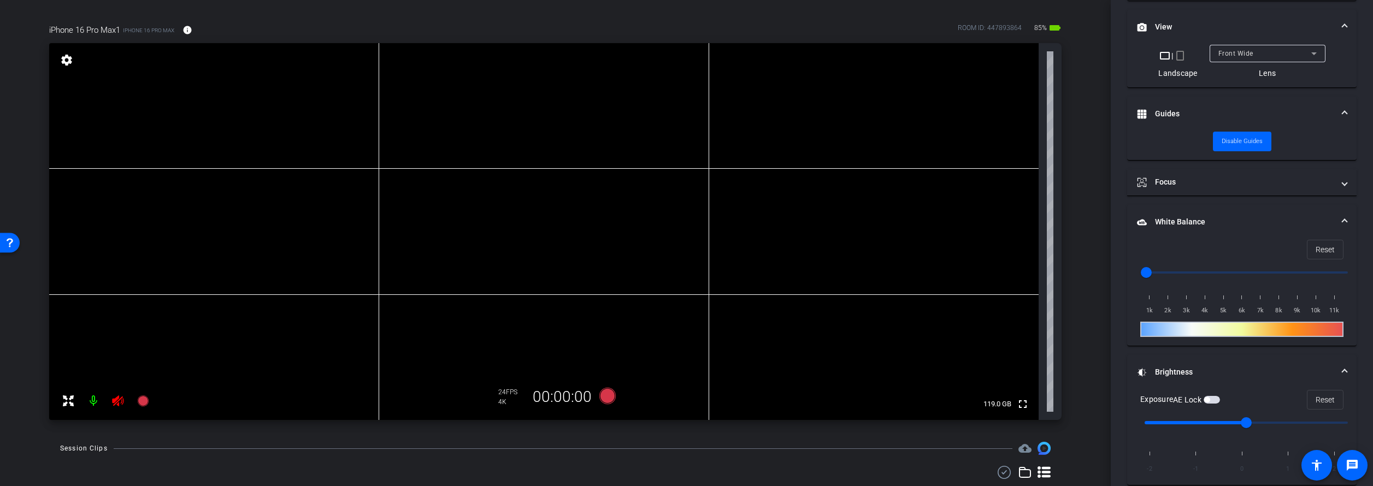
scroll to position [343, 0]
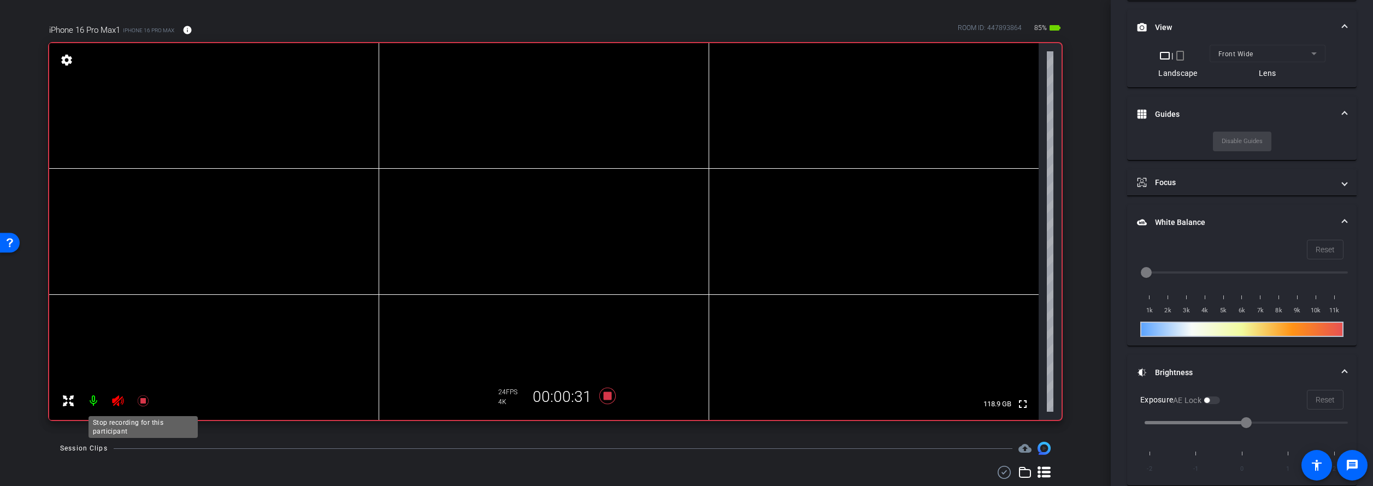
click at [137, 402] on icon at bounding box center [143, 401] width 13 height 13
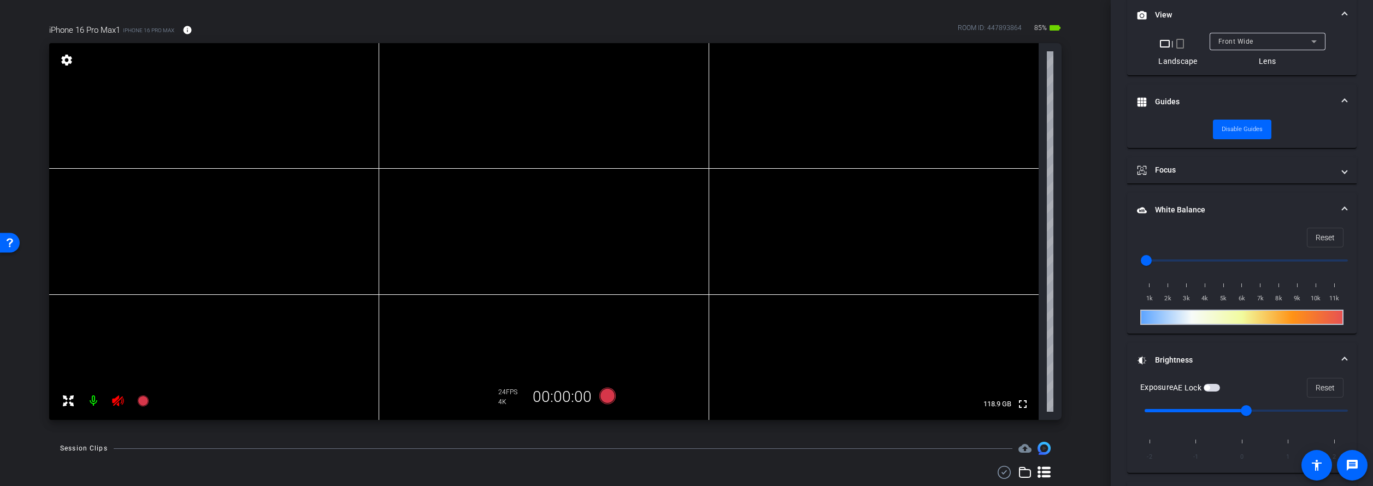
scroll to position [331, 0]
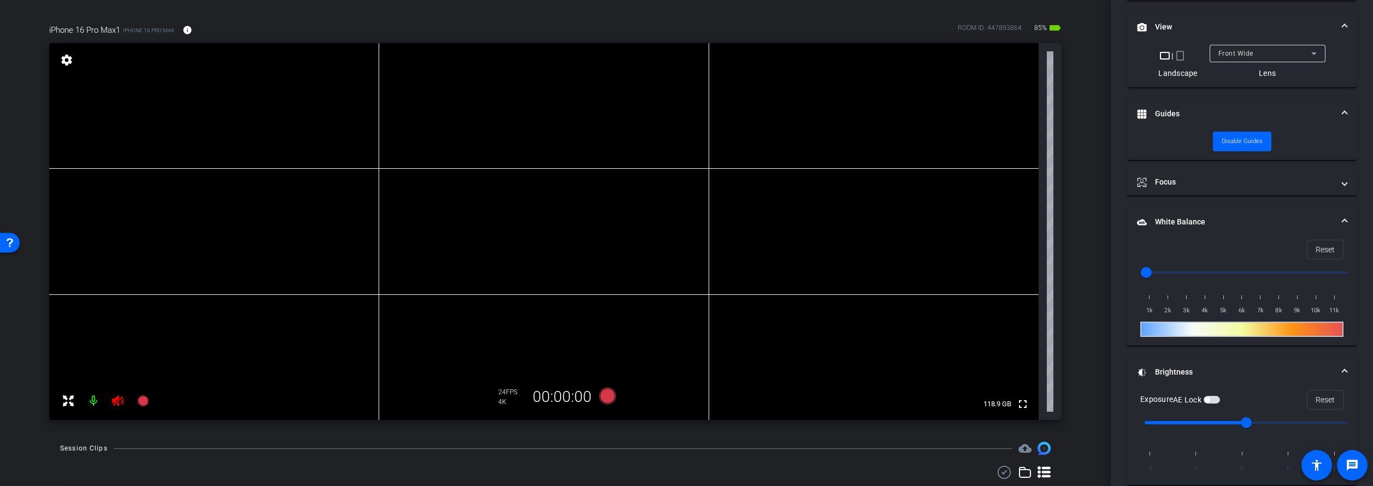
click at [117, 401] on icon at bounding box center [117, 401] width 11 height 11
click at [114, 402] on icon at bounding box center [117, 401] width 11 height 11
click at [138, 402] on icon at bounding box center [142, 401] width 11 height 11
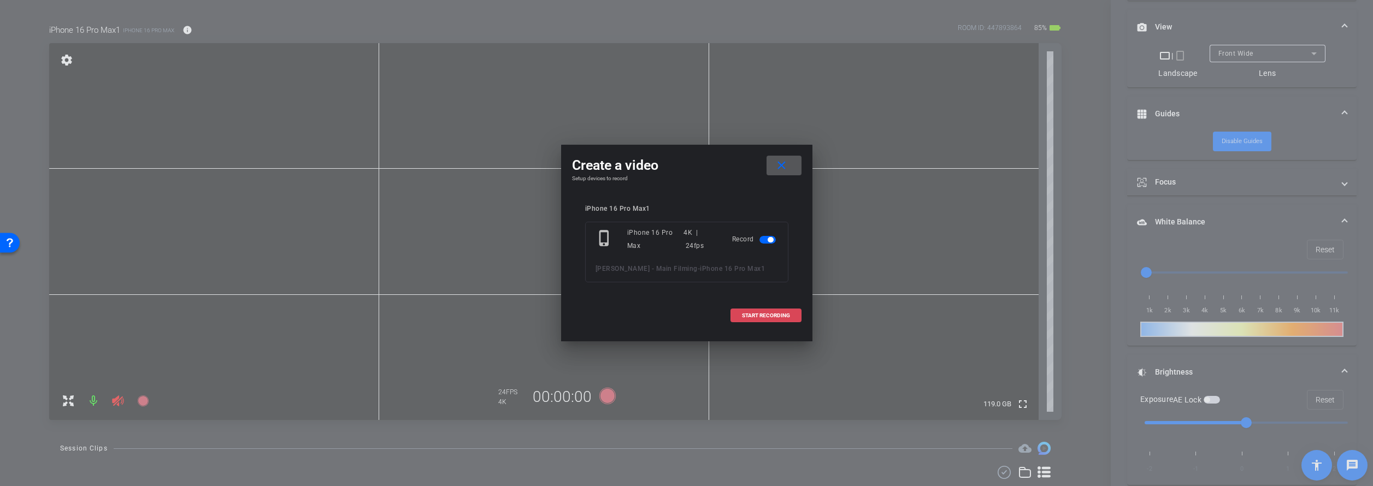
click at [785, 320] on span at bounding box center [766, 316] width 70 height 26
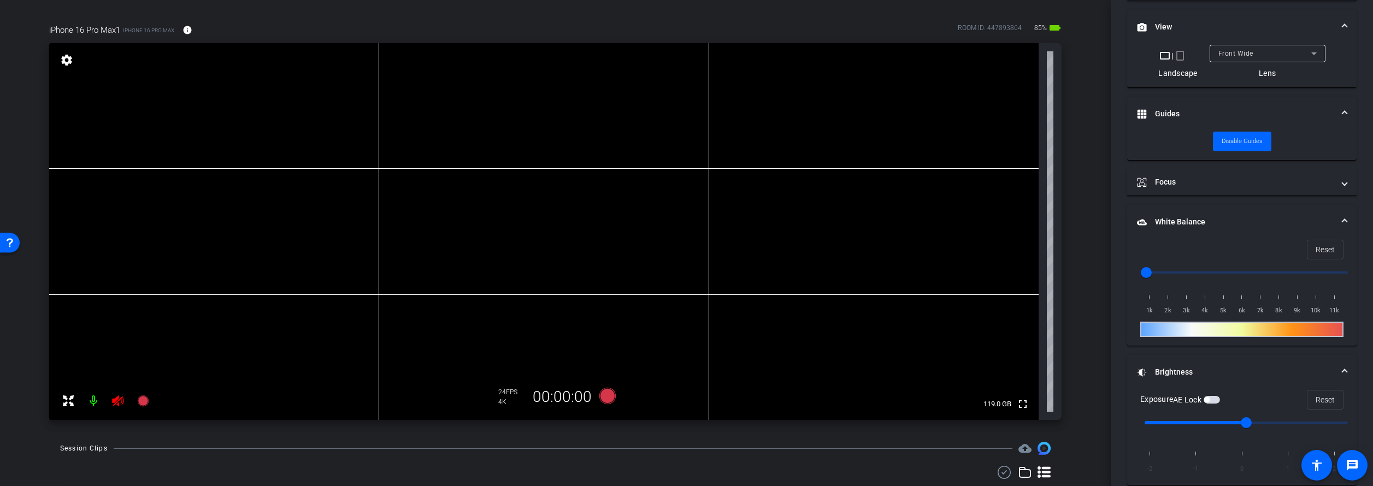
scroll to position [343, 0]
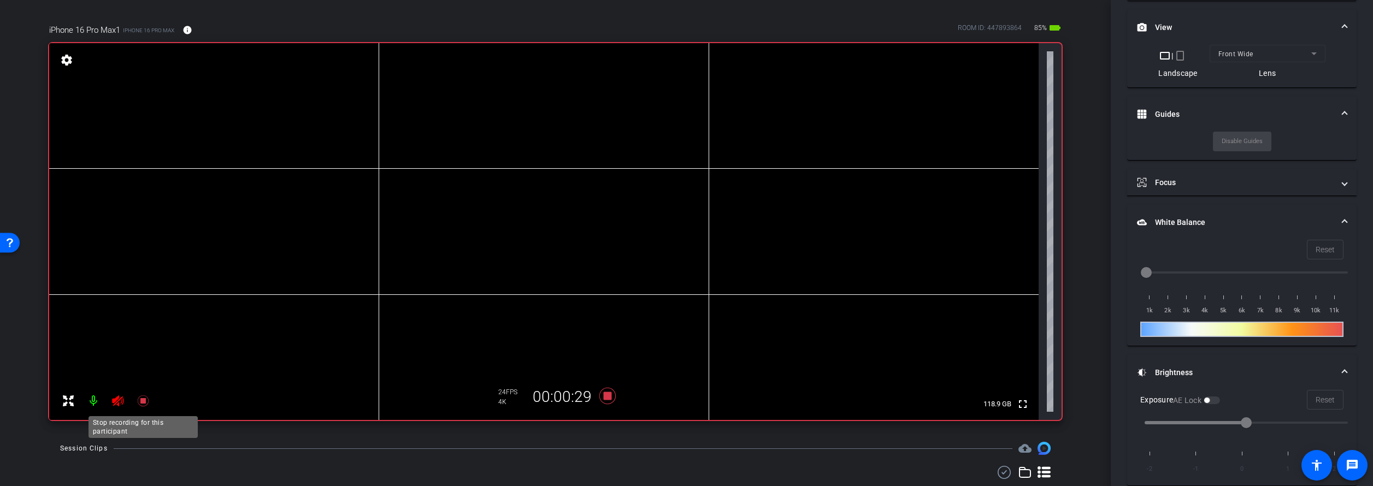
click at [145, 401] on icon at bounding box center [142, 401] width 11 height 11
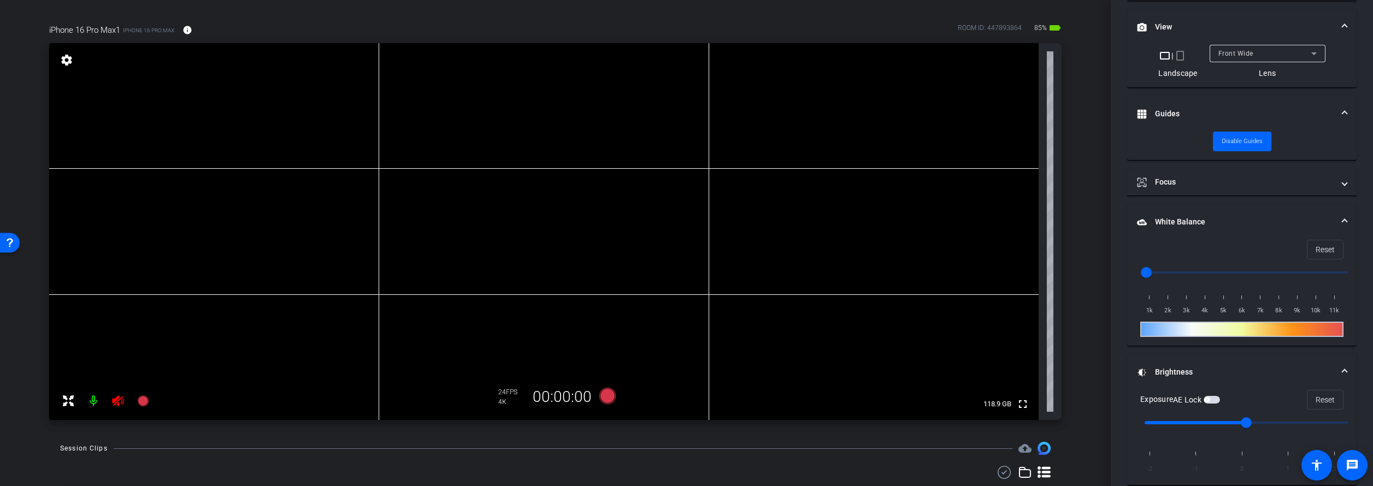
click at [119, 402] on icon at bounding box center [117, 401] width 13 height 13
click at [138, 401] on icon at bounding box center [143, 401] width 13 height 13
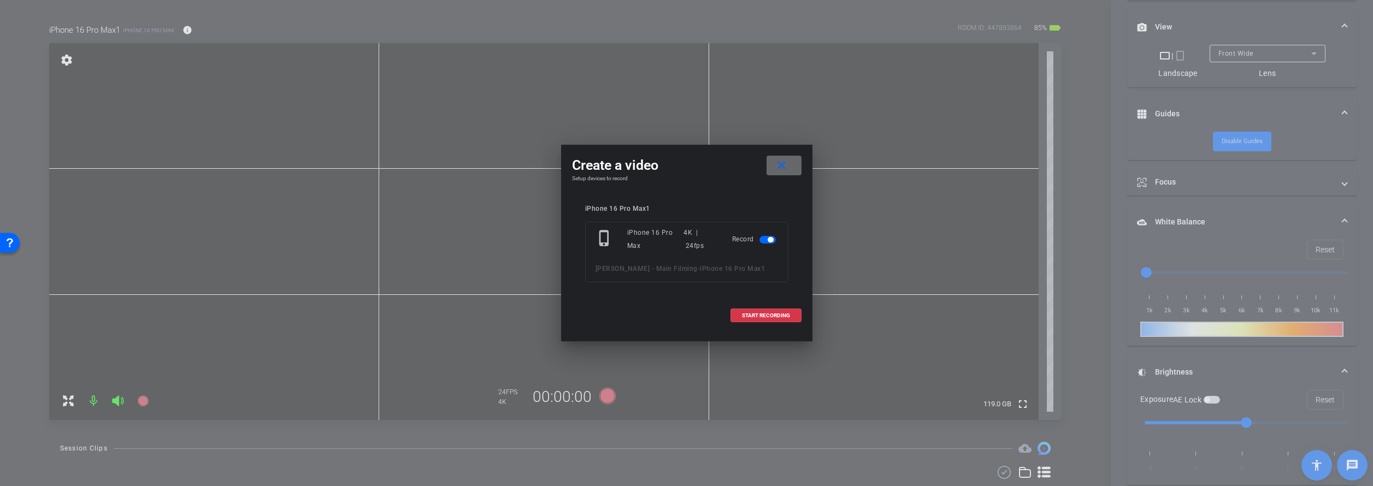
drag, startPoint x: 788, startPoint y: 162, endPoint x: 768, endPoint y: 162, distance: 19.7
click at [789, 161] on button "close" at bounding box center [784, 166] width 35 height 20
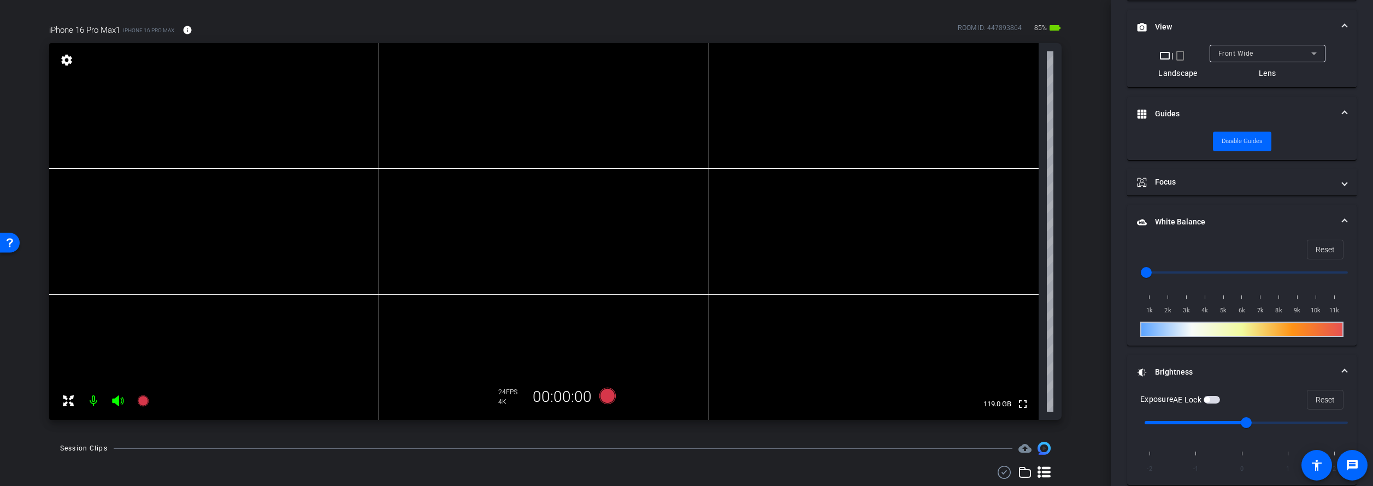
click at [114, 403] on icon at bounding box center [117, 401] width 13 height 13
click at [139, 404] on icon at bounding box center [142, 401] width 11 height 11
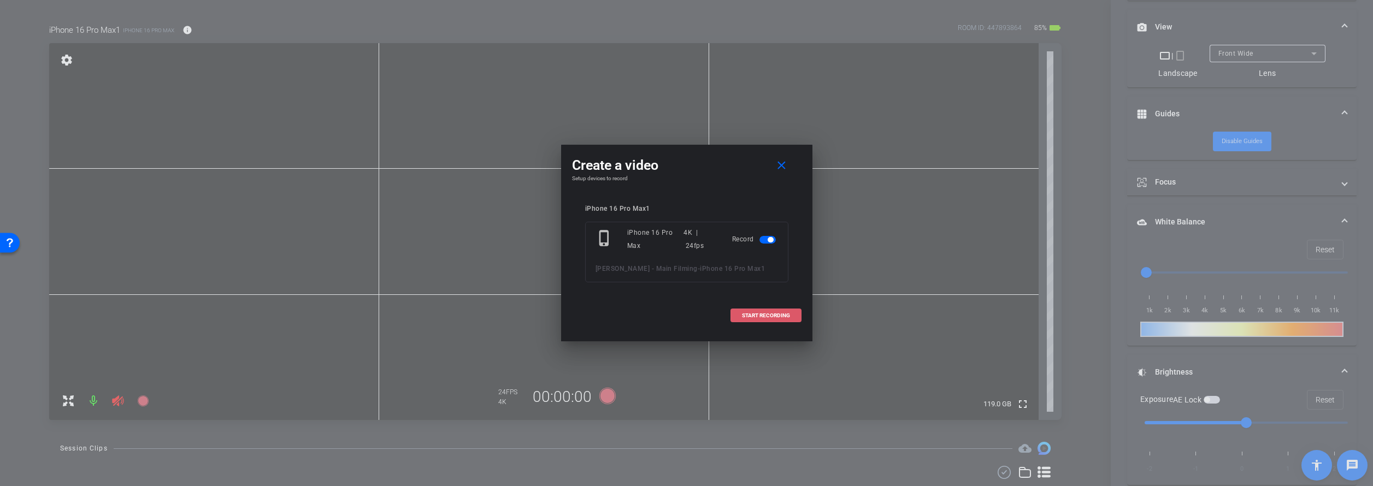
click at [767, 309] on span at bounding box center [766, 316] width 70 height 26
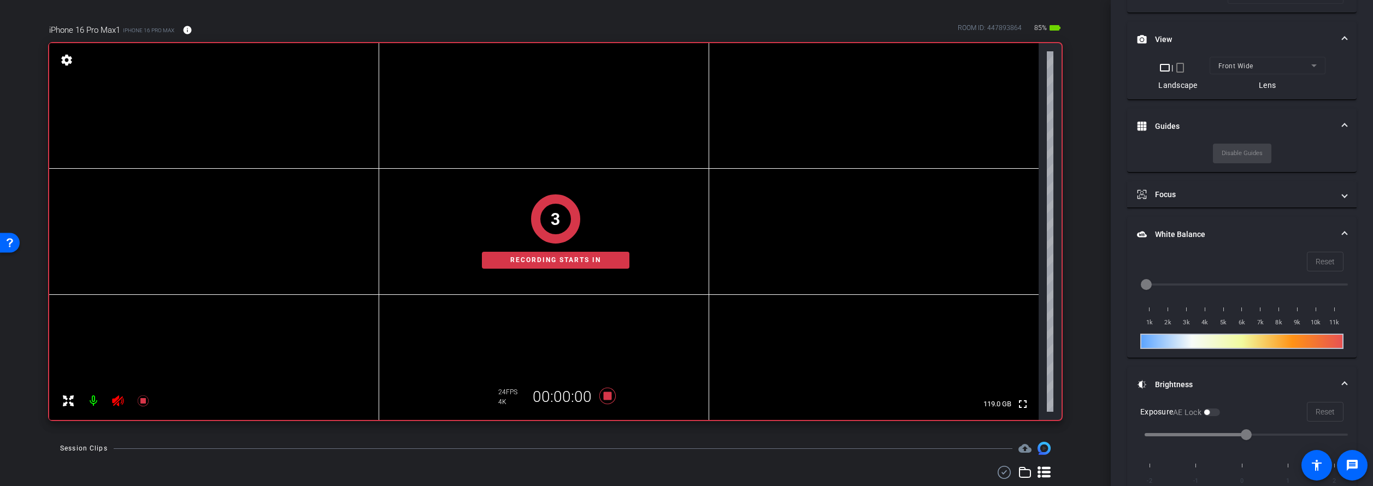
scroll to position [343, 0]
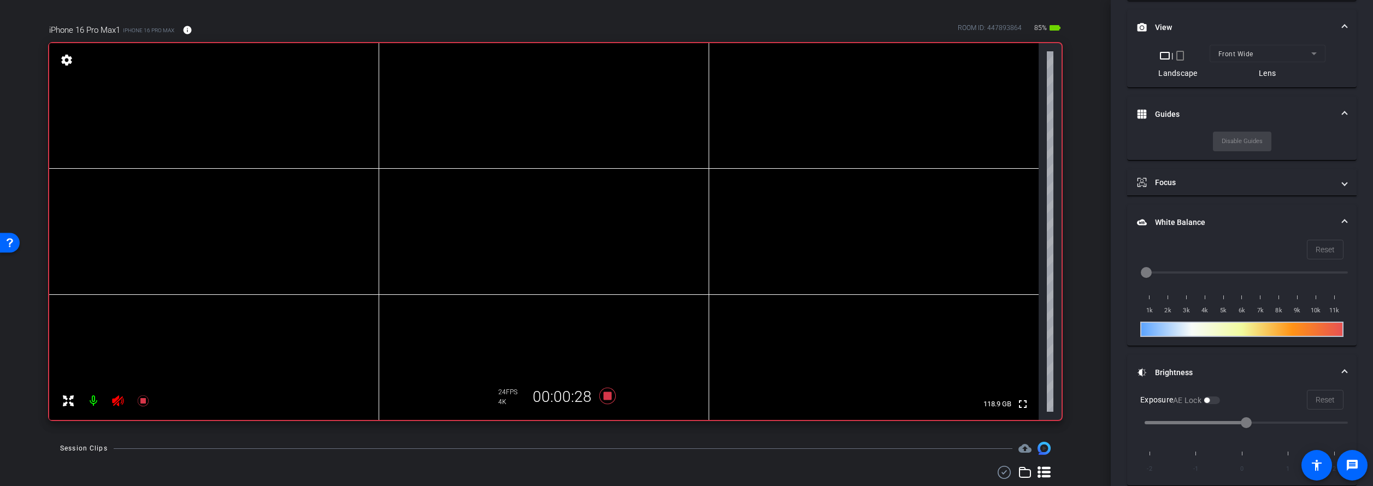
click at [115, 404] on icon at bounding box center [117, 401] width 11 height 11
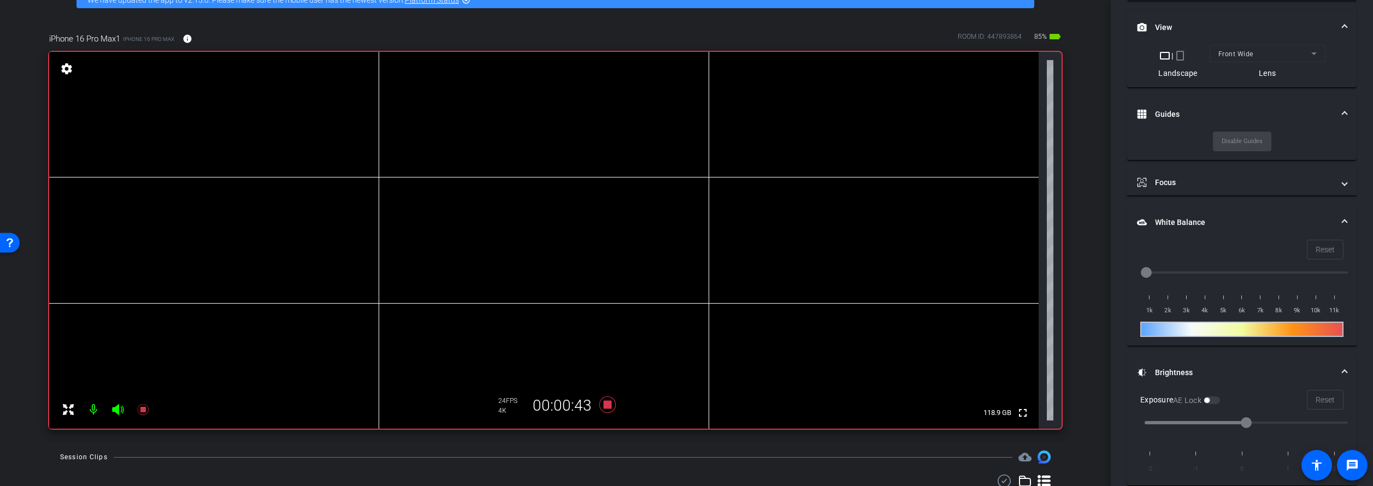
scroll to position [61, 0]
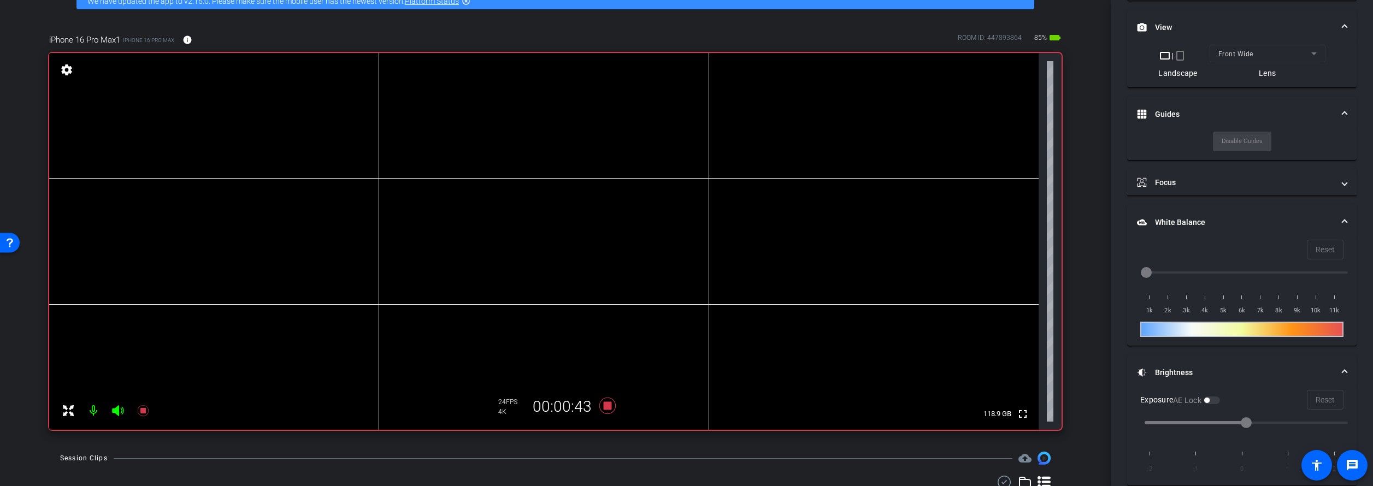
click at [120, 407] on icon at bounding box center [117, 410] width 13 height 13
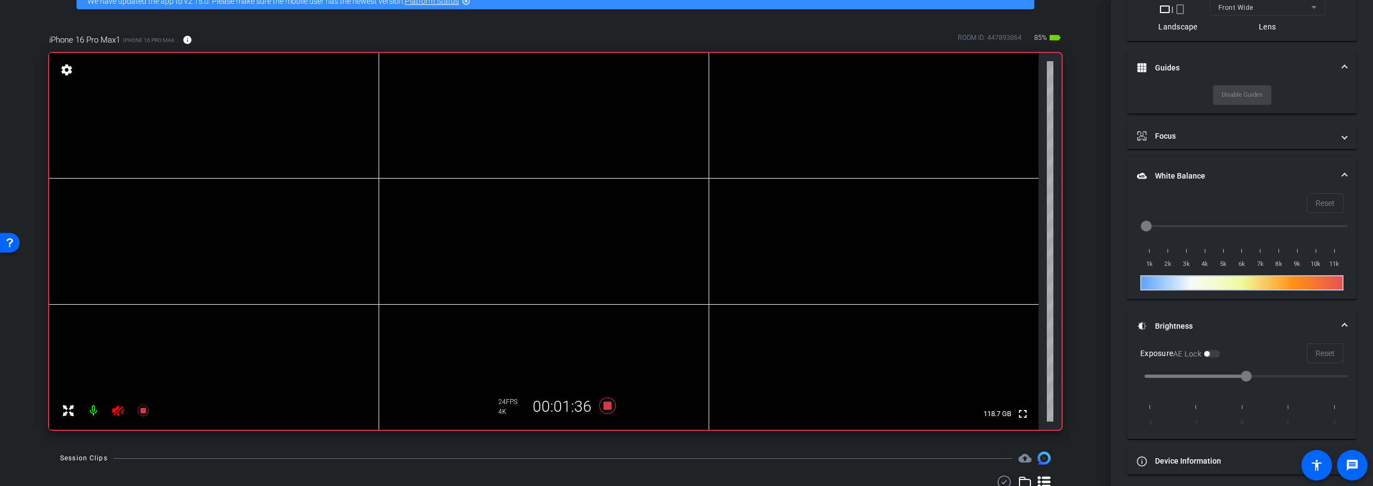
scroll to position [395, 0]
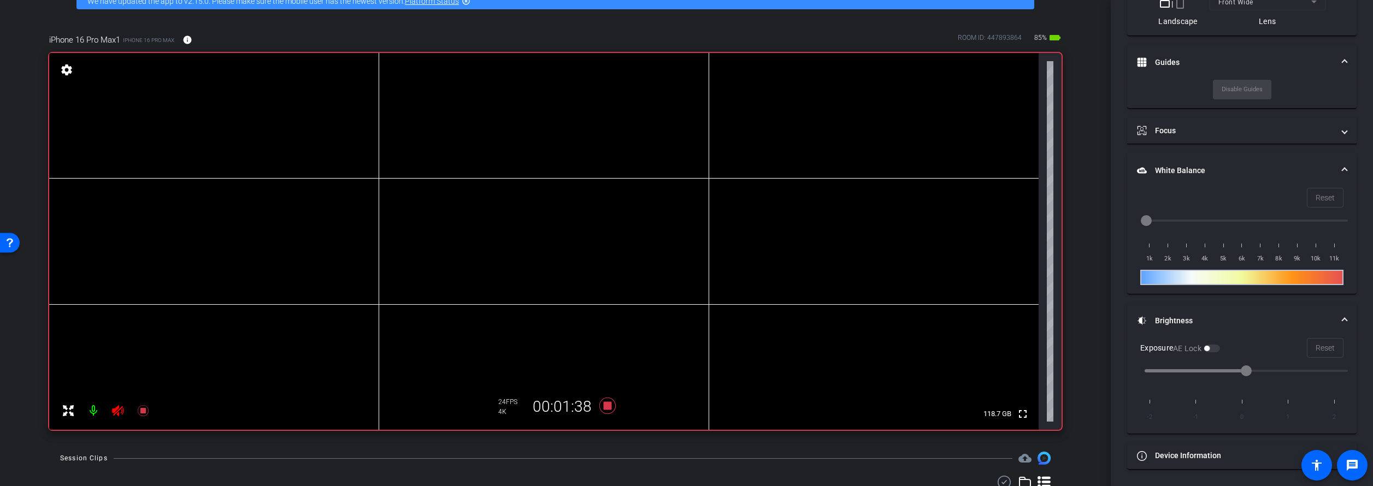
click at [116, 411] on icon at bounding box center [117, 410] width 13 height 13
click at [140, 411] on icon at bounding box center [142, 410] width 11 height 11
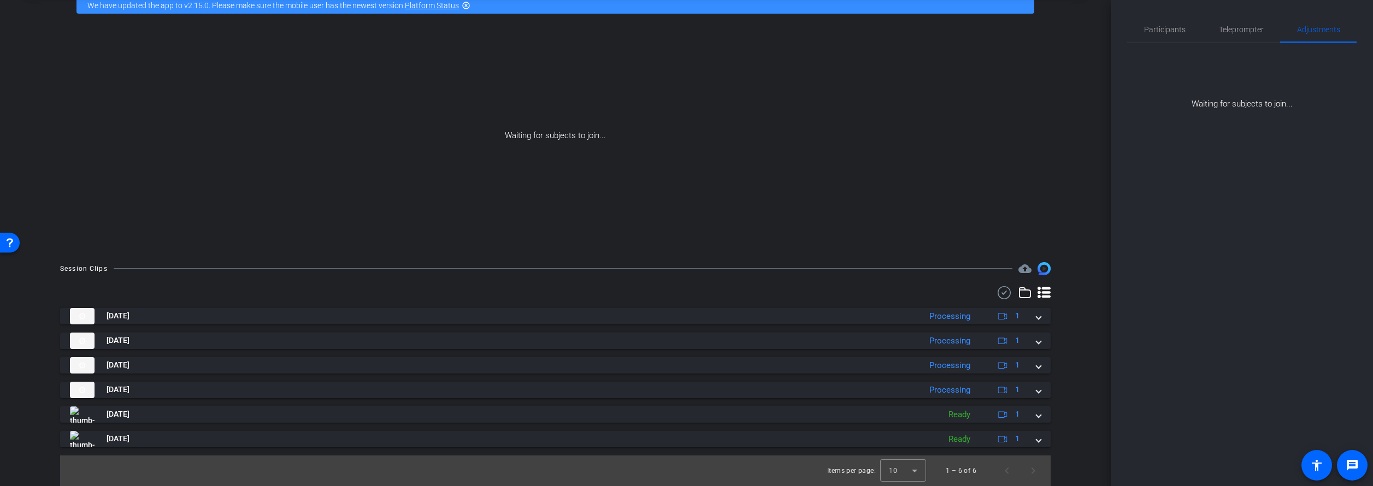
scroll to position [56, 0]
click at [198, 97] on div "Waiting for subjects to join..." at bounding box center [555, 135] width 1056 height 231
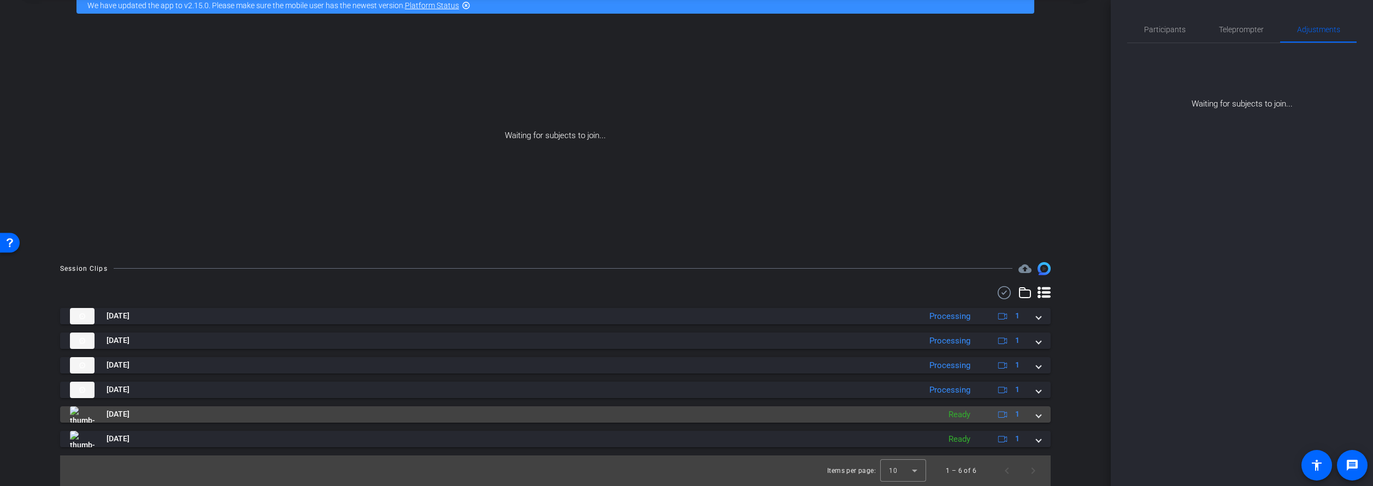
click at [1042, 415] on mat-expansion-panel-header "Sep 9, 2025 Ready 1" at bounding box center [555, 415] width 991 height 16
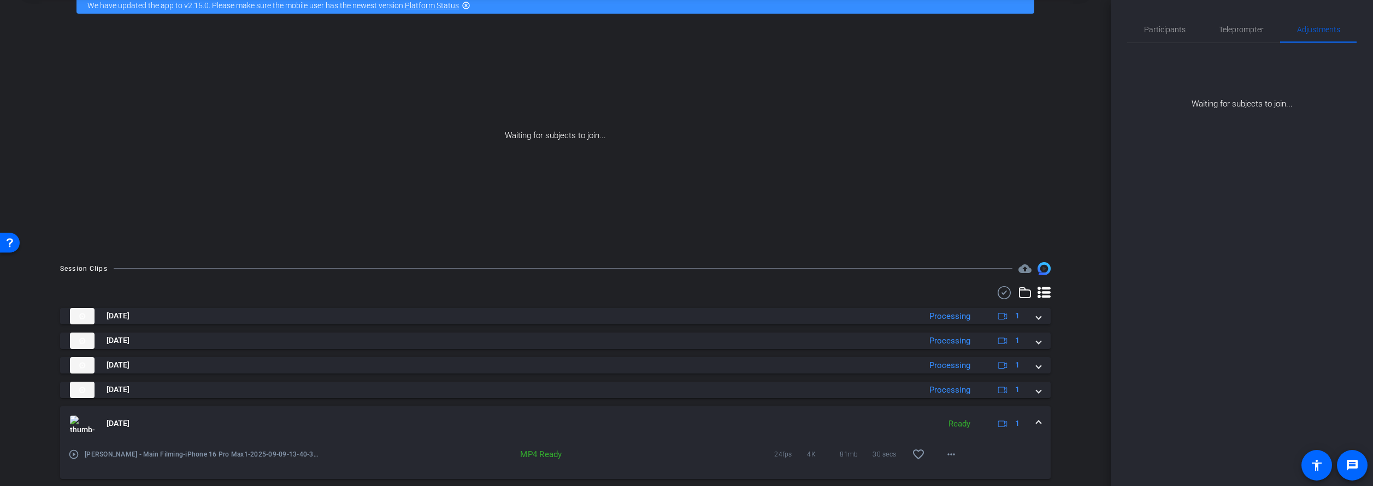
click at [1090, 406] on div "arrow_back Rose Conde - Main Filming Back to project Send invite account_box gr…" at bounding box center [555, 187] width 1111 height 486
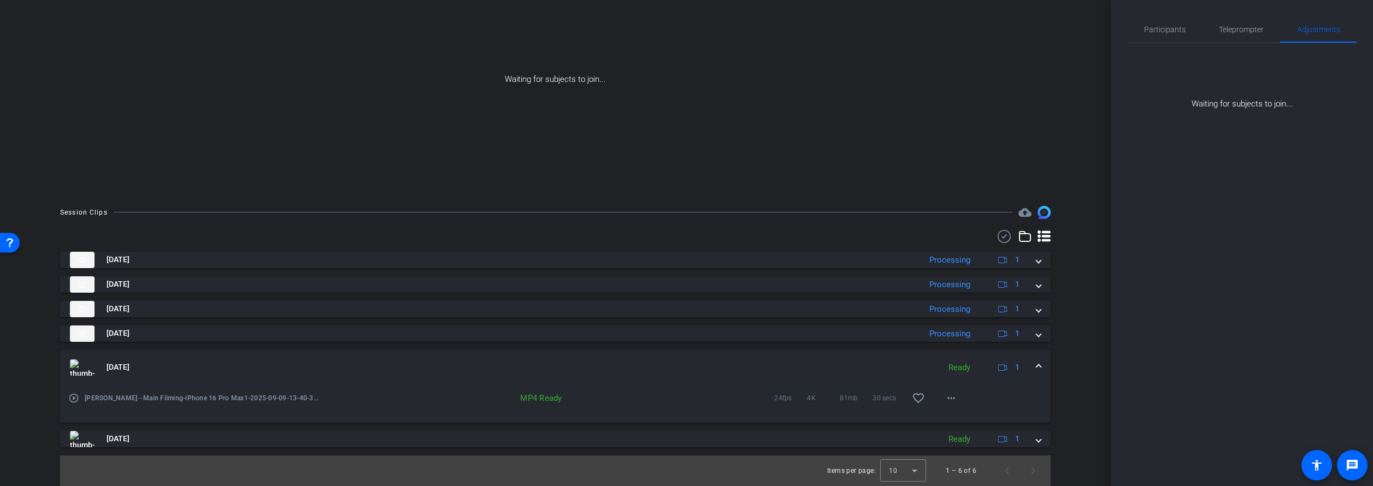
click at [1035, 363] on div "Sep 9, 2025 Ready 1" at bounding box center [553, 368] width 967 height 16
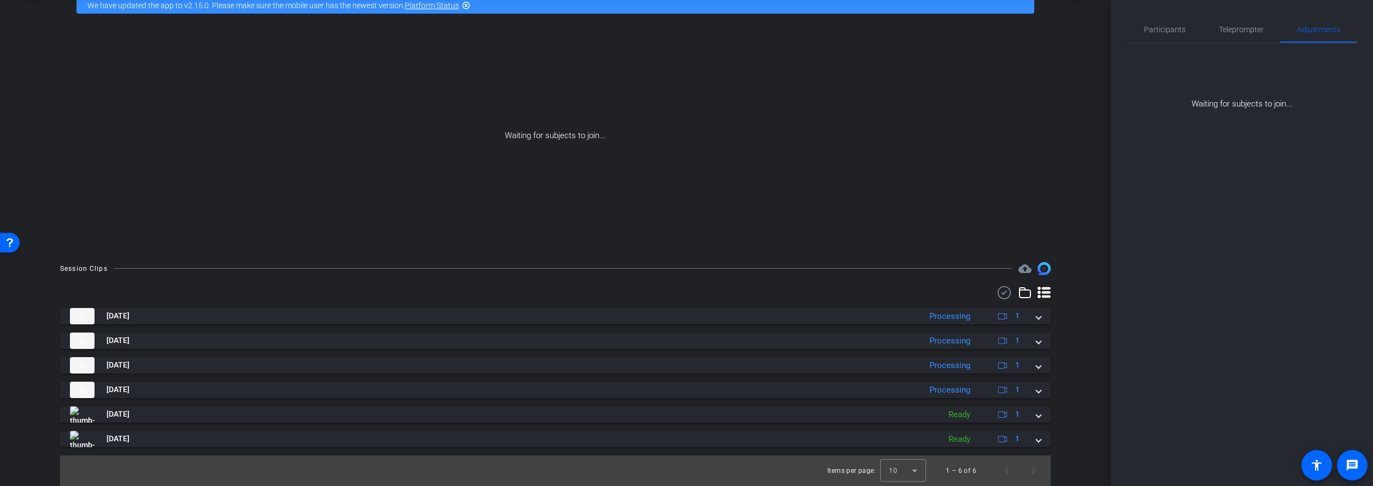
scroll to position [0, 0]
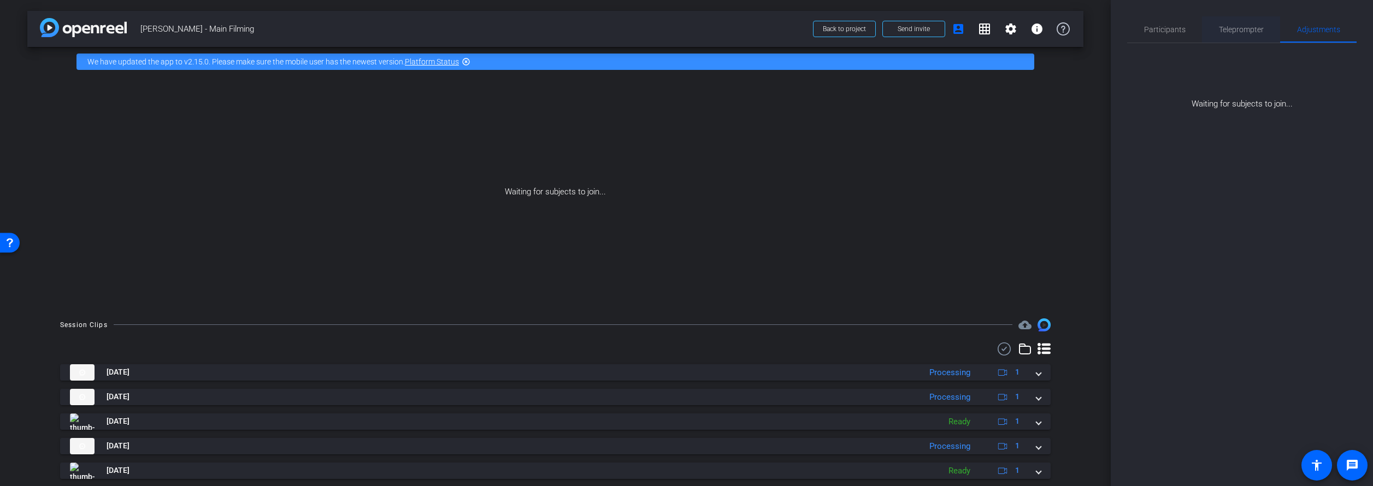
click at [1240, 28] on span "Teleprompter" at bounding box center [1241, 30] width 45 height 8
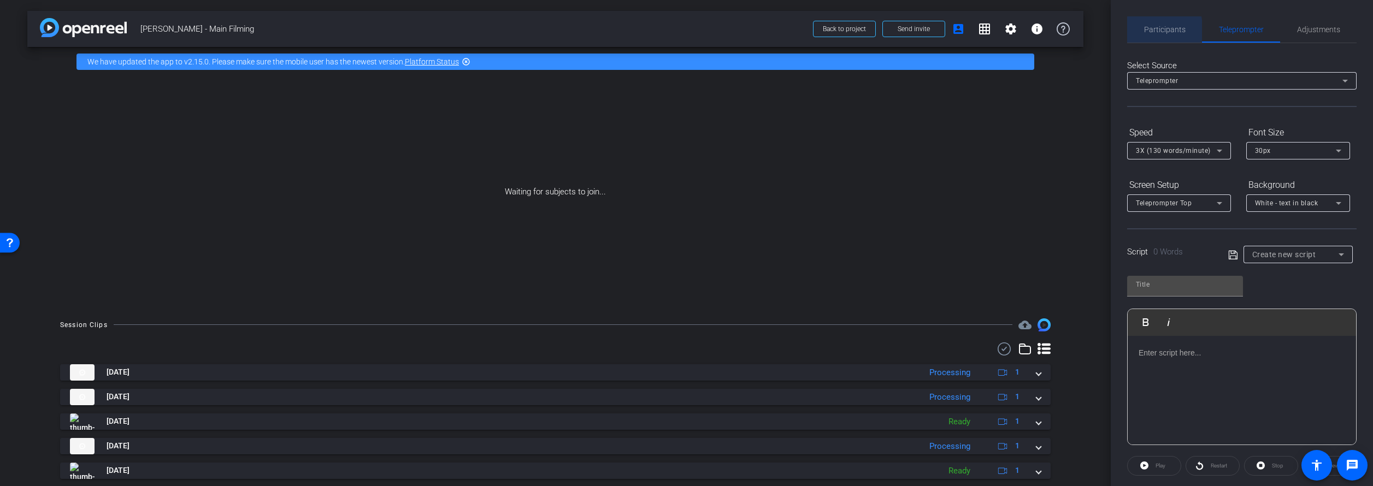
click at [1149, 31] on span "Participants" at bounding box center [1165, 30] width 42 height 8
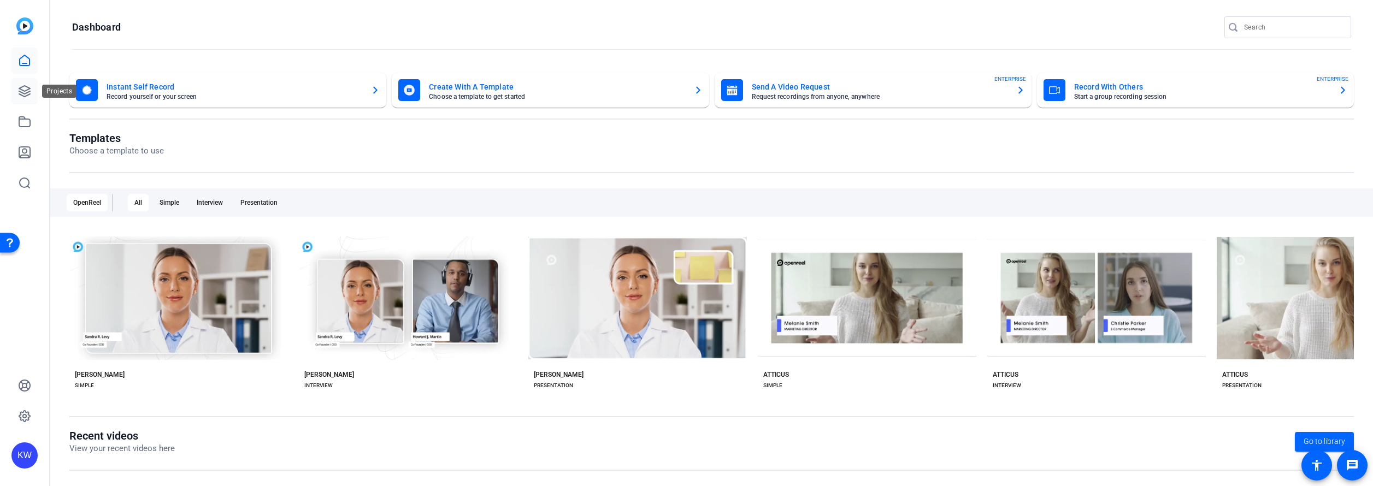
click at [27, 90] on icon at bounding box center [24, 91] width 13 height 13
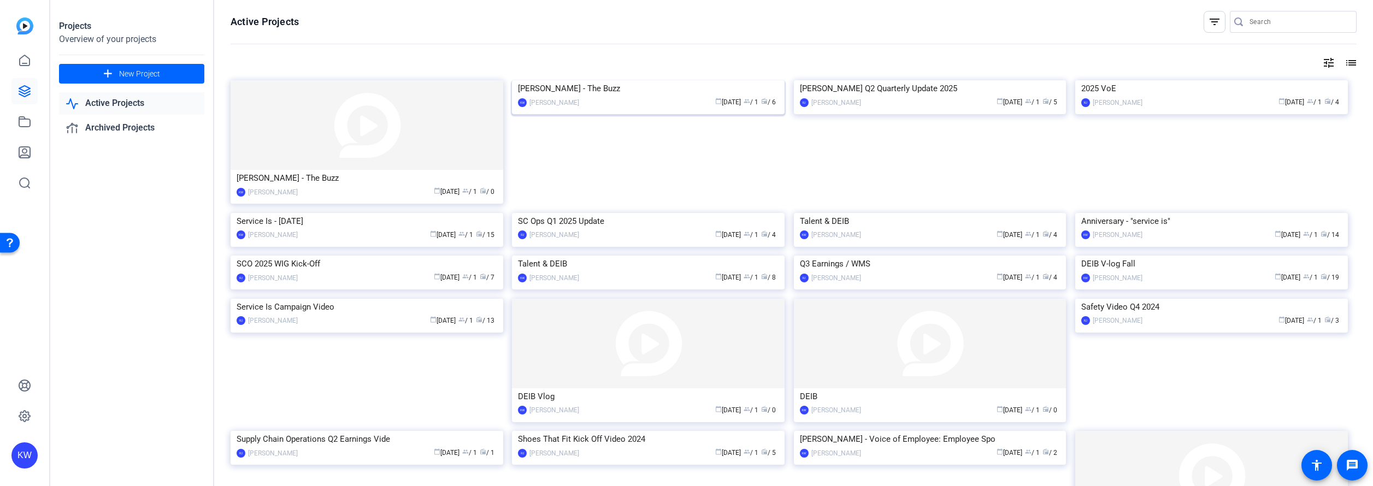
click at [694, 80] on img at bounding box center [648, 80] width 273 height 0
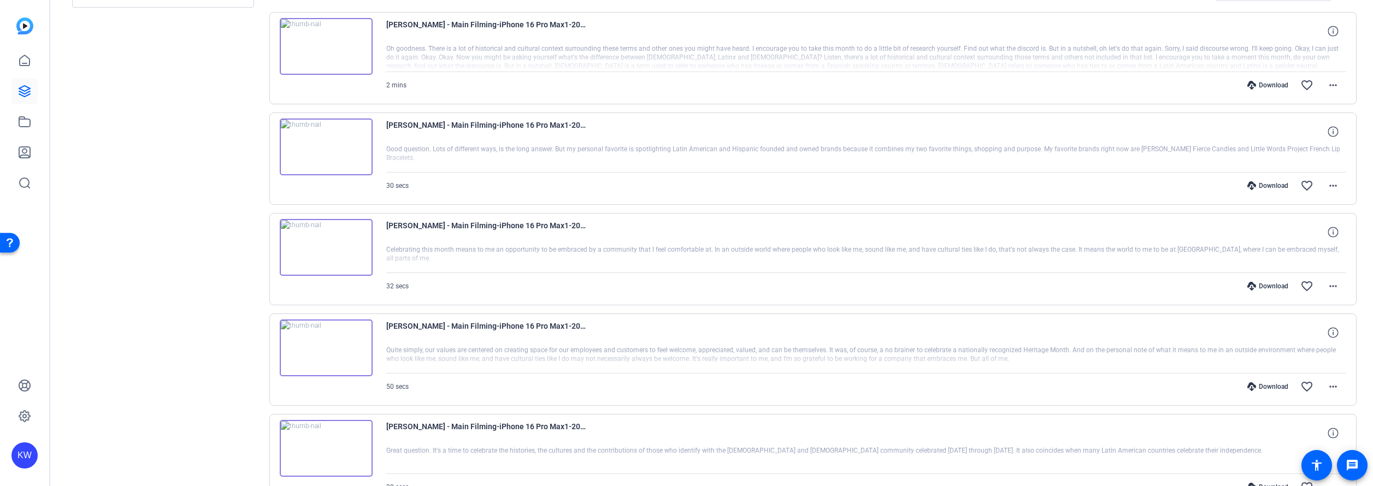
scroll to position [398, 0]
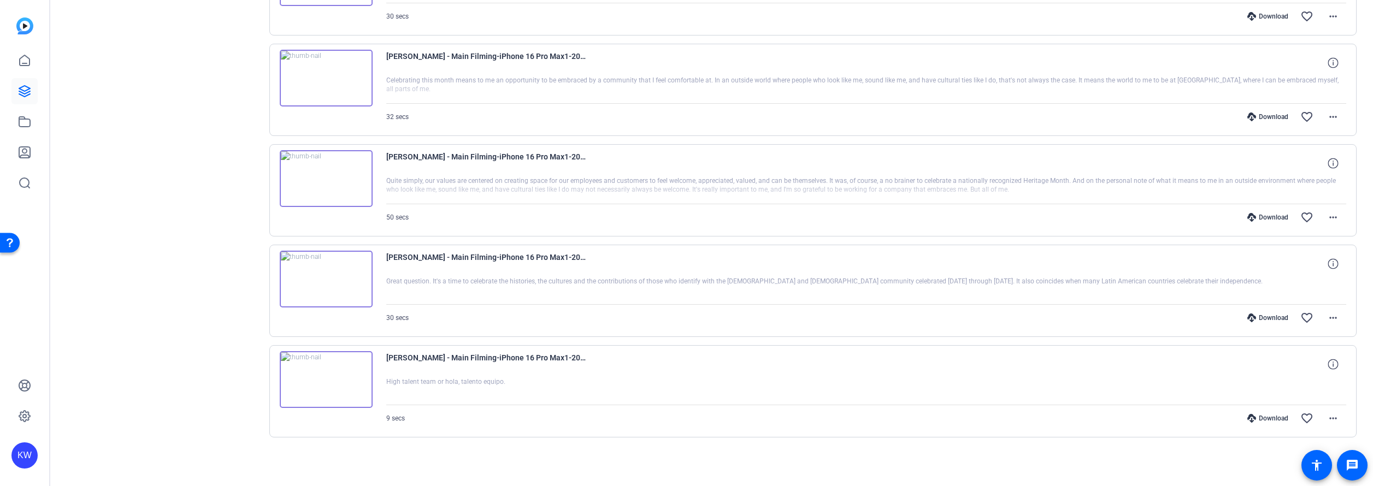
click at [1274, 416] on div "Download" at bounding box center [1268, 418] width 52 height 9
click at [1271, 314] on div "Download" at bounding box center [1268, 318] width 52 height 9
click at [1271, 221] on div "Download" at bounding box center [1268, 217] width 52 height 9
click at [1267, 121] on div "Download favorite_border more_horiz" at bounding box center [1010, 117] width 672 height 26
click at [1269, 115] on div "Download" at bounding box center [1268, 117] width 52 height 9
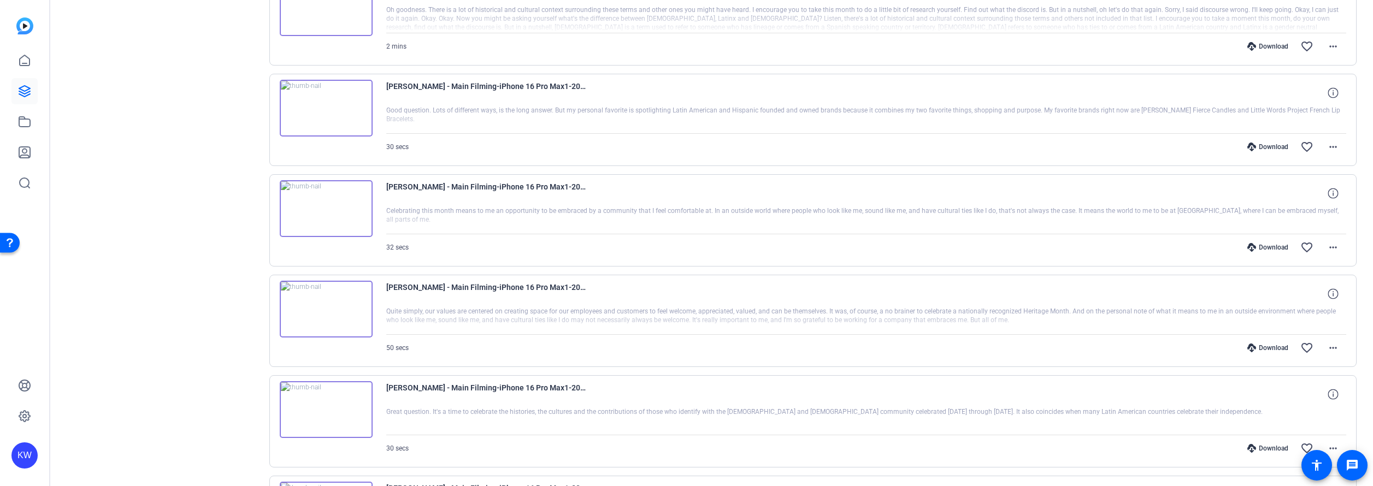
scroll to position [257, 0]
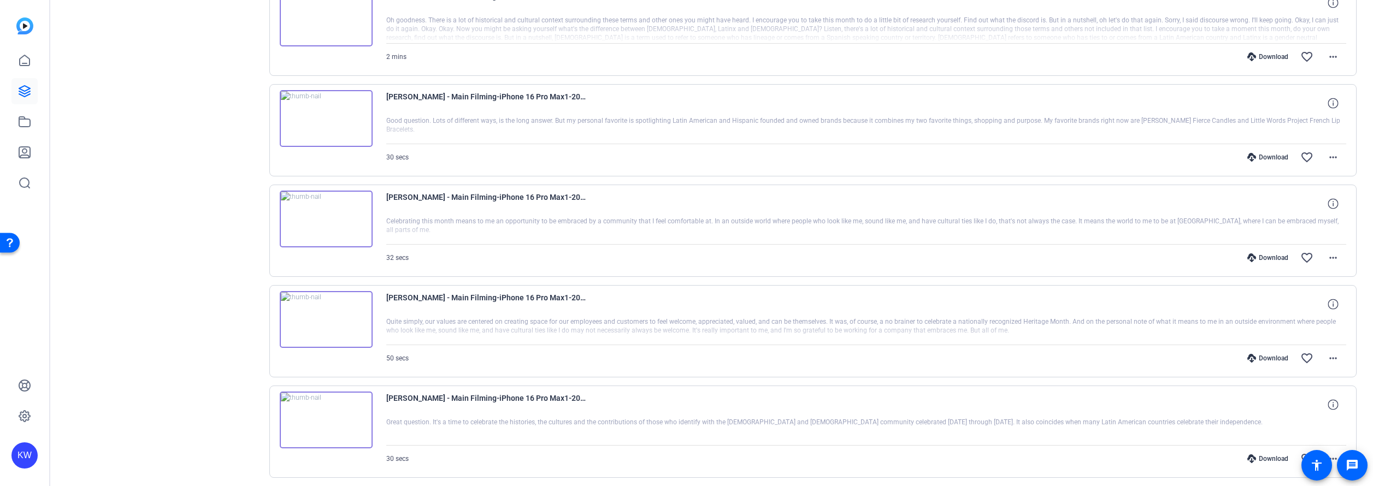
click at [1269, 154] on div "Download" at bounding box center [1268, 157] width 52 height 9
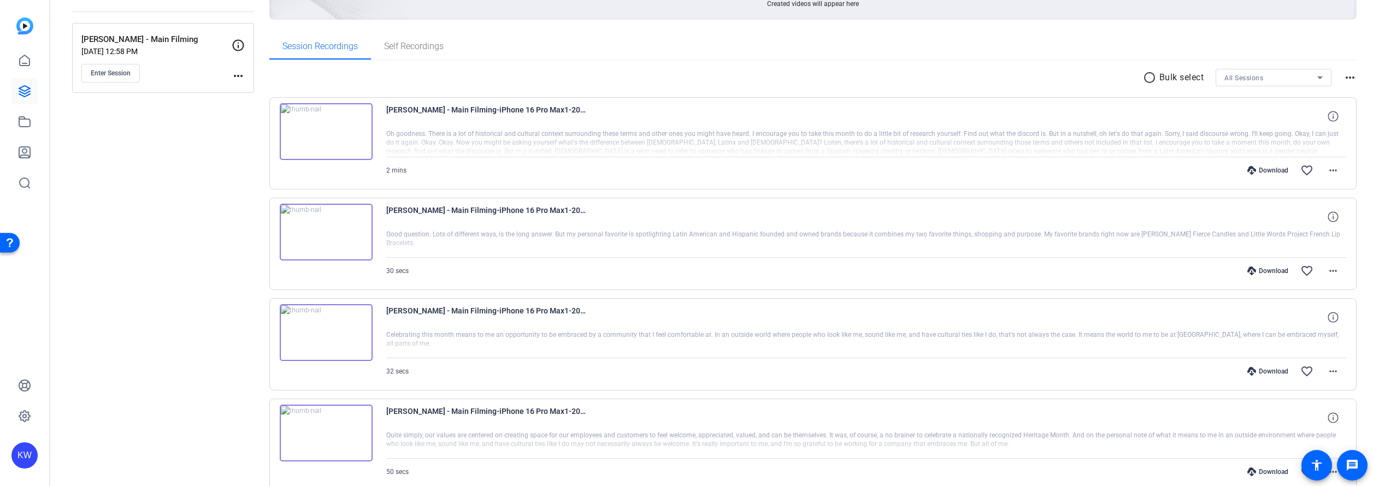
scroll to position [142, 0]
click at [1264, 169] on div "Download" at bounding box center [1268, 171] width 52 height 9
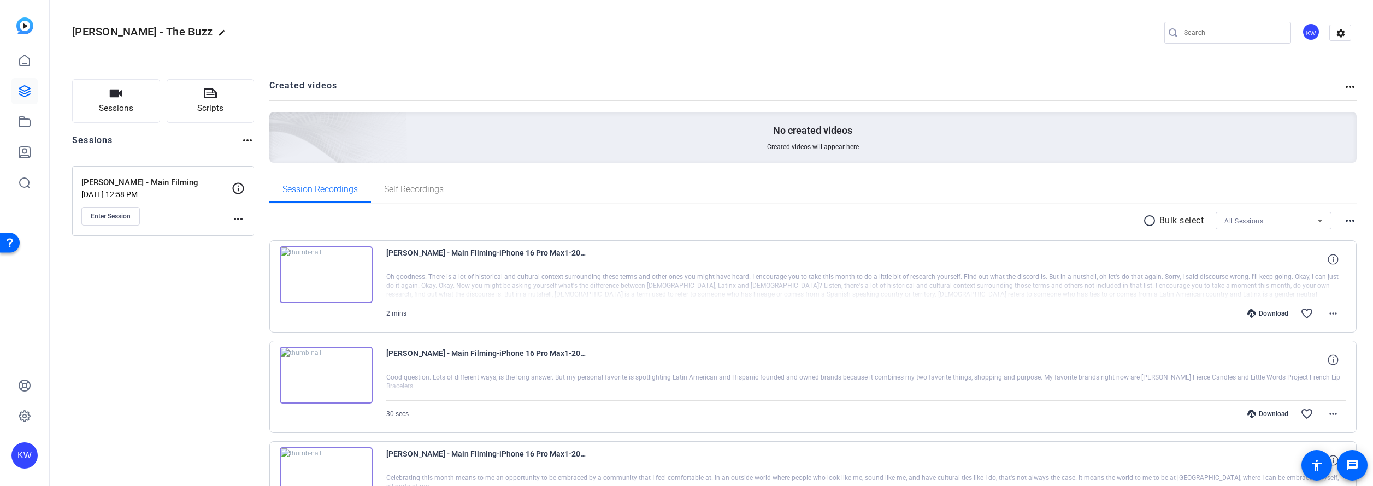
click at [161, 259] on div "Sessions Scripts Sessions more_horiz [PERSON_NAME] - Main Filming [DATE] 12:58 …" at bounding box center [163, 474] width 182 height 791
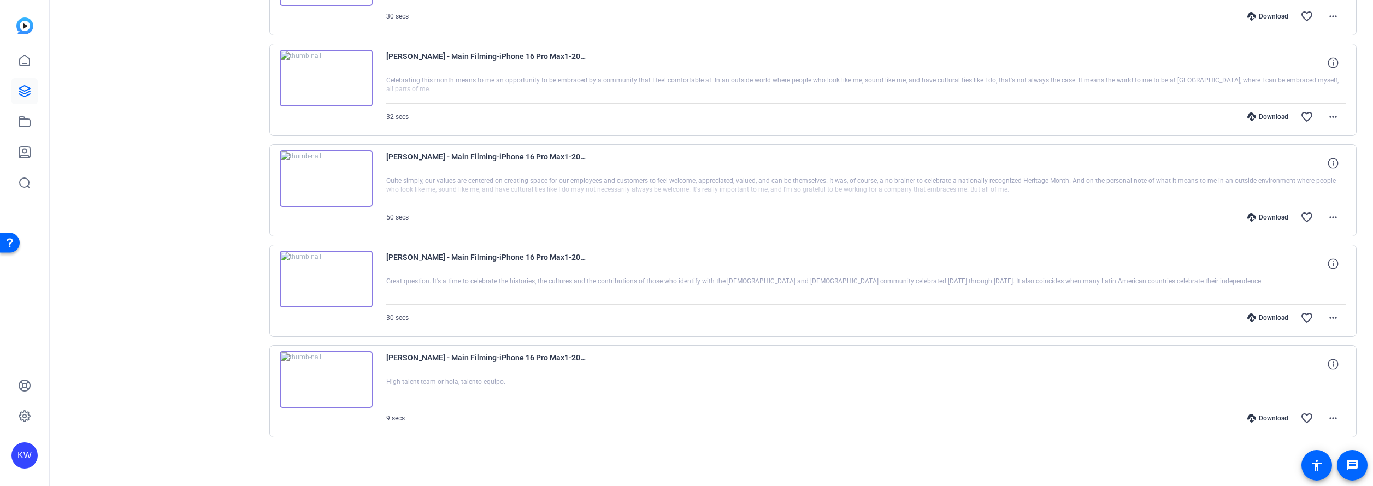
scroll to position [397, 0]
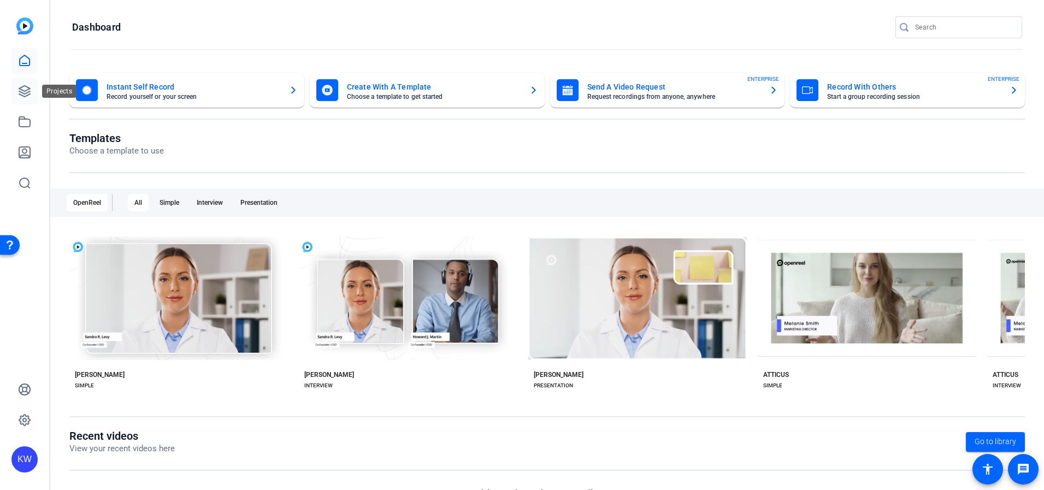
click at [28, 96] on icon at bounding box center [24, 91] width 13 height 13
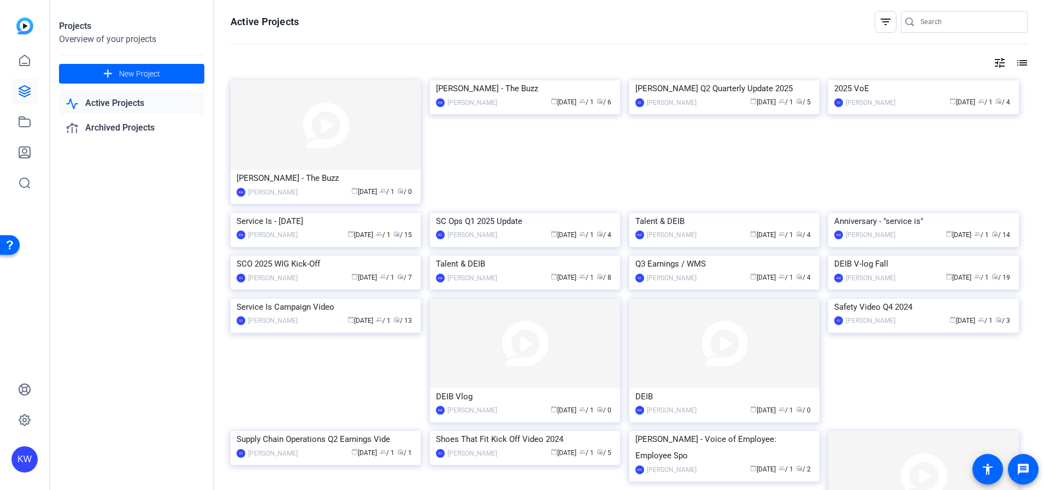
click at [525, 80] on img at bounding box center [525, 80] width 190 height 0
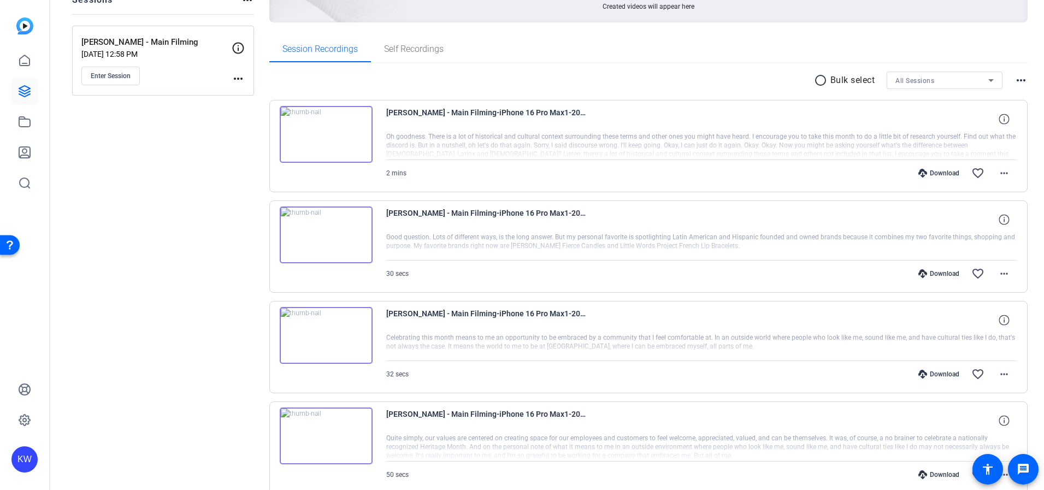
scroll to position [137, 0]
